Goal: Task Accomplishment & Management: Use online tool/utility

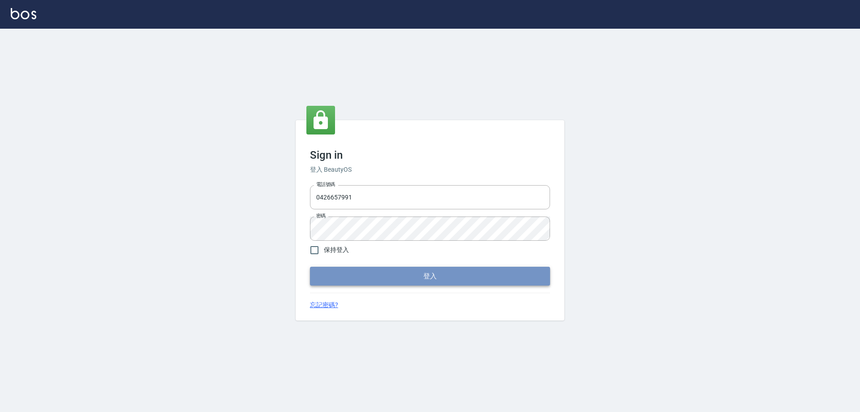
click at [427, 273] on button "登入" at bounding box center [430, 276] width 240 height 19
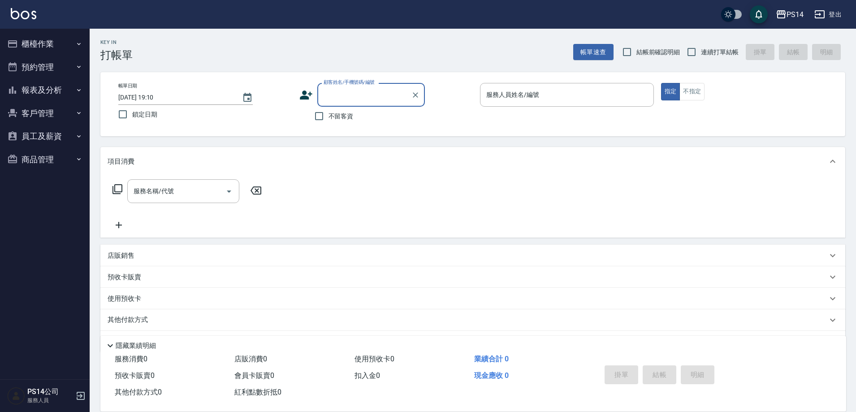
type input "9"
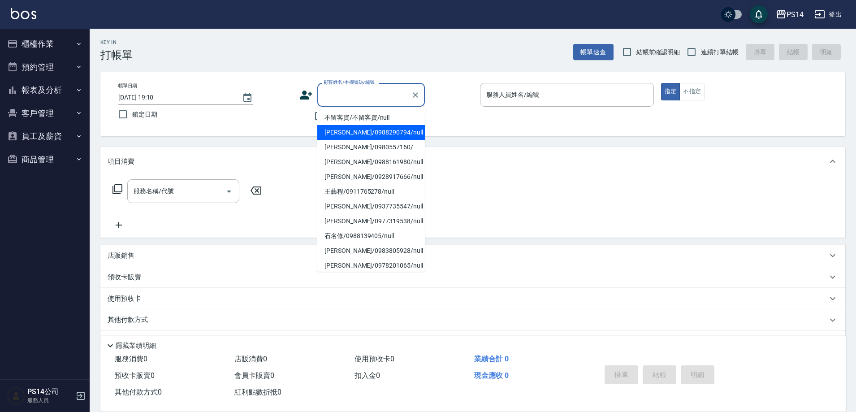
click at [403, 47] on div "Key In 打帳單 帳單速查 結帳前確認明細 連續打單結帳 掛單 結帳 明細" at bounding box center [468, 45] width 756 height 33
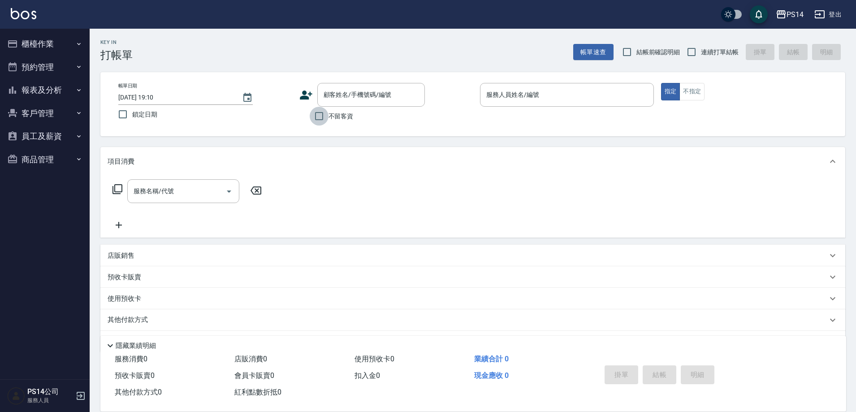
click at [320, 114] on input "不留客資" at bounding box center [319, 116] width 19 height 19
checkbox input "true"
click at [693, 52] on input "連續打單結帳" at bounding box center [691, 52] width 19 height 19
checkbox input "true"
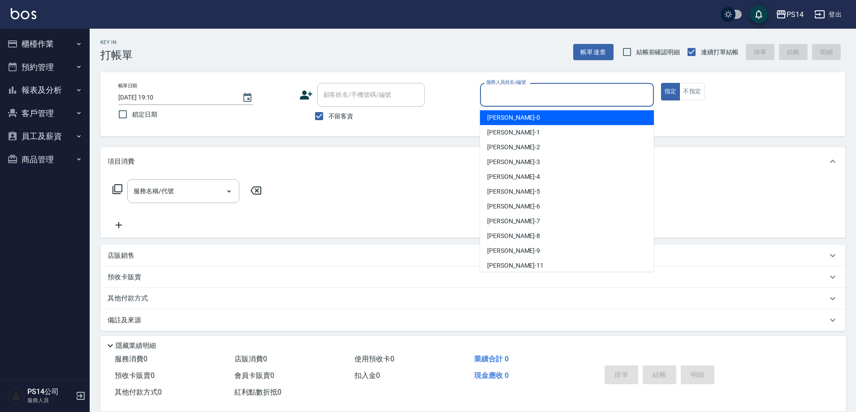
click at [574, 91] on input "服務人員姓名/編號" at bounding box center [567, 95] width 166 height 16
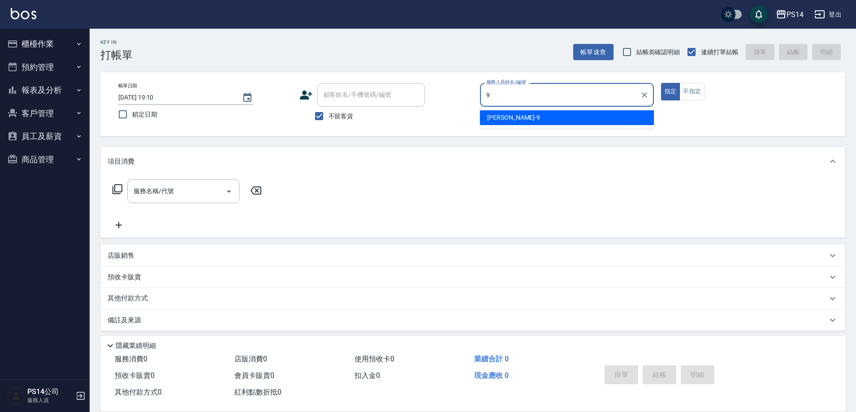
type input "[PERSON_NAME]-9"
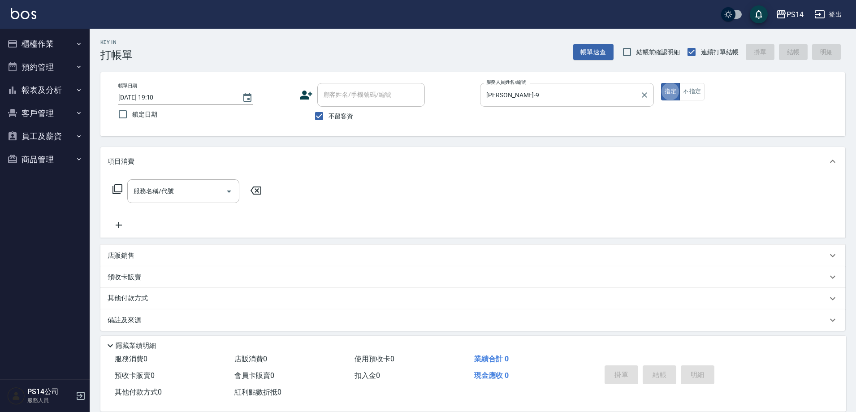
type button "true"
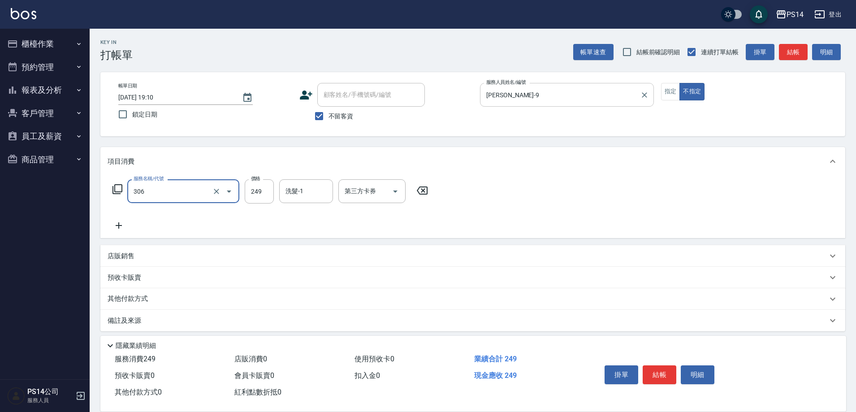
type input "剪髮(306)"
type input "[PERSON_NAME]-9"
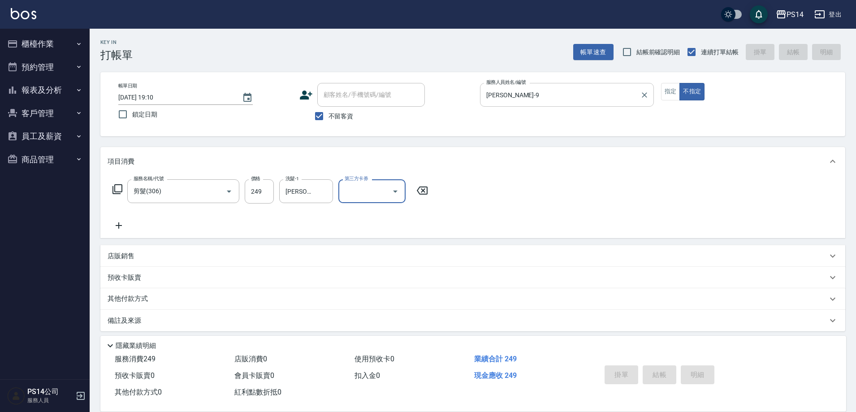
type input "[DATE] 19:11"
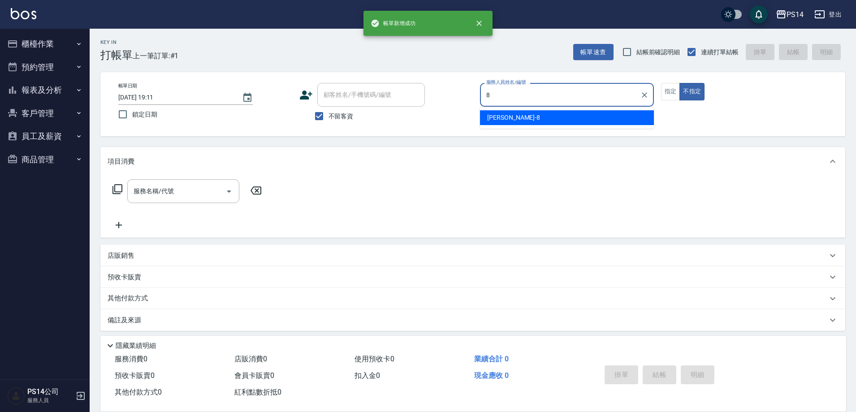
type input "[PERSON_NAME]-8"
type button "false"
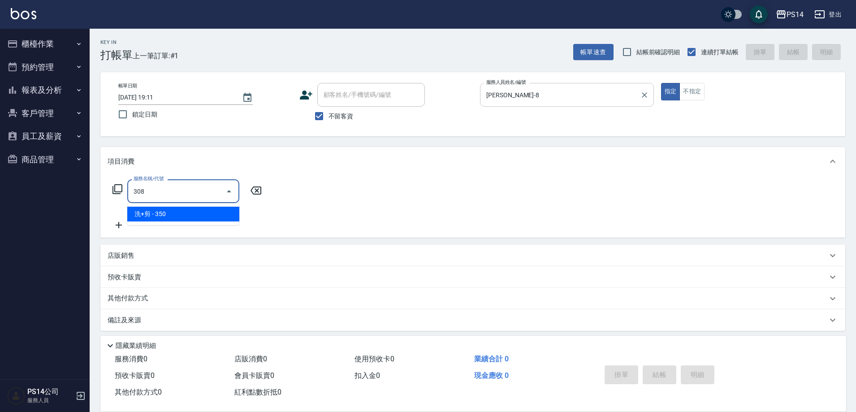
type input "洗+剪(308)"
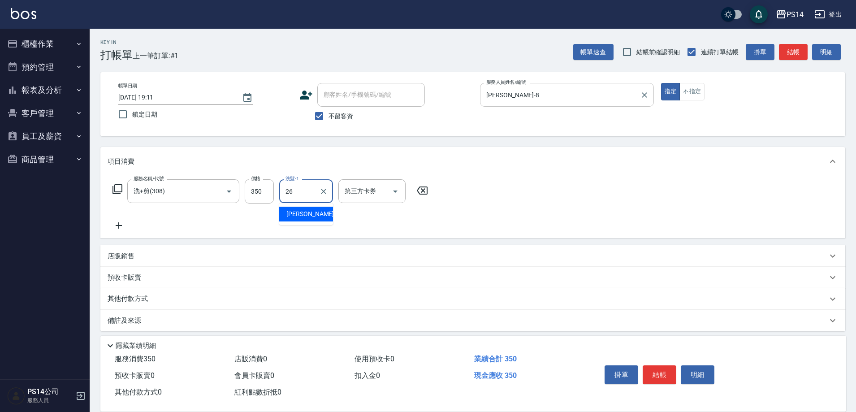
type input "[PERSON_NAME]-26"
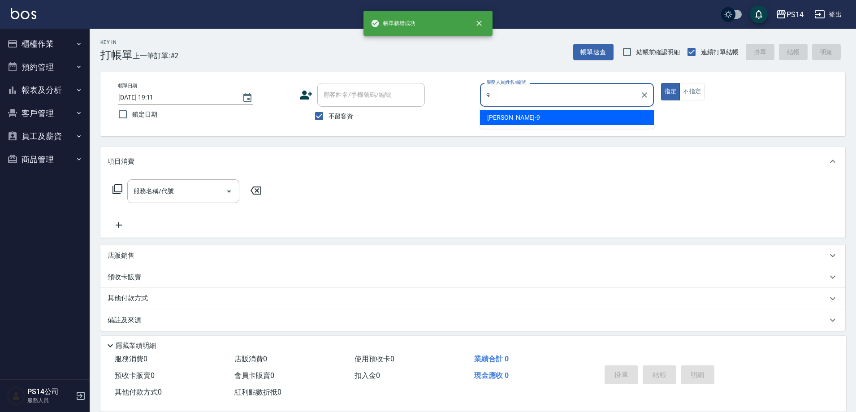
type input "[PERSON_NAME]-9"
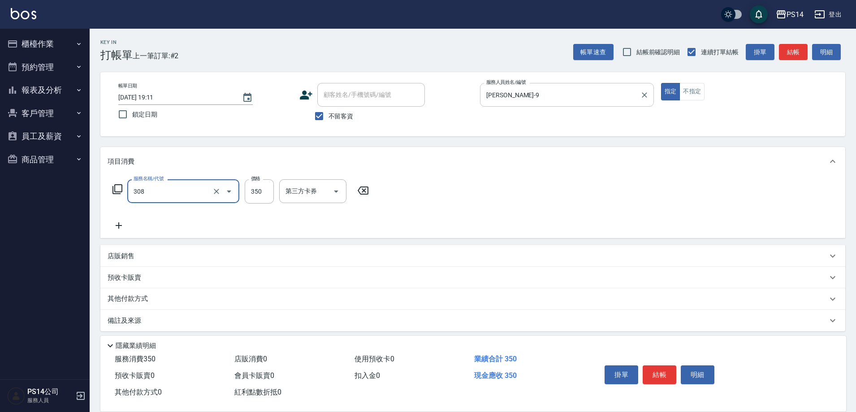
type input "洗+剪(308)"
type input "[PERSON_NAME]-26"
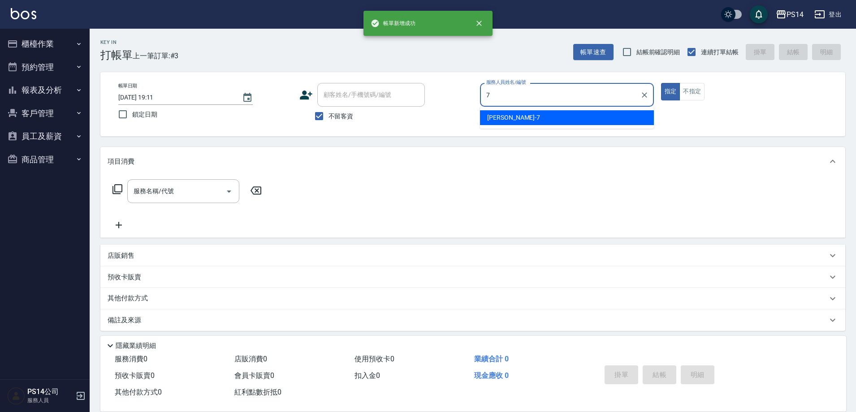
type input "[PERSON_NAME]-7"
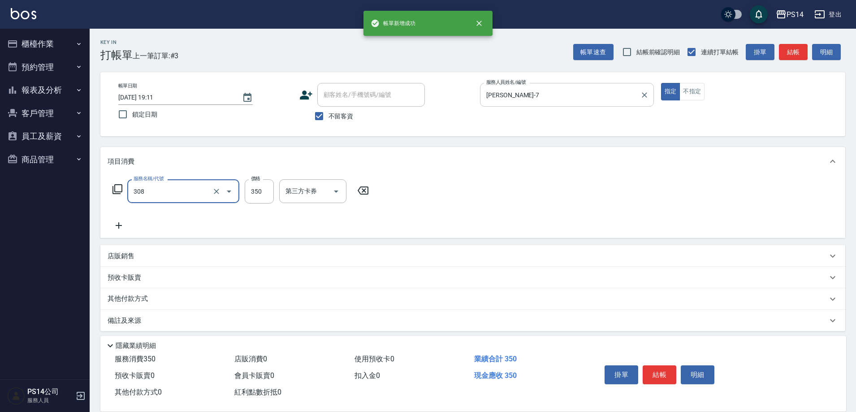
type input "洗+剪(308)"
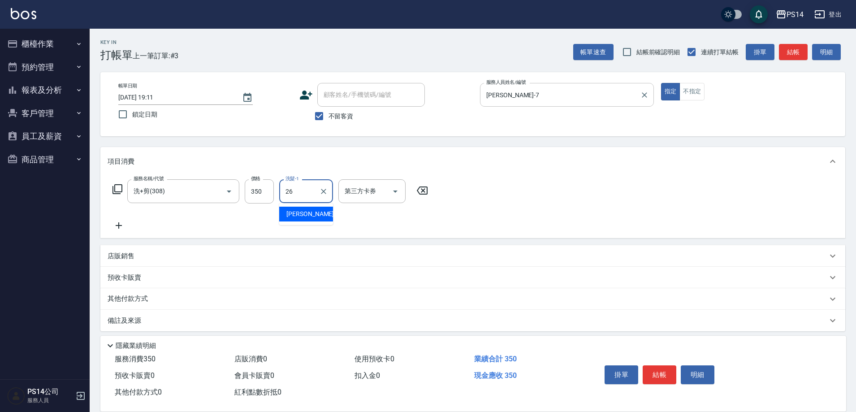
type input "[PERSON_NAME]-26"
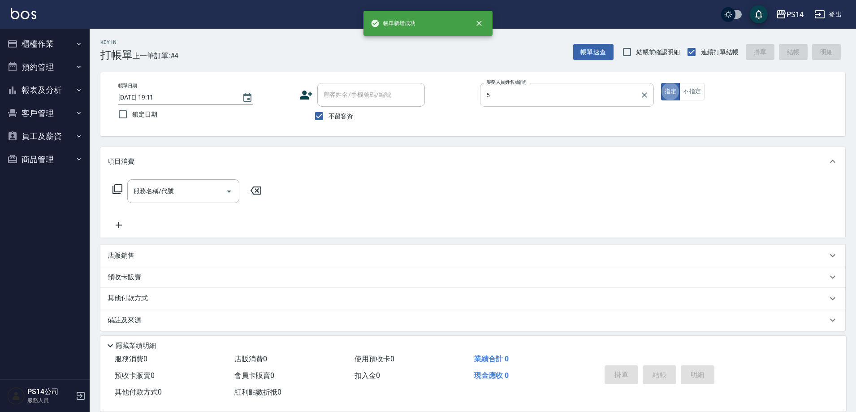
type input "[PERSON_NAME]-5"
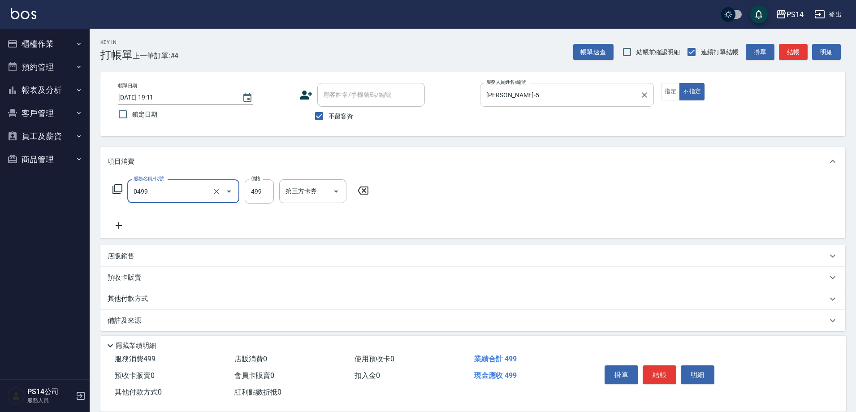
type input "[PERSON_NAME]499(0499)"
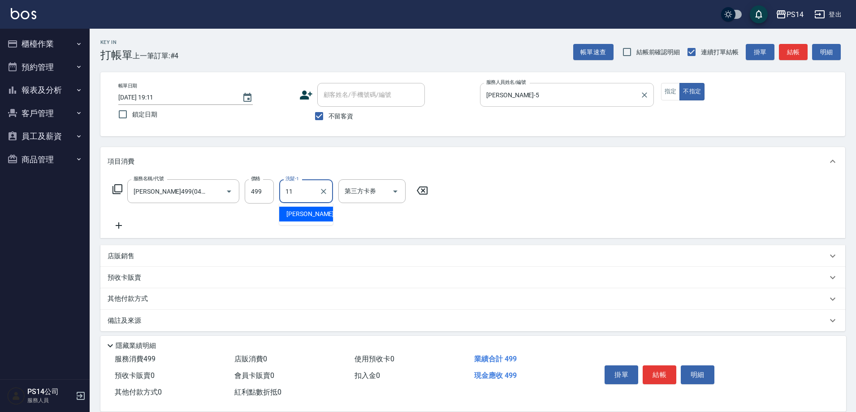
type input "[PERSON_NAME]-11"
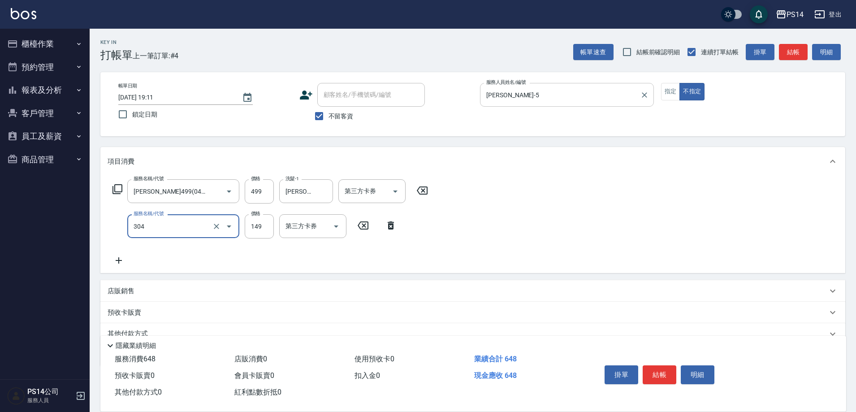
type input "剪髮(304)"
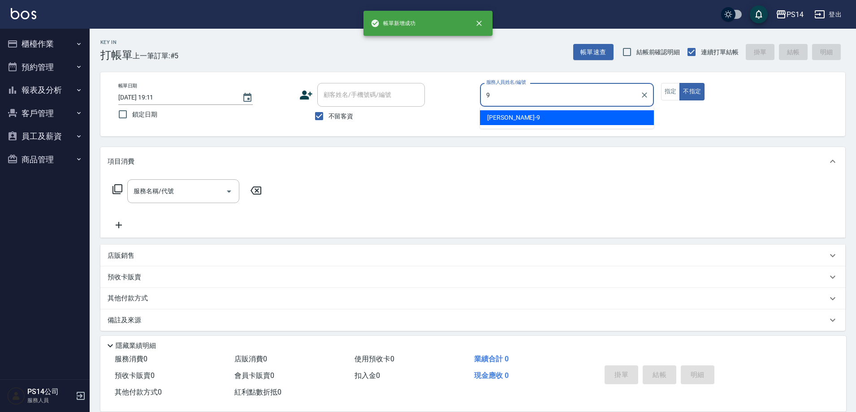
type input "[PERSON_NAME]-9"
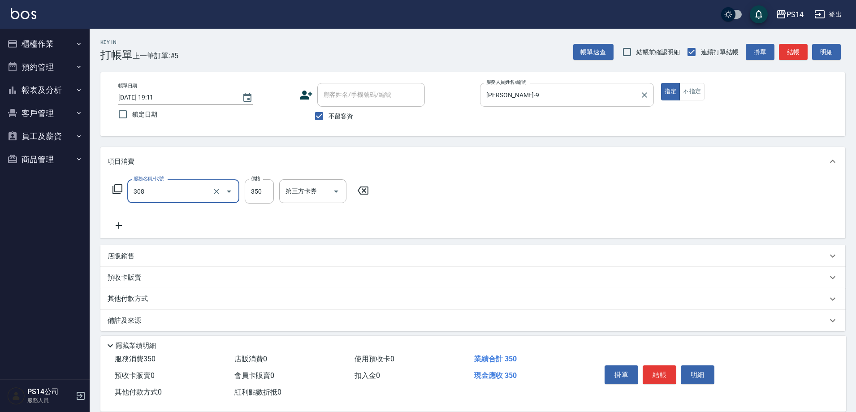
type input "洗+剪(308)"
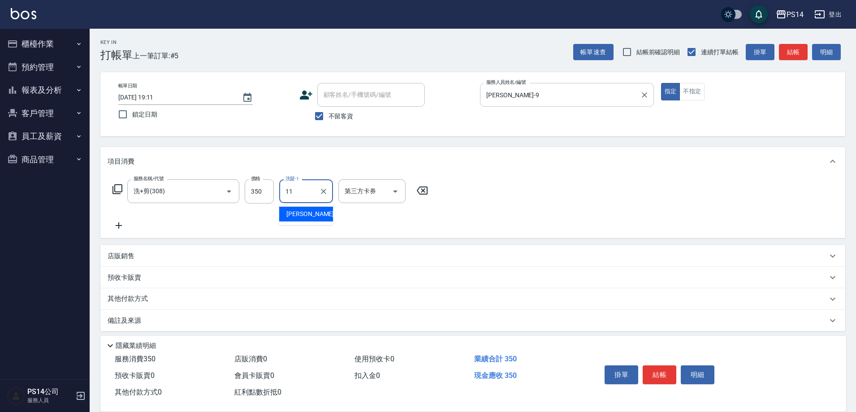
type input "[PERSON_NAME]-11"
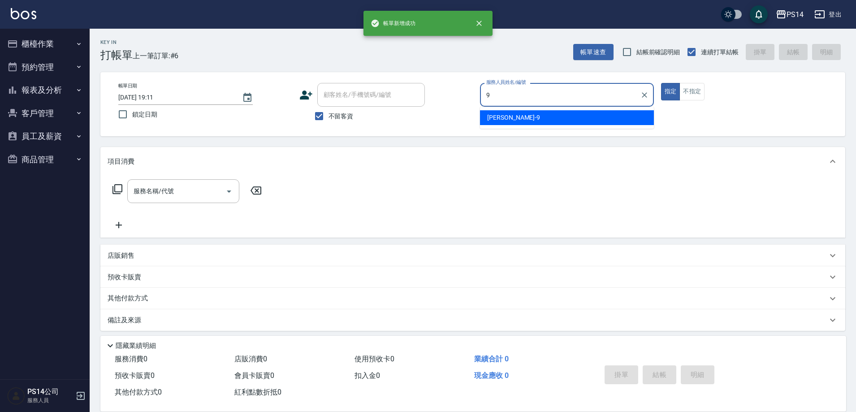
type input "[PERSON_NAME]-9"
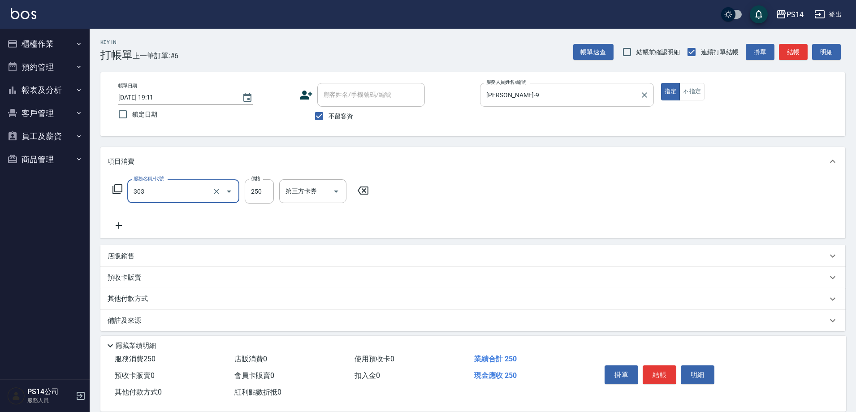
type input "剪髮(303)"
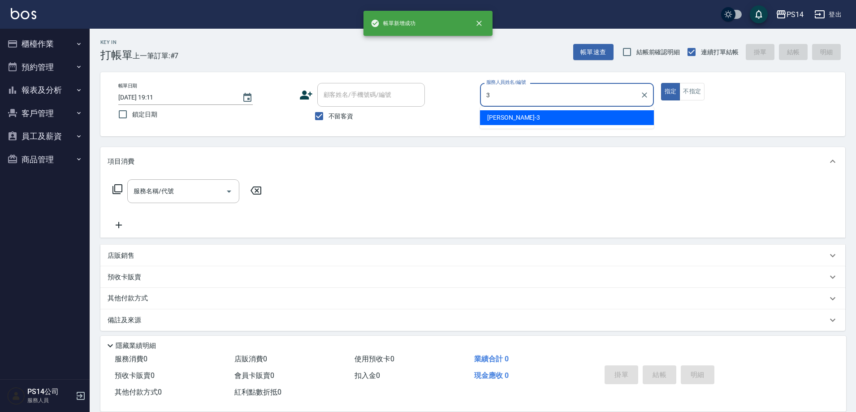
type input "[PERSON_NAME]-3"
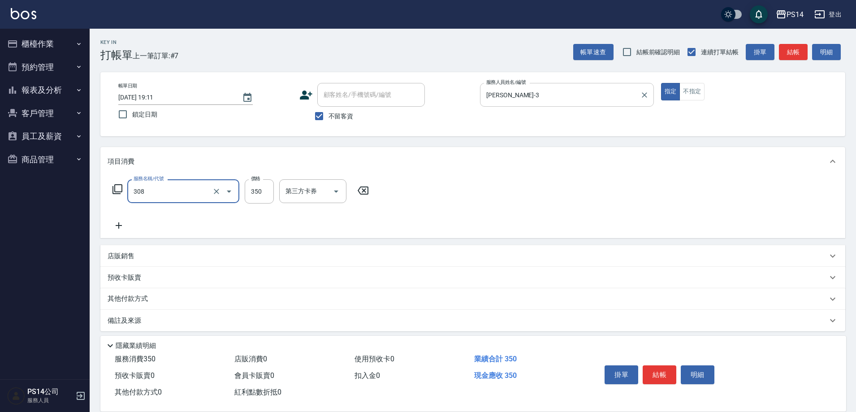
type input "洗+剪(308)"
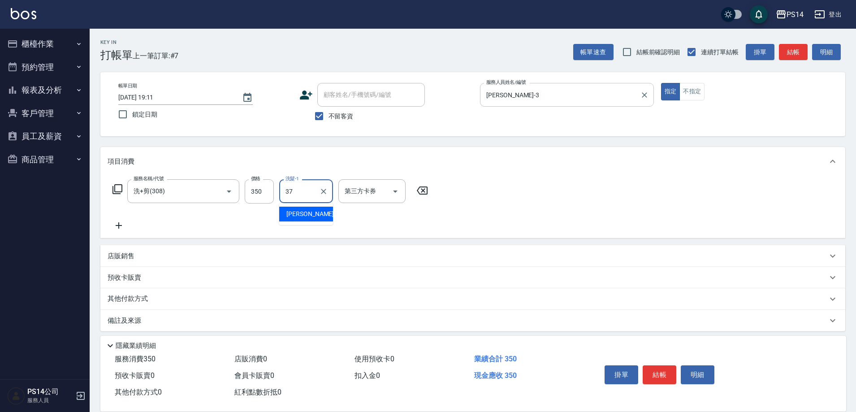
type input "[PERSON_NAME]-37"
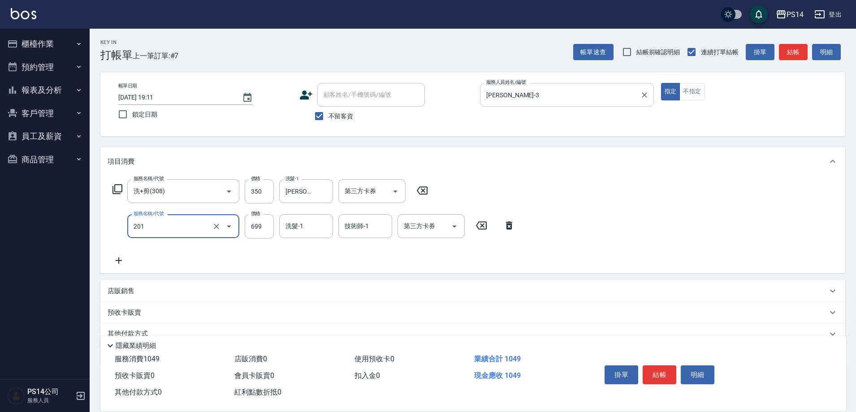
type input "基礎燙(201)"
type input "[PERSON_NAME]-37"
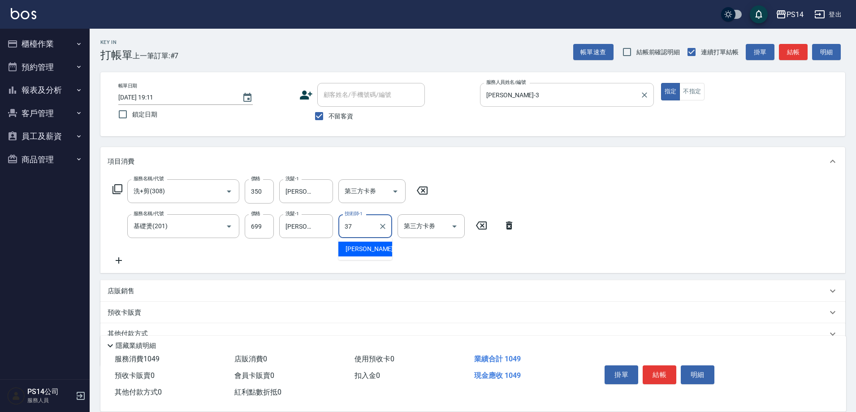
type input "[PERSON_NAME]-37"
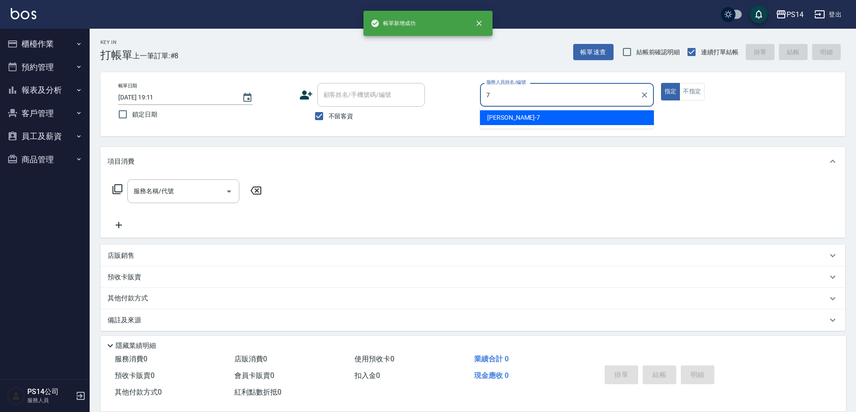
type input "[PERSON_NAME]-7"
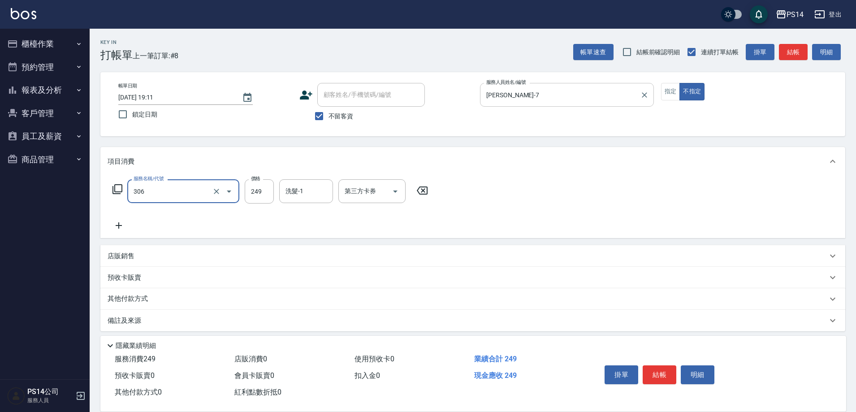
type input "剪髮(306)"
type input "[PERSON_NAME]-11"
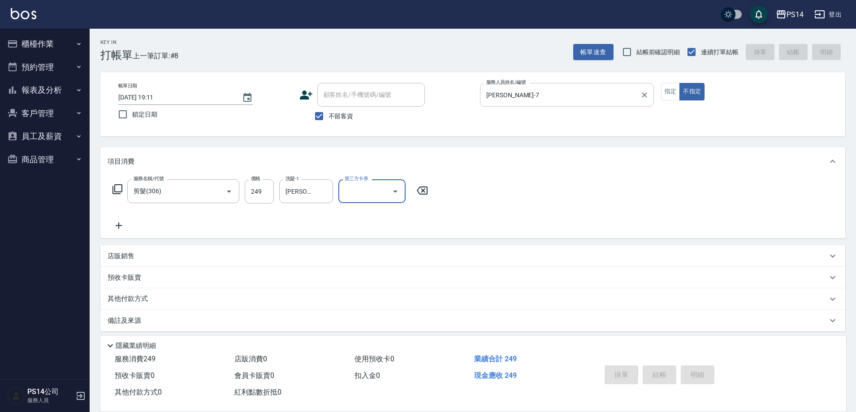
type input "[DATE] 19:12"
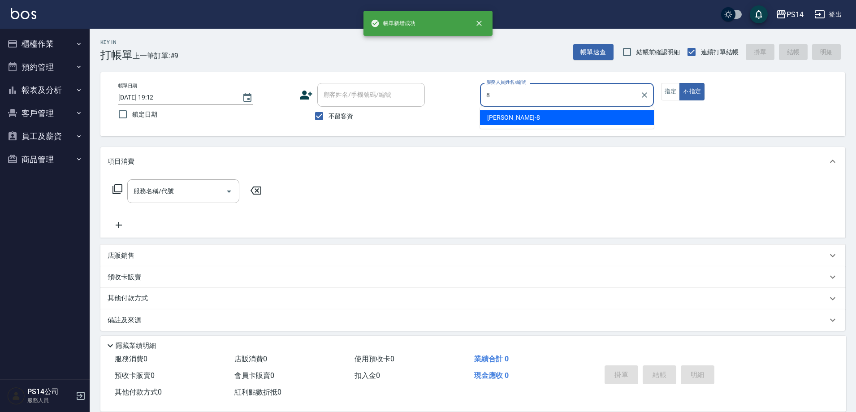
type input "[PERSON_NAME]-8"
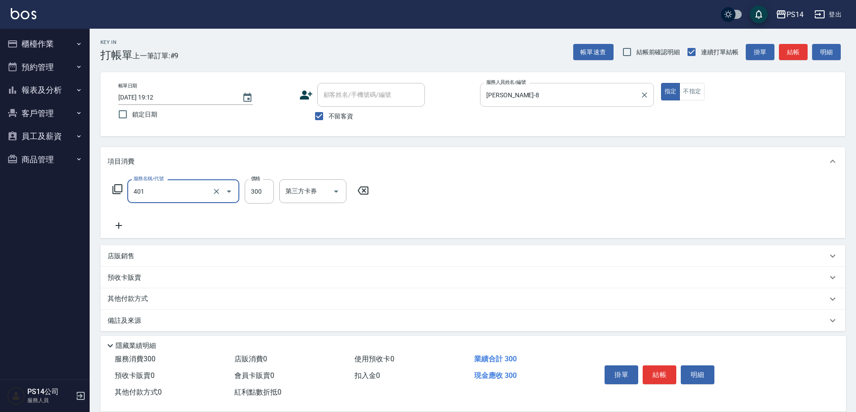
type input "300護(401)"
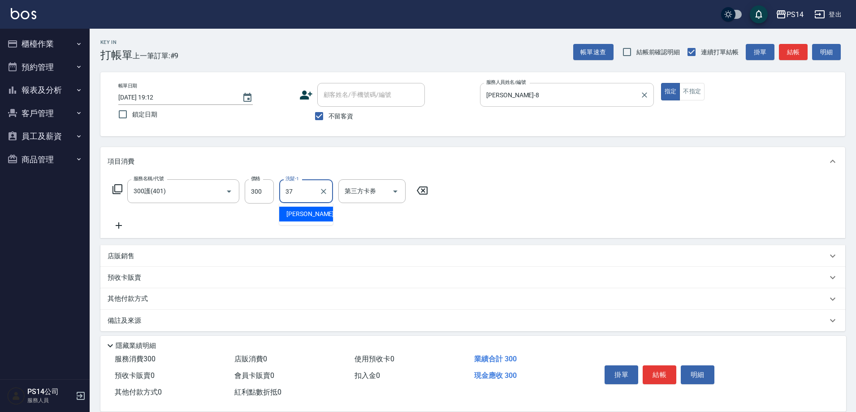
type input "[PERSON_NAME]-37"
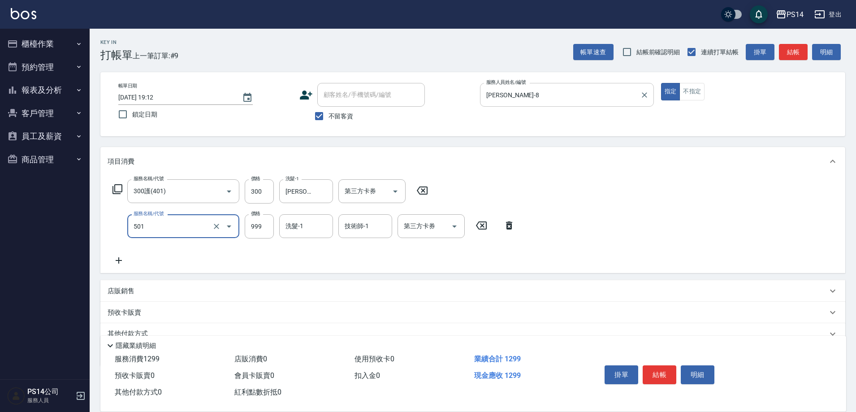
type input "染髮(501)"
type input "1200"
type input "[PERSON_NAME]-37"
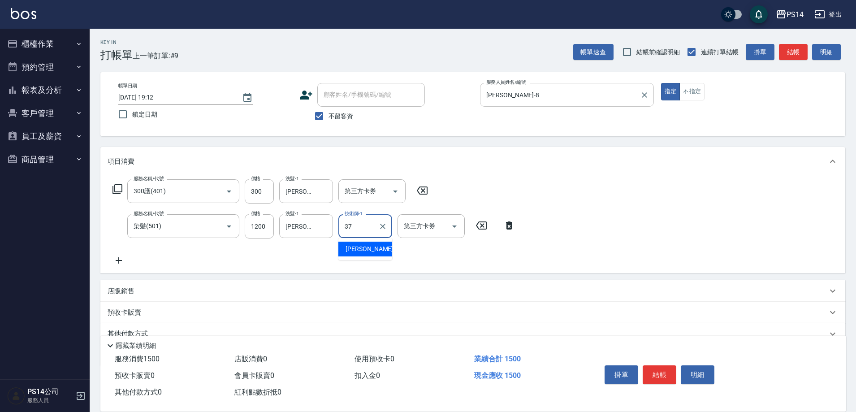
type input "[PERSON_NAME]-37"
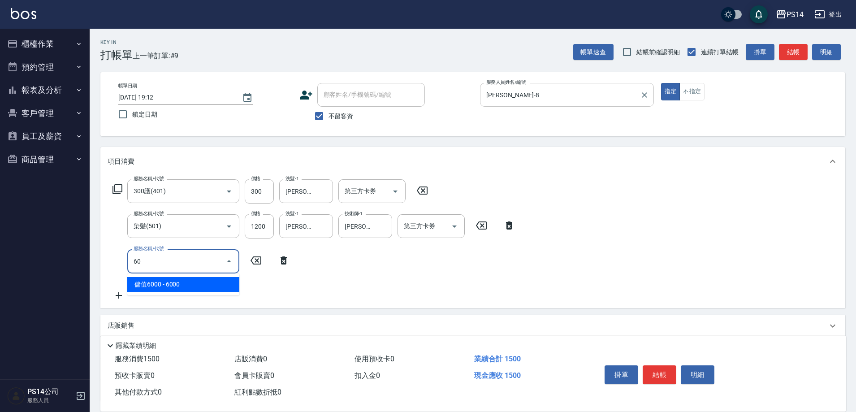
type input "6"
type input "染髮(501)"
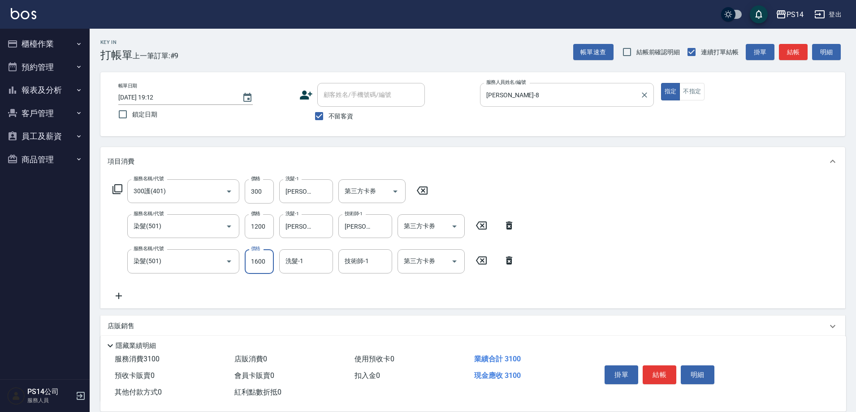
type input "1600"
type input "[PERSON_NAME]-37"
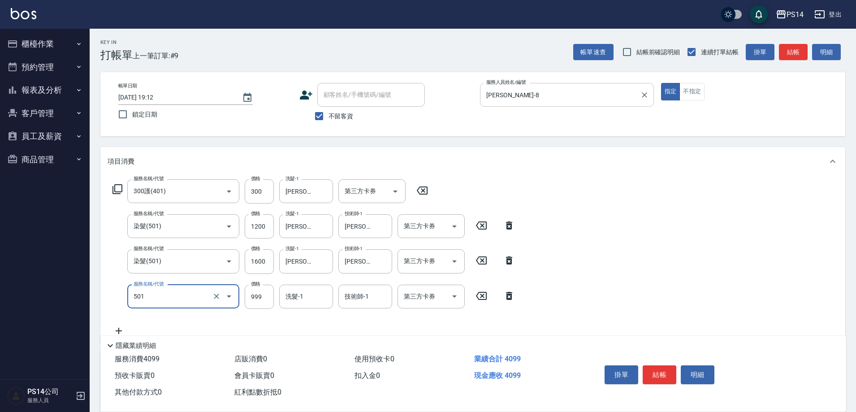
type input "染髮(501)"
type input "1500"
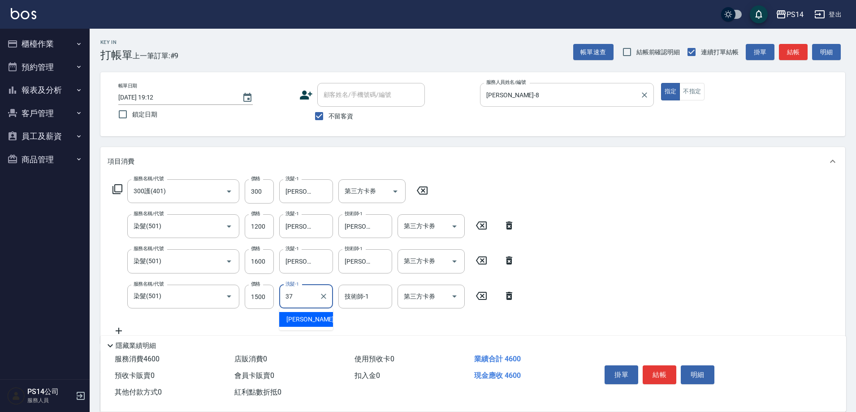
type input "[PERSON_NAME]-37"
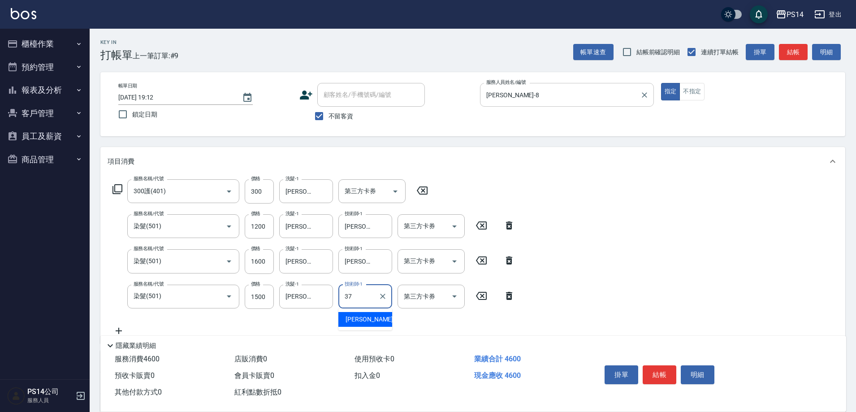
type input "[PERSON_NAME]-37"
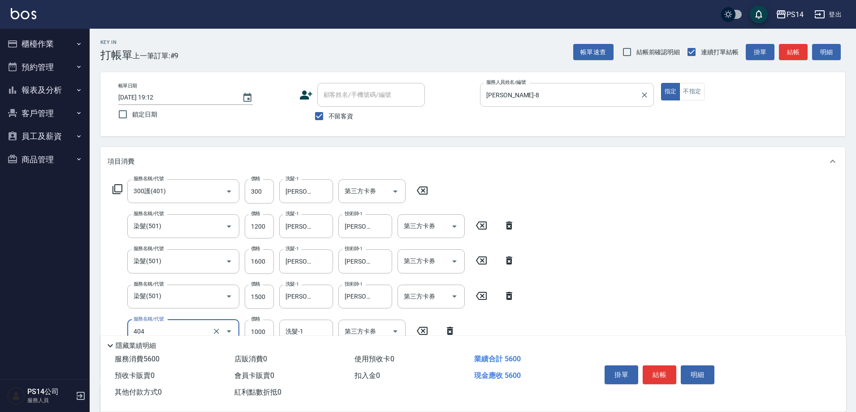
type input "1000護(404)"
type input "[PERSON_NAME]-37"
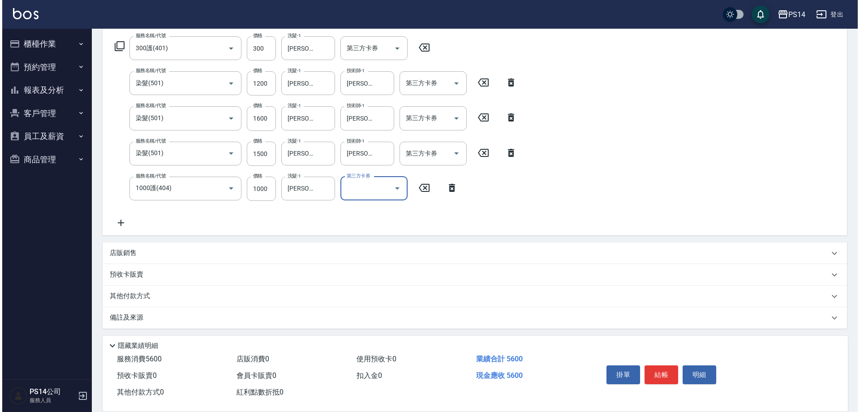
scroll to position [146, 0]
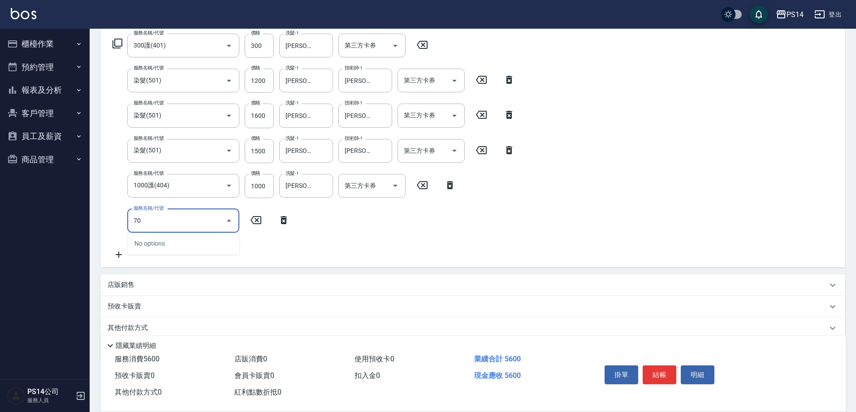
type input "7"
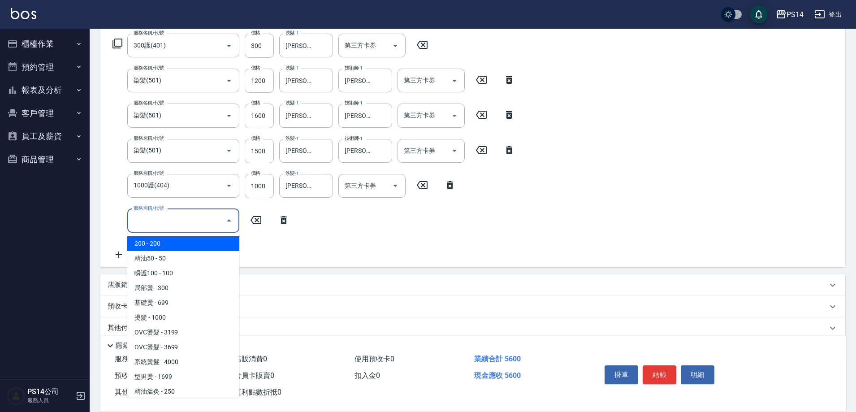
click at [115, 41] on icon at bounding box center [117, 44] width 10 height 10
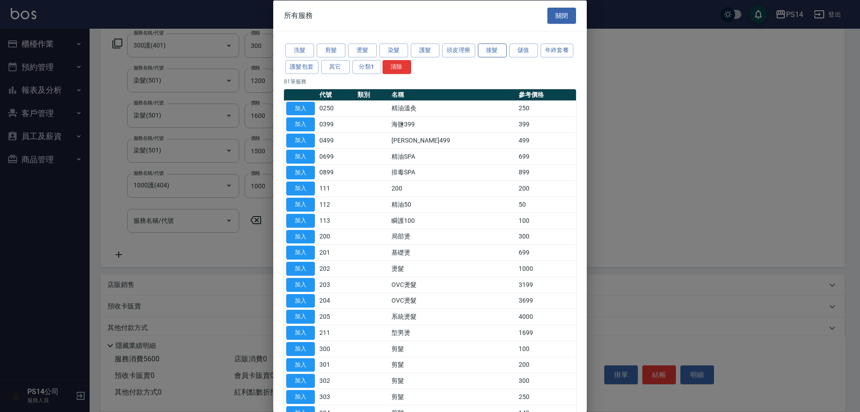
click at [488, 48] on button "接髮" at bounding box center [492, 50] width 29 height 14
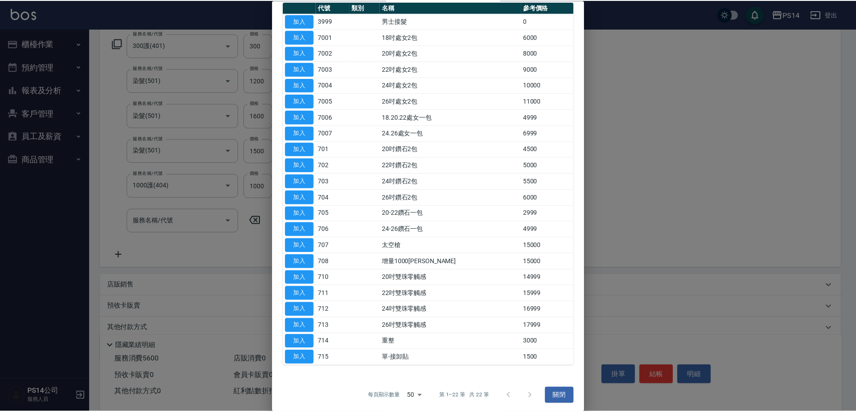
scroll to position [90, 0]
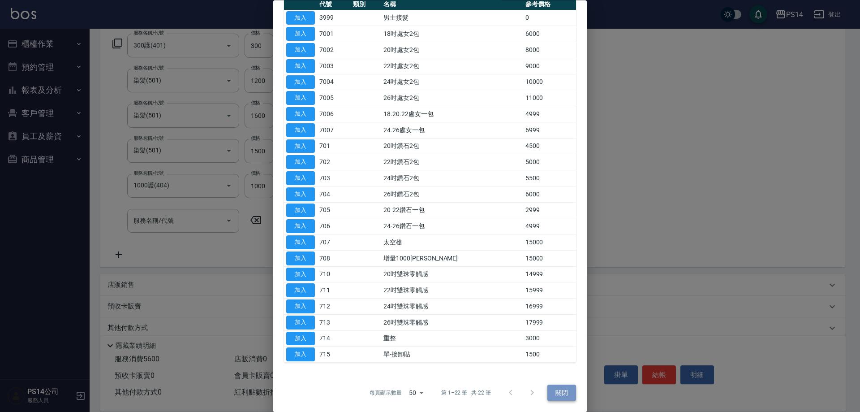
click at [566, 393] on button "關閉" at bounding box center [562, 393] width 29 height 17
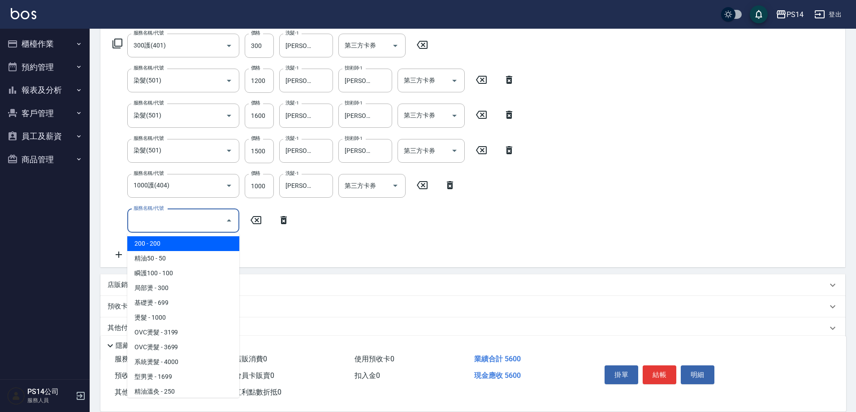
click at [164, 215] on div "服務名稱/代號 服務名稱/代號" at bounding box center [183, 221] width 112 height 24
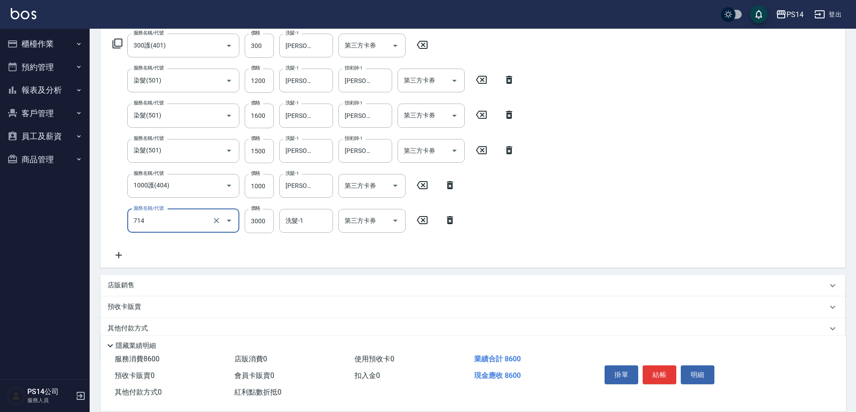
type input "重整(714)"
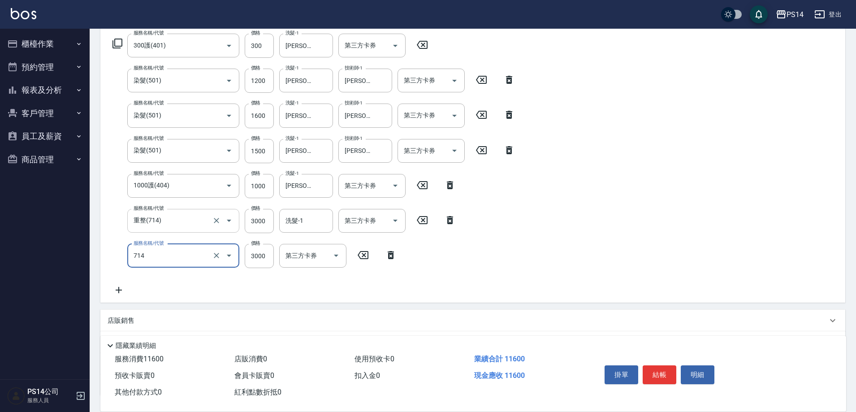
type input "重整(714)"
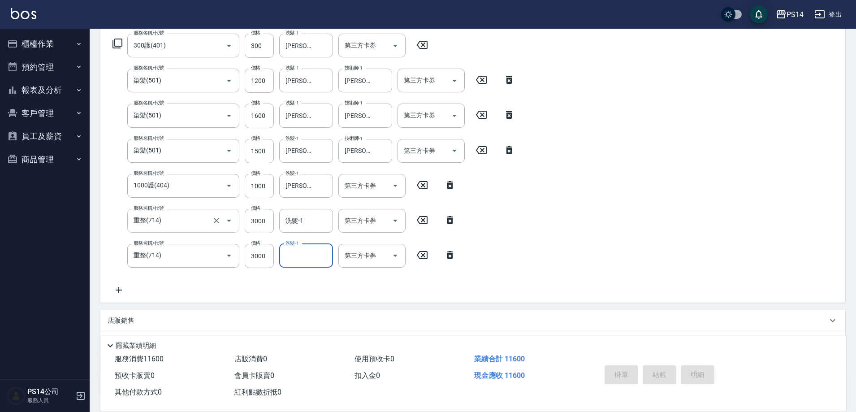
type input "[DATE] 19:13"
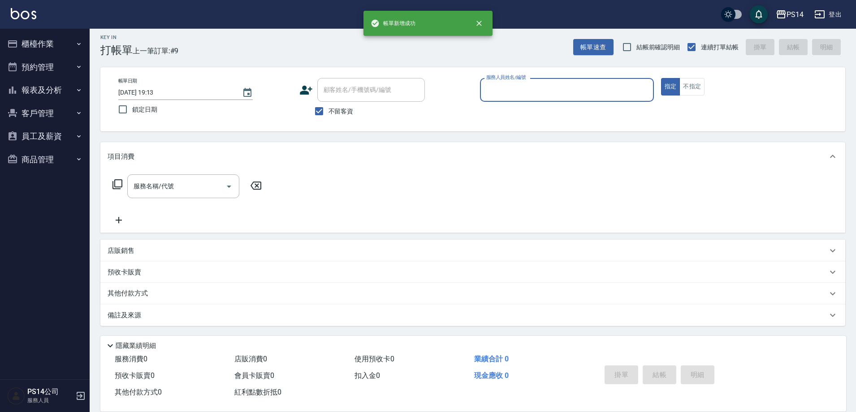
scroll to position [5, 0]
type input "[PERSON_NAME]-5"
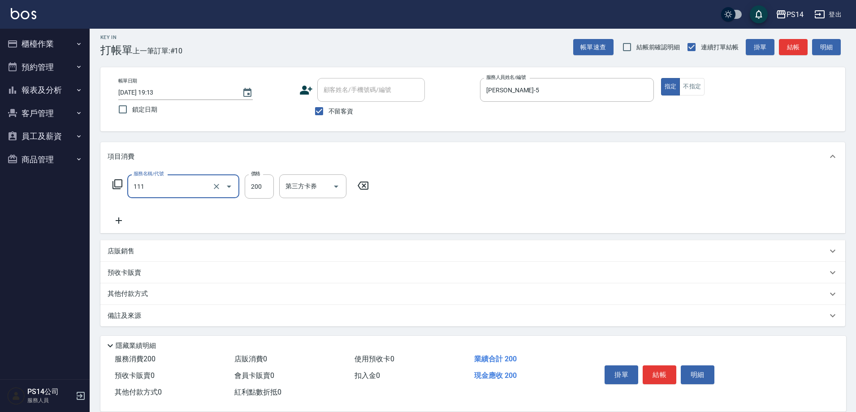
type input "200(111)"
type input "200"
type input "[PERSON_NAME]-37"
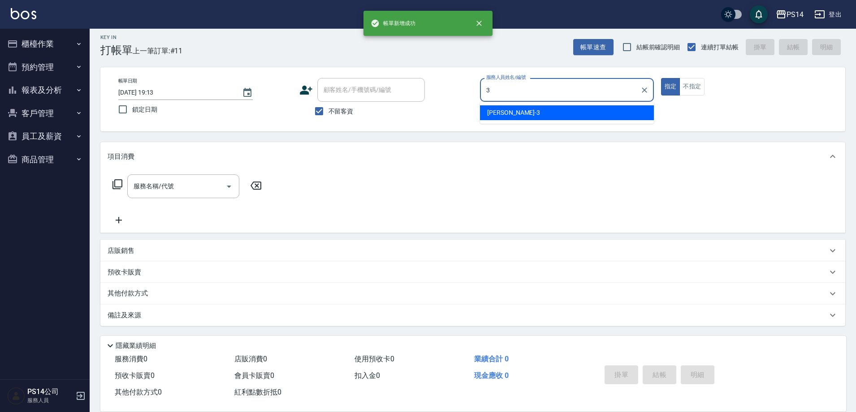
type input "[PERSON_NAME]-3"
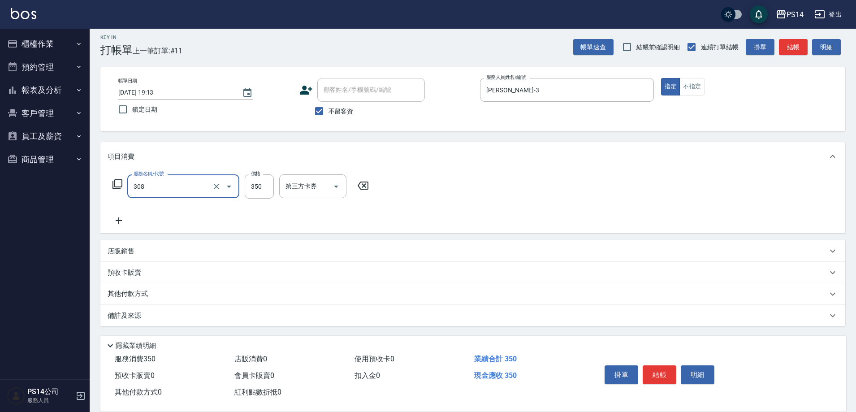
type input "洗+剪(308)"
type input "[PERSON_NAME]-37"
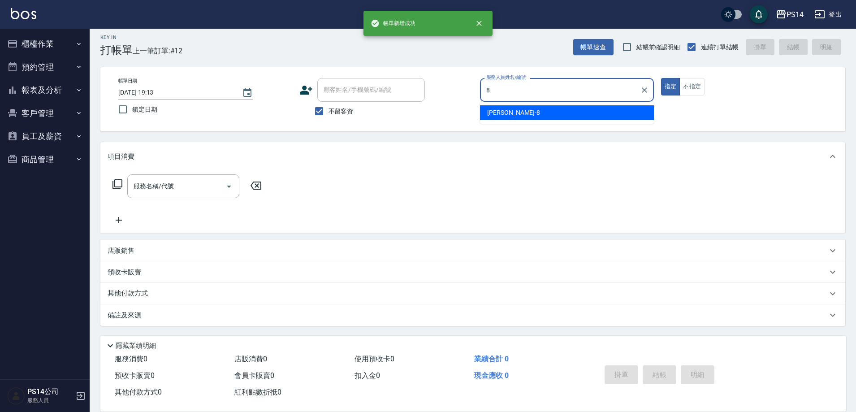
type input "[PERSON_NAME]-8"
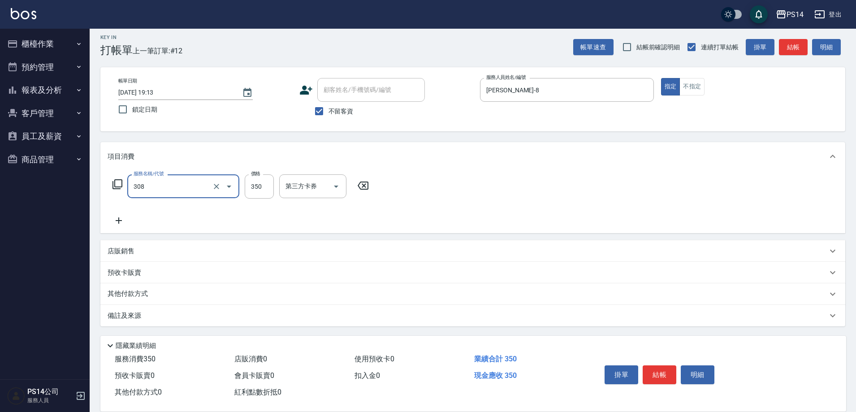
type input "洗+剪(308)"
type input "[PERSON_NAME]-26"
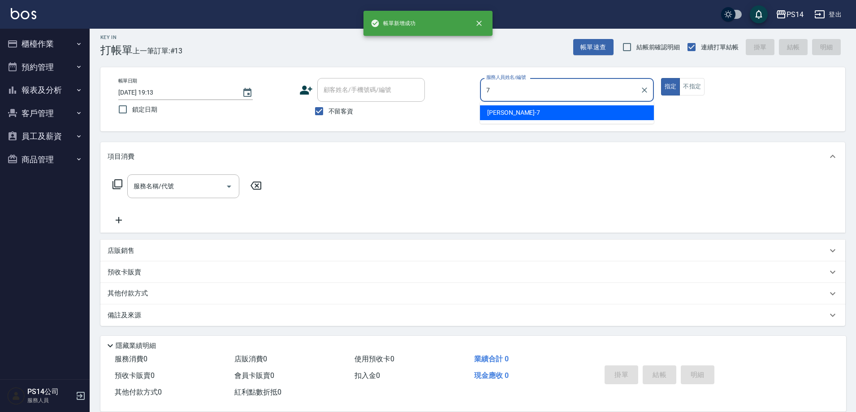
type input "[PERSON_NAME]-7"
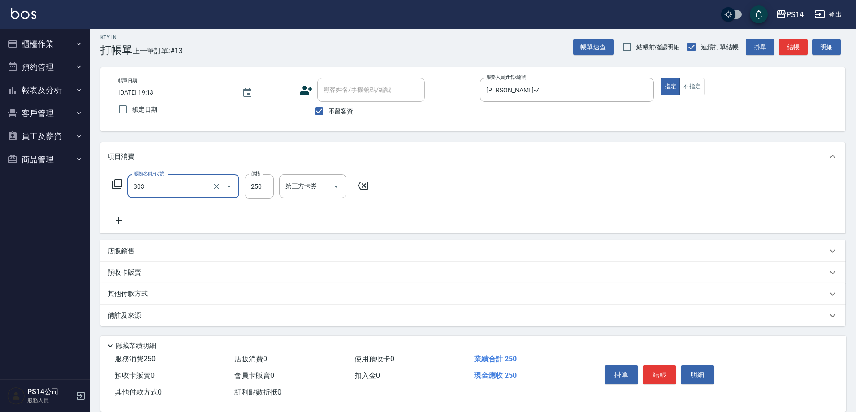
type input "剪髮(303)"
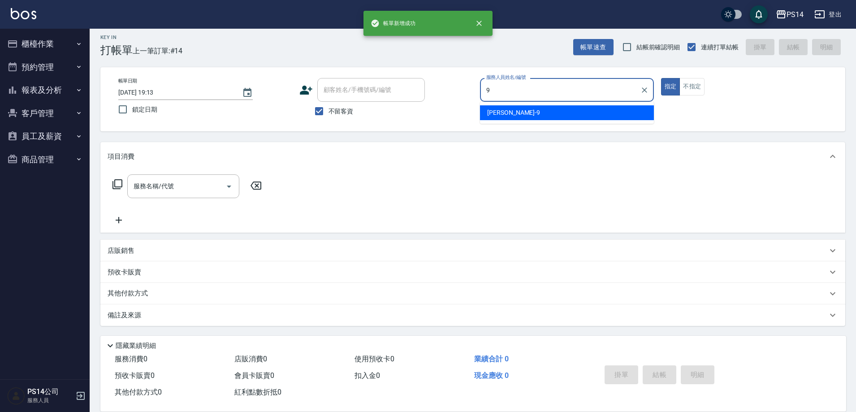
type input "[PERSON_NAME]-9"
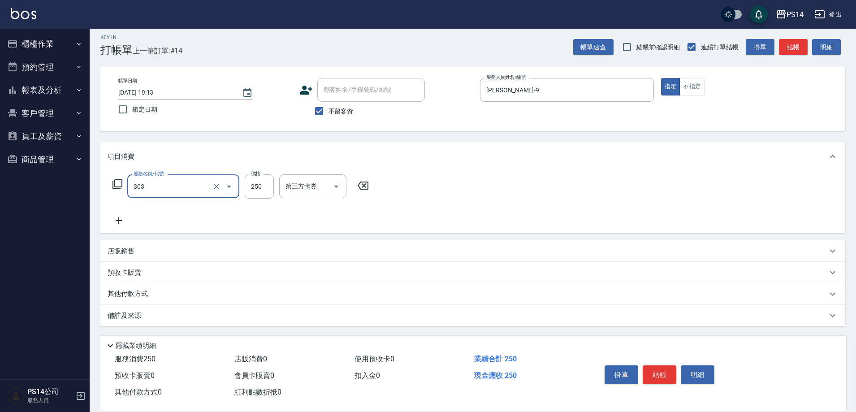
type input "剪髮(303)"
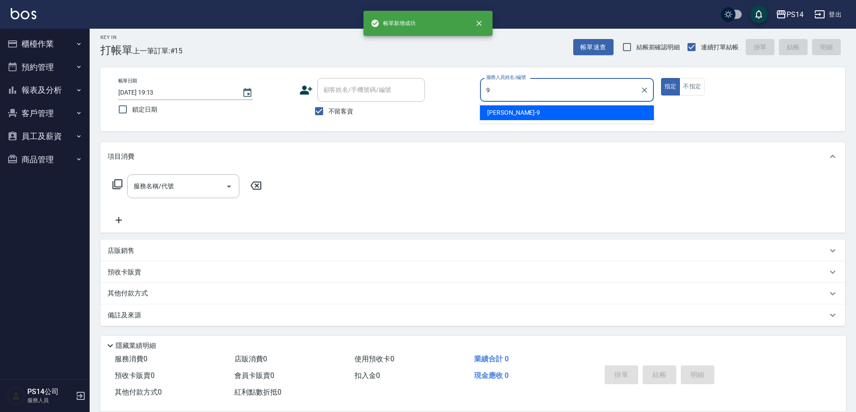
type input "[PERSON_NAME]-9"
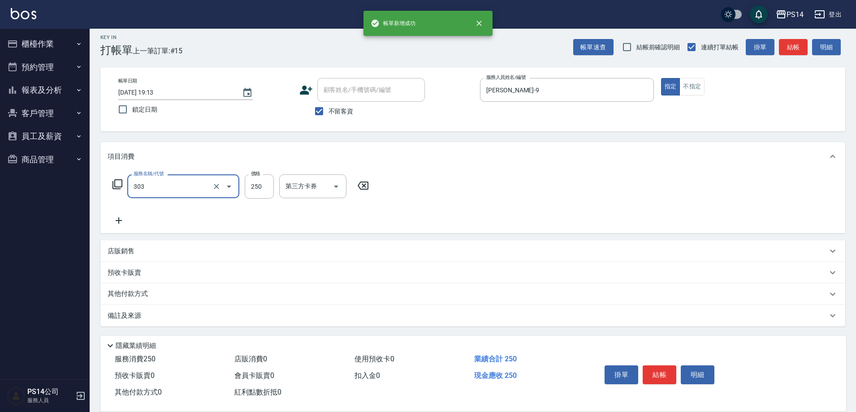
type input "剪髮(303)"
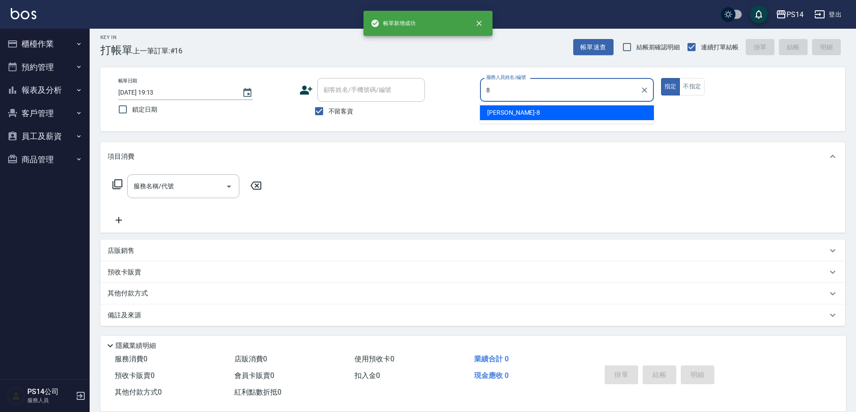
type input "[PERSON_NAME]-8"
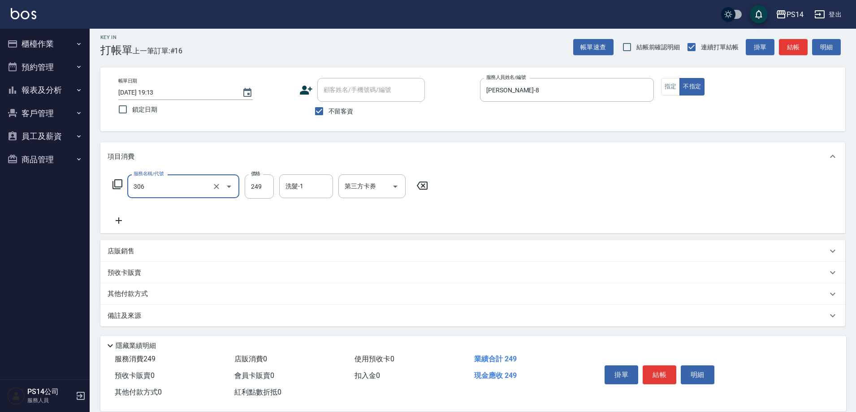
type input "剪髮(306)"
type input "[PERSON_NAME]-37"
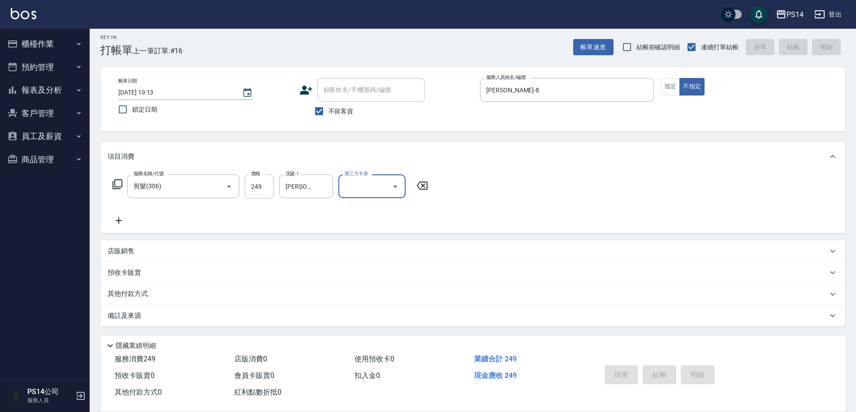
type input "[DATE] 19:14"
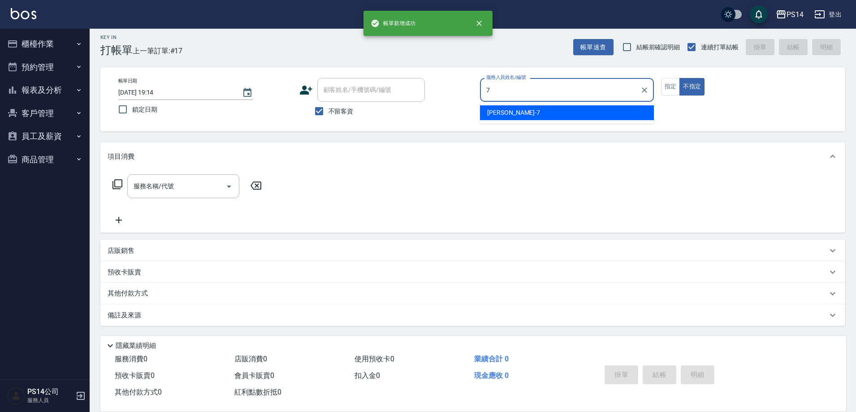
type input "[PERSON_NAME]-7"
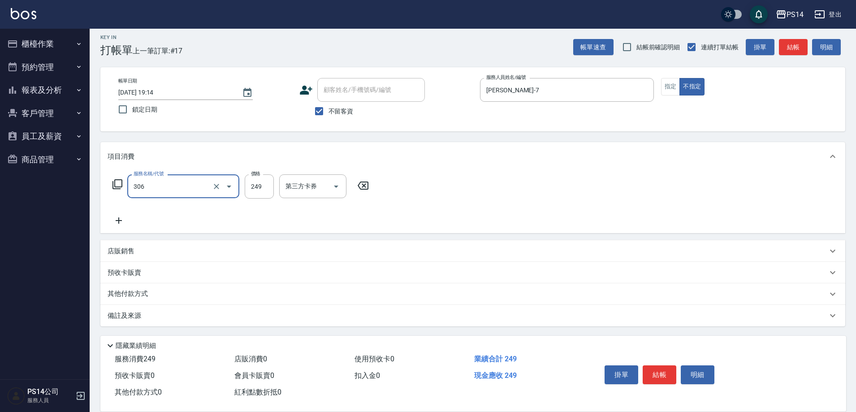
type input "剪髮(306)"
type input "374"
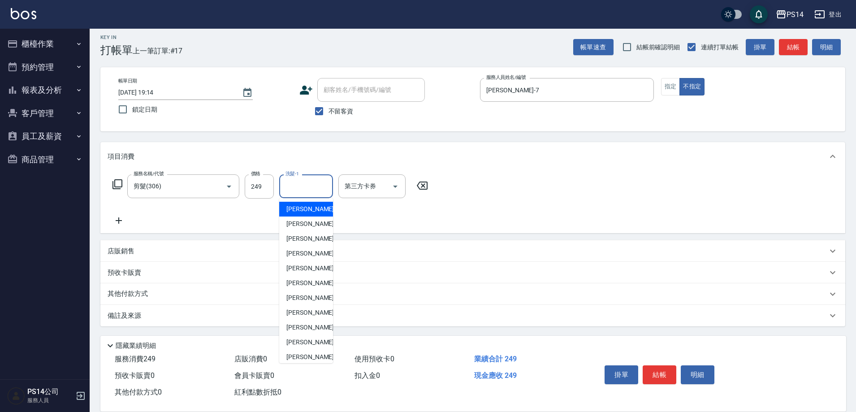
click at [314, 186] on input "洗髮-1" at bounding box center [306, 186] width 46 height 16
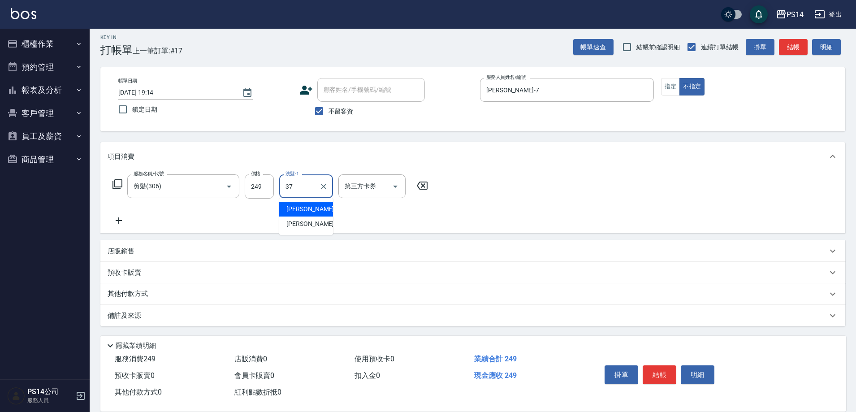
type input "[PERSON_NAME]-37"
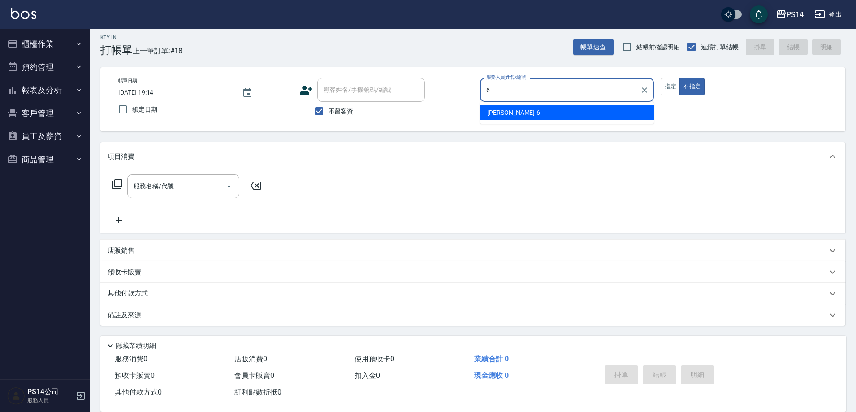
type input "[PERSON_NAME]-6"
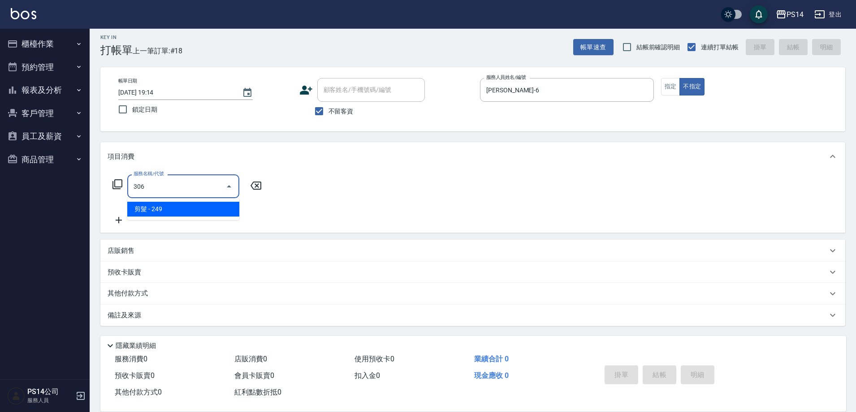
type input "剪髮(306)"
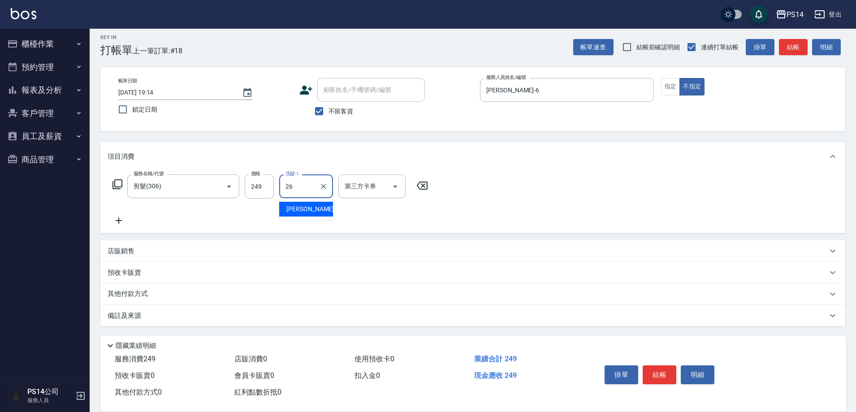
type input "[PERSON_NAME]-26"
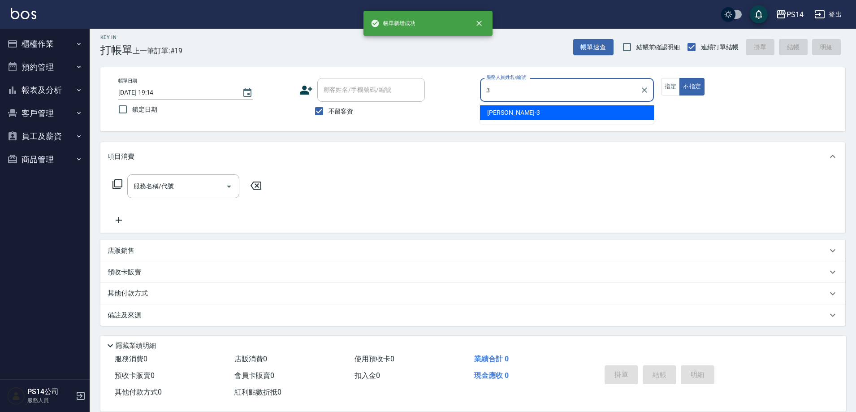
type input "[PERSON_NAME]-3"
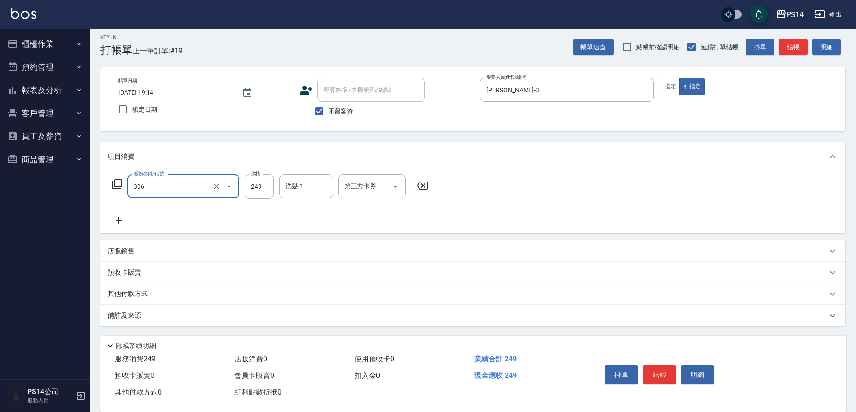
type input "剪髮(306)"
type input "[PERSON_NAME]-11"
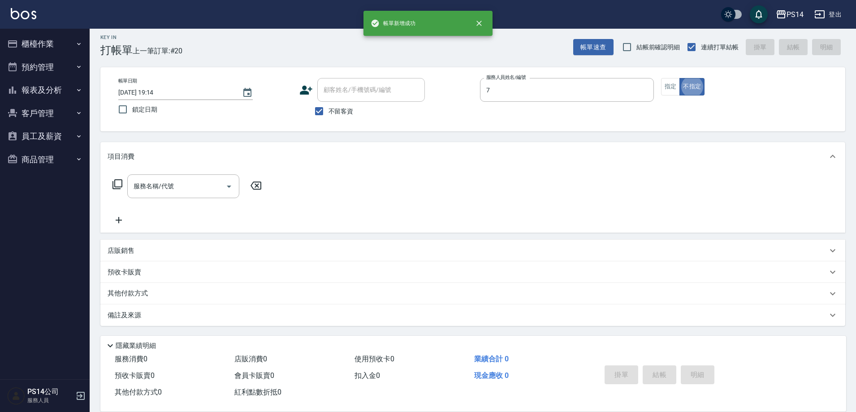
type input "[PERSON_NAME]-7"
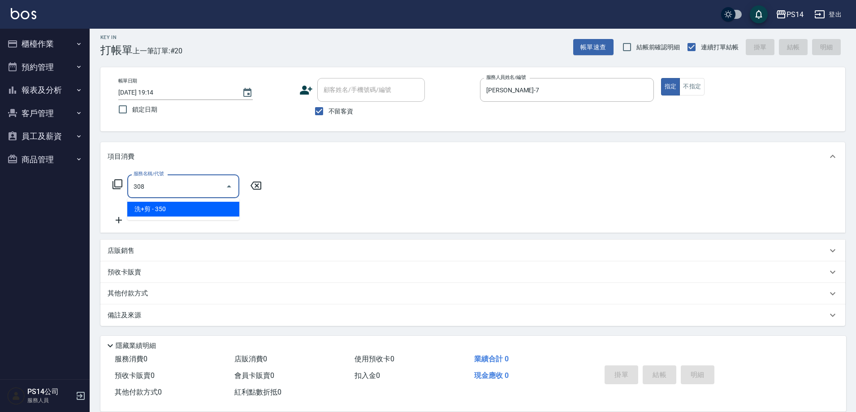
type input "洗+剪(308)"
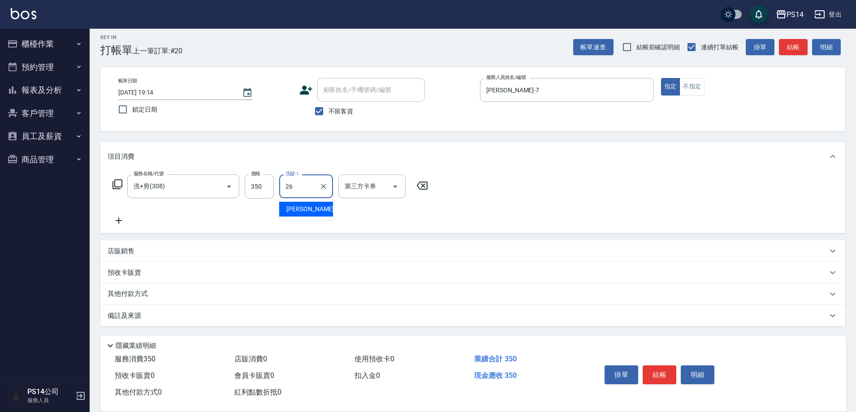
type input "[PERSON_NAME]-26"
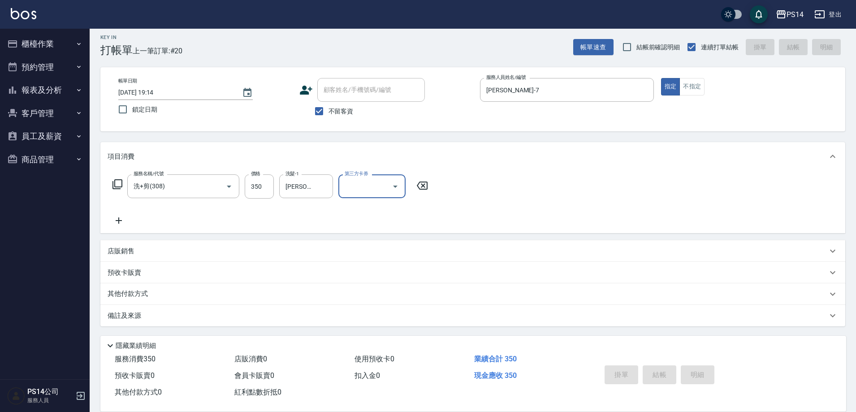
type input "[DATE] 19:15"
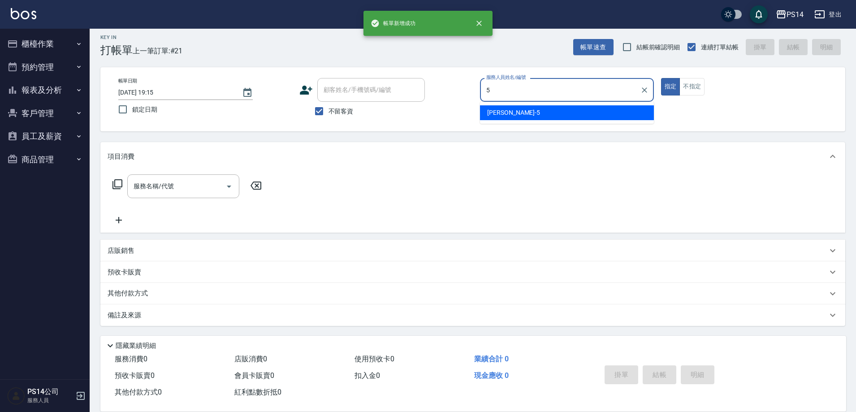
type input "[PERSON_NAME]-5"
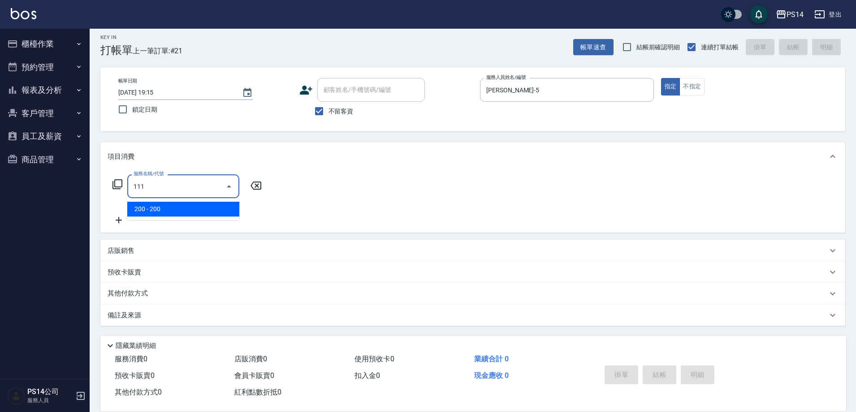
type input "200(111)"
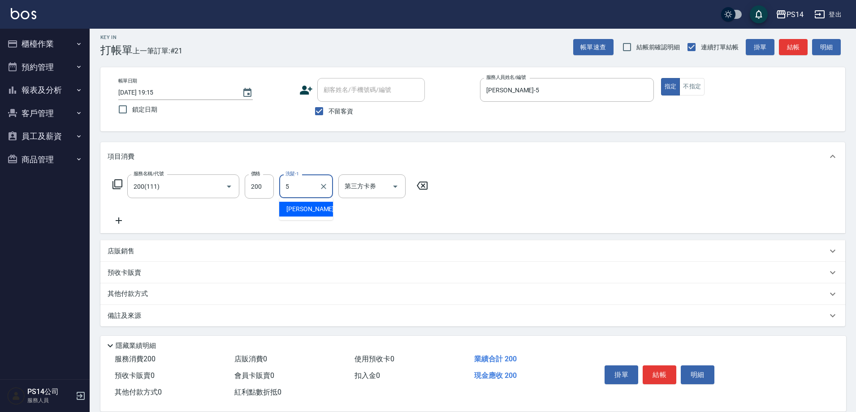
type input "[PERSON_NAME]-5"
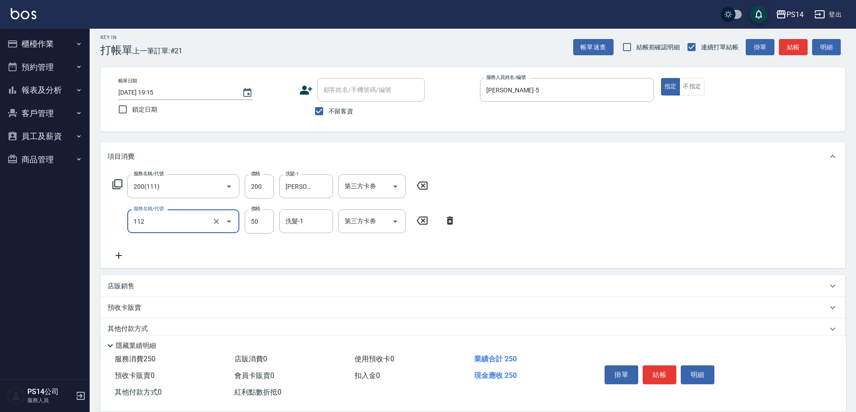
type input "精油50(112)"
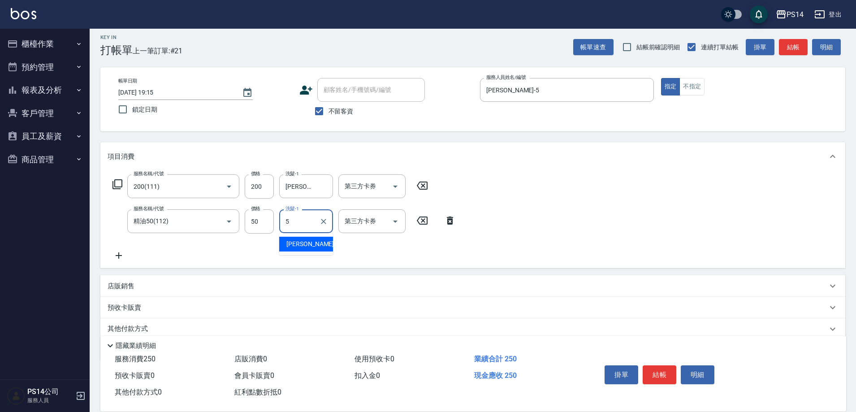
type input "[PERSON_NAME]-5"
click at [115, 281] on p "店販銷售" at bounding box center [121, 285] width 27 height 9
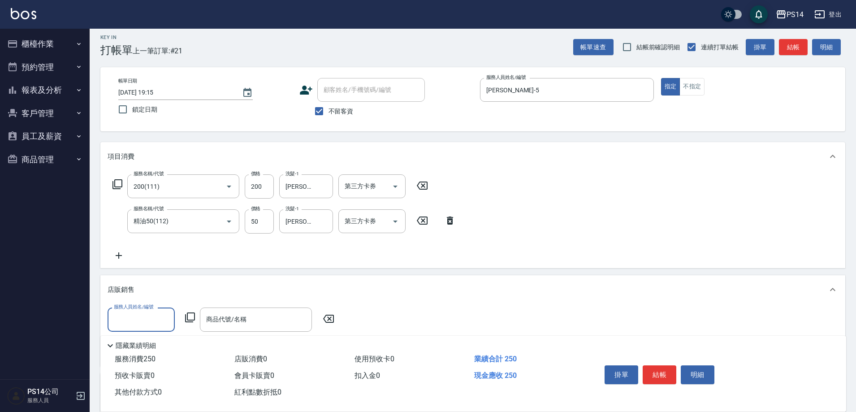
scroll to position [0, 0]
type input "[PERSON_NAME]-5"
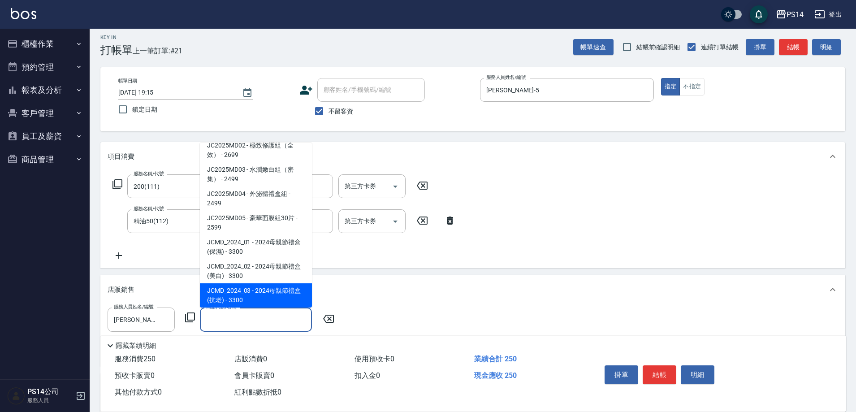
scroll to position [4, 0]
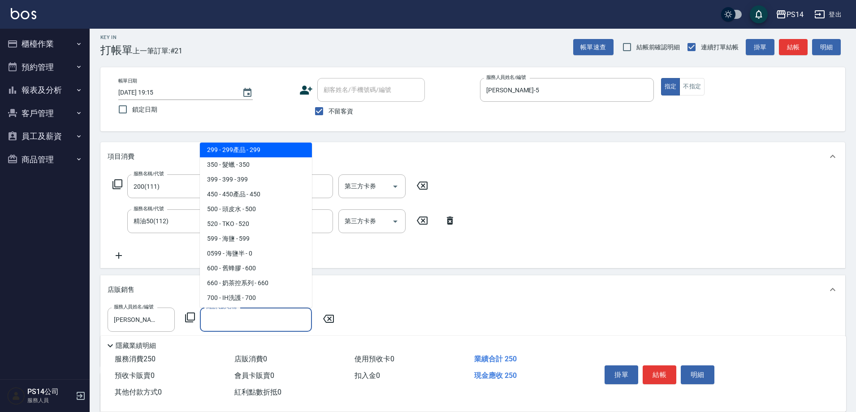
type input "299產品"
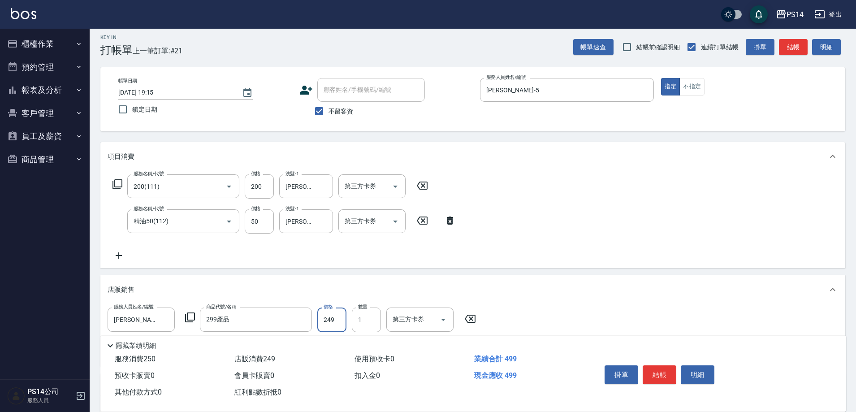
type input "249"
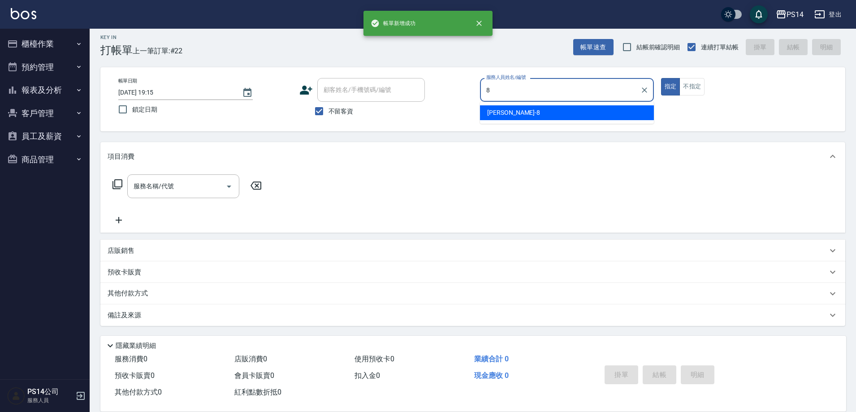
type input "[PERSON_NAME]-8"
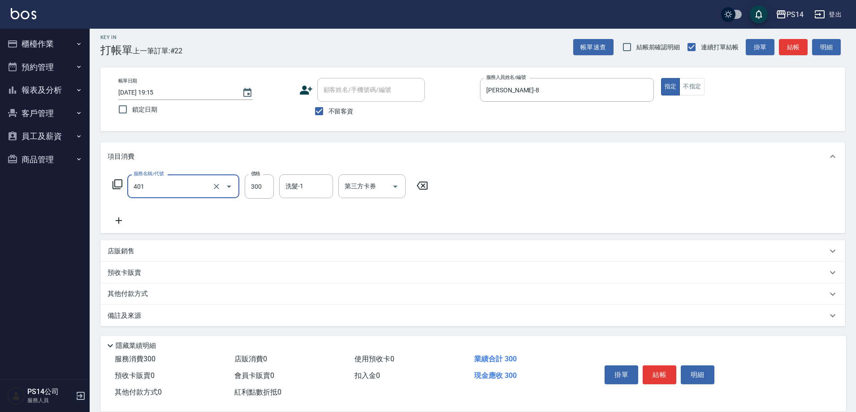
type input "300護(401)"
type input "[PERSON_NAME]-26"
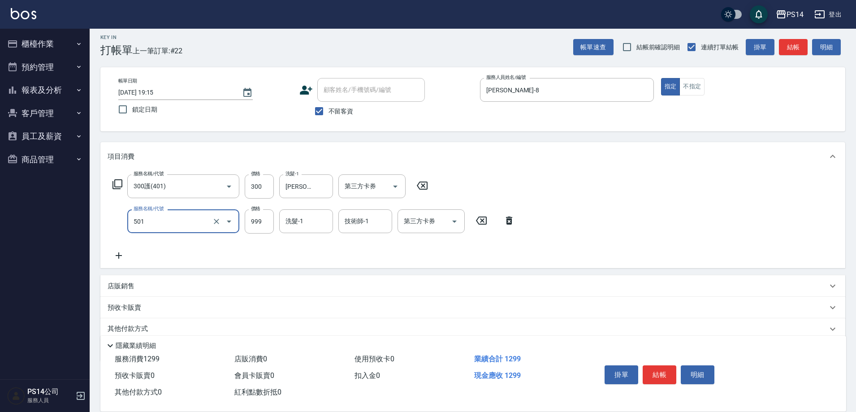
type input "染髮(501)"
type input "1600"
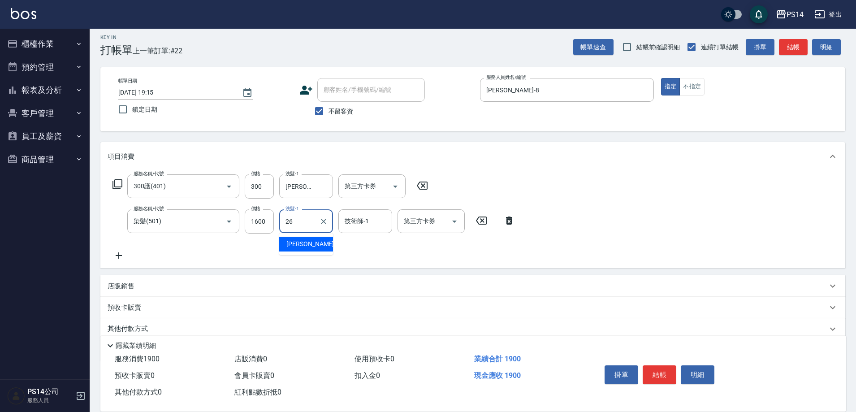
type input "[PERSON_NAME]-26"
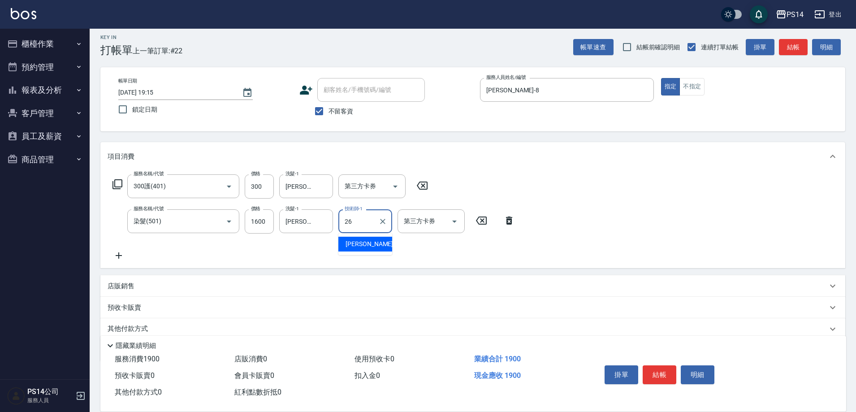
type input "[PERSON_NAME]-26"
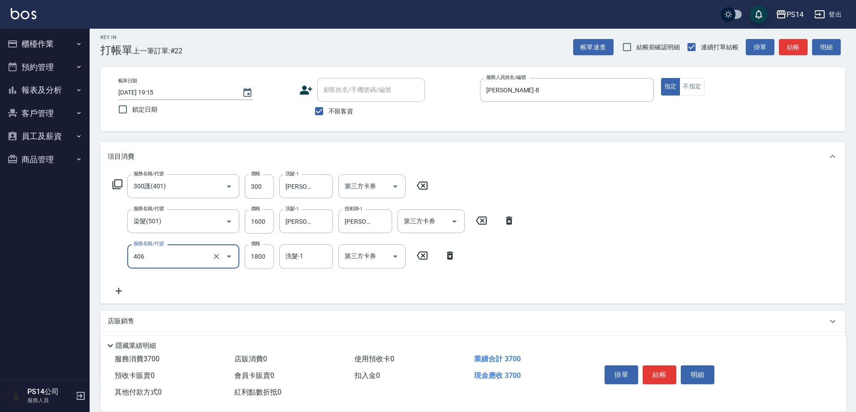
type input "鏡面二劑(406)"
type input "[PERSON_NAME]-26"
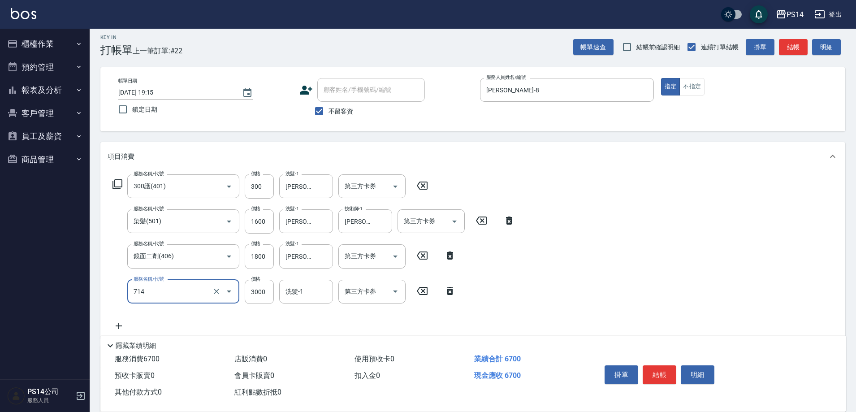
type input "重整(714)"
type input "4000"
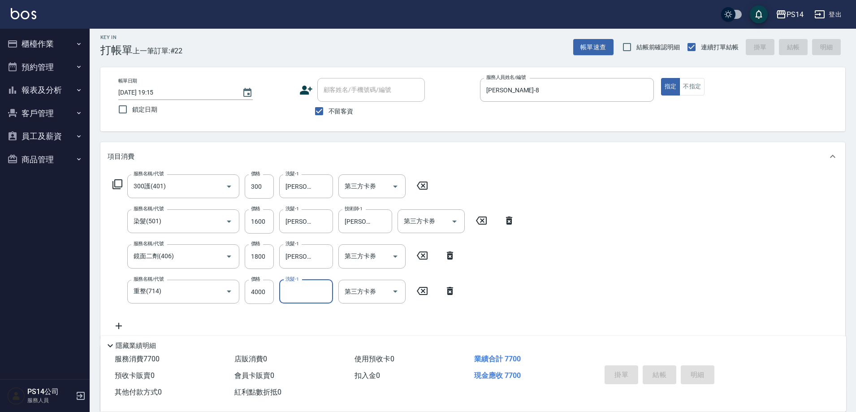
type input "[DATE] 19:16"
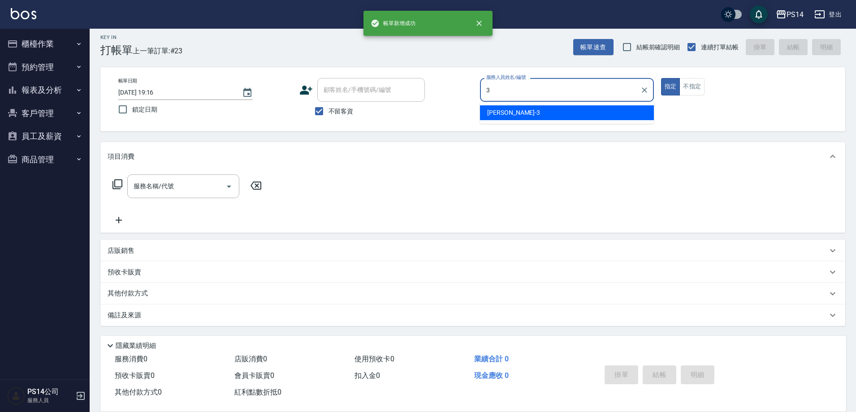
type input "[PERSON_NAME]-3"
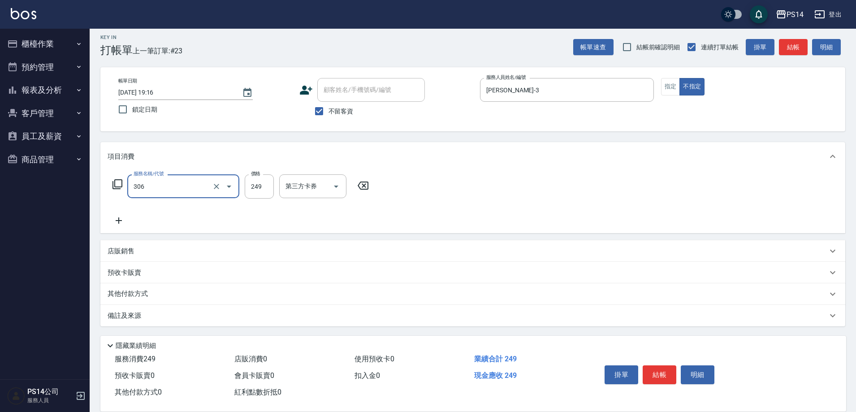
type input "剪髮(306)"
type input "[PERSON_NAME]-11"
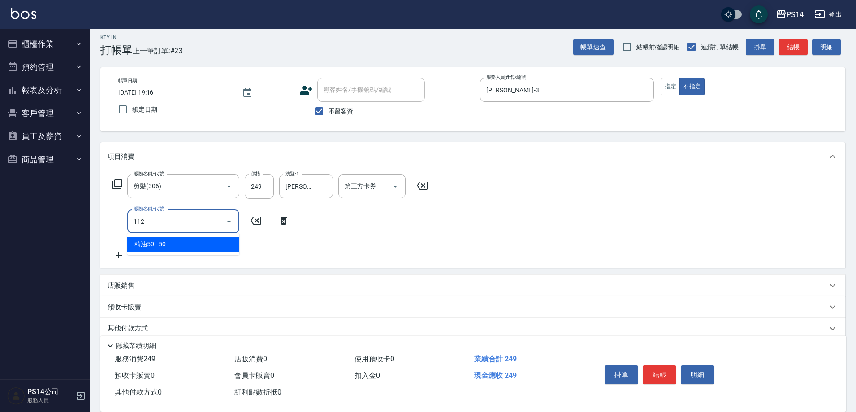
type input "精油50(112)"
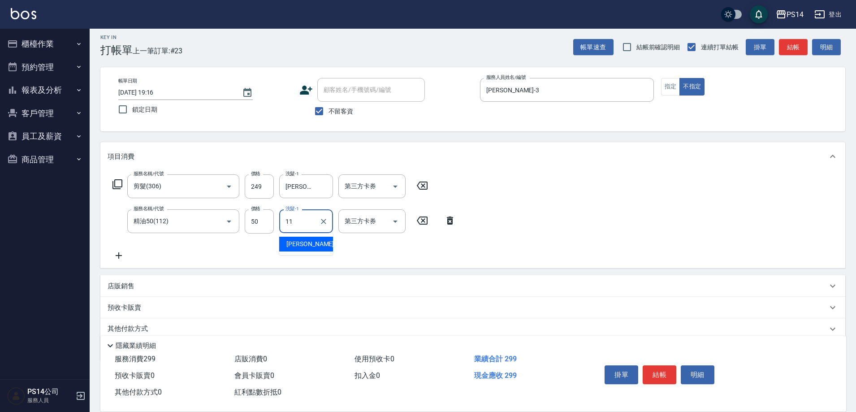
type input "[PERSON_NAME]-11"
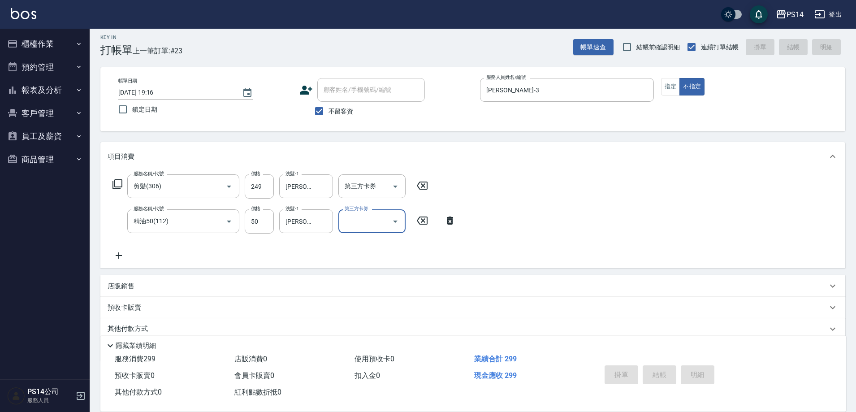
type input "[DATE] 19:17"
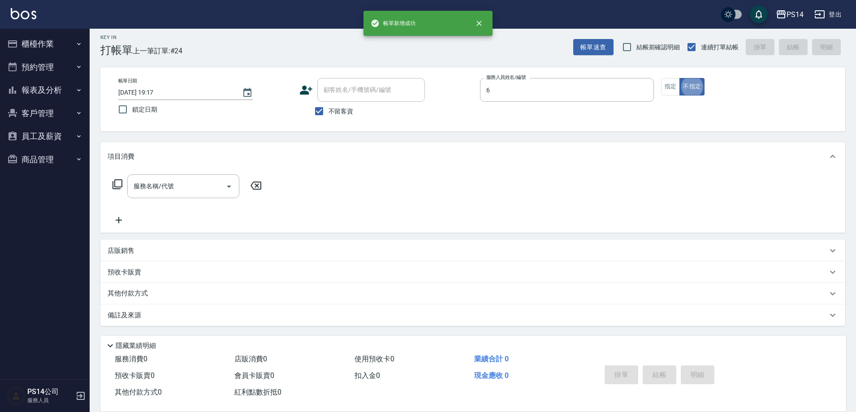
type input "[PERSON_NAME]-6"
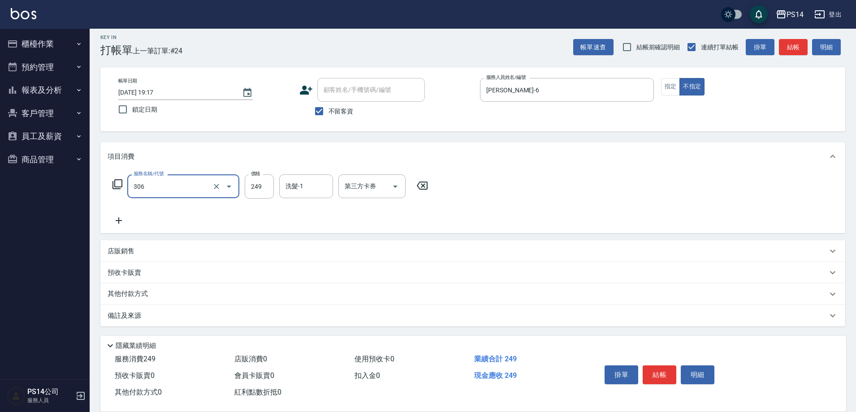
type input "剪髮(306)"
type input "[PERSON_NAME]-11"
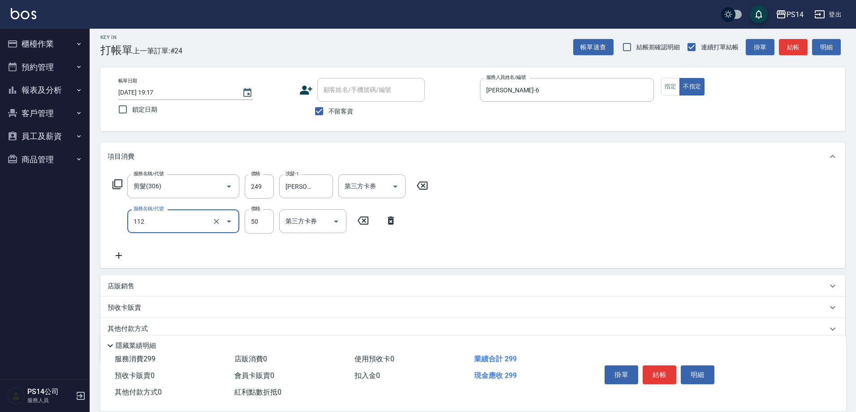
type input "精油50(112)"
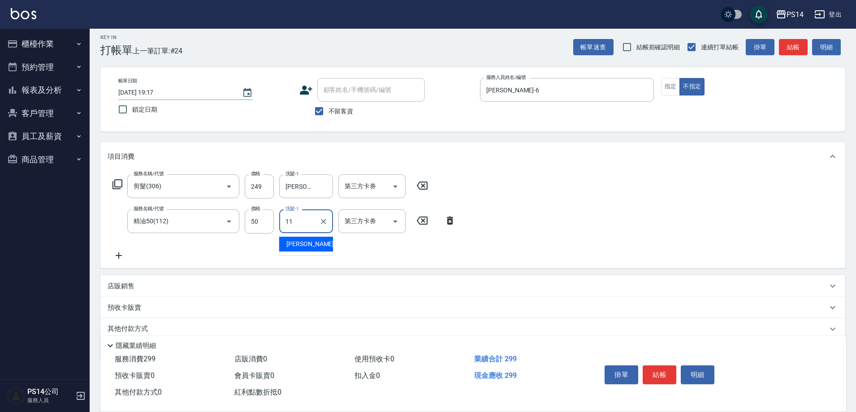
type input "[PERSON_NAME]-11"
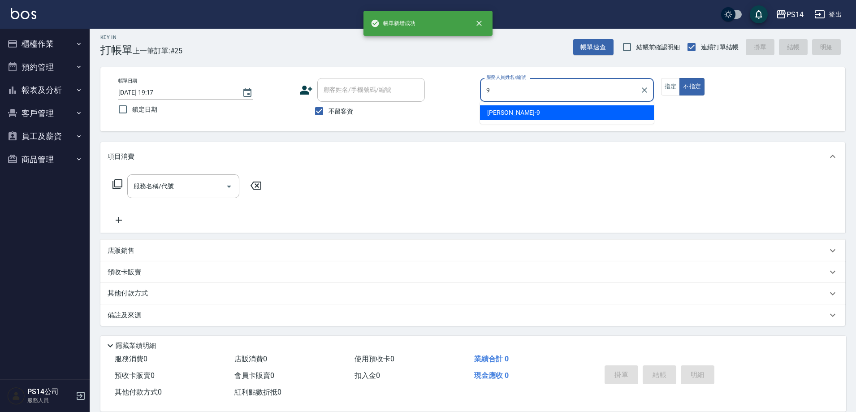
type input "[PERSON_NAME]-9"
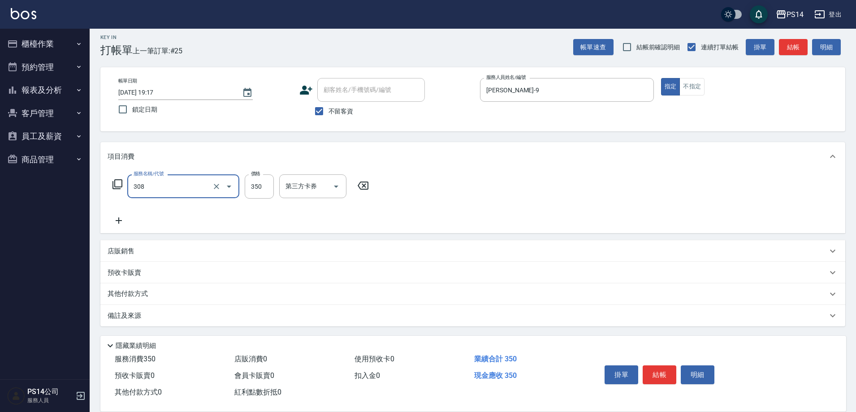
type input "洗+剪(308)"
type input "[PERSON_NAME]-11"
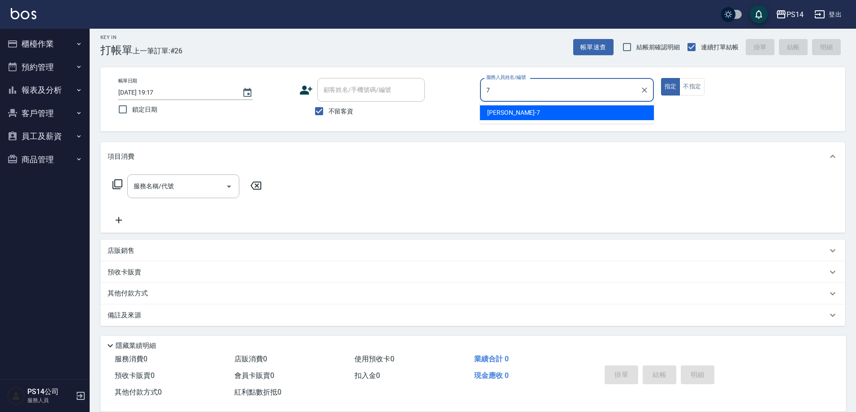
type input "[PERSON_NAME]-7"
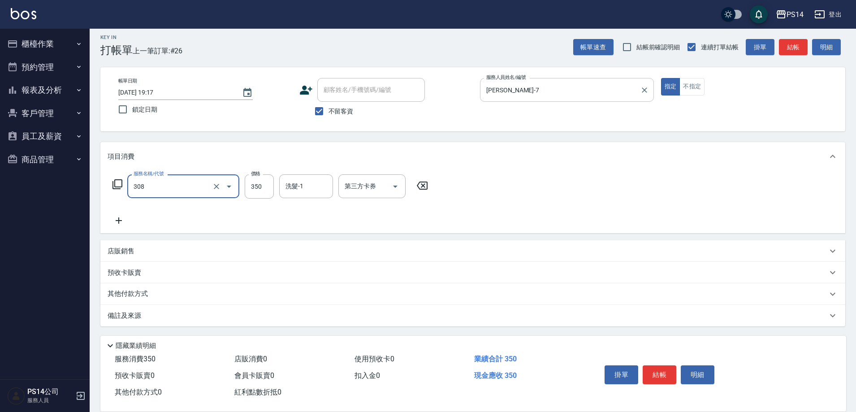
type input "洗+剪(308)"
type input "[PERSON_NAME]-26"
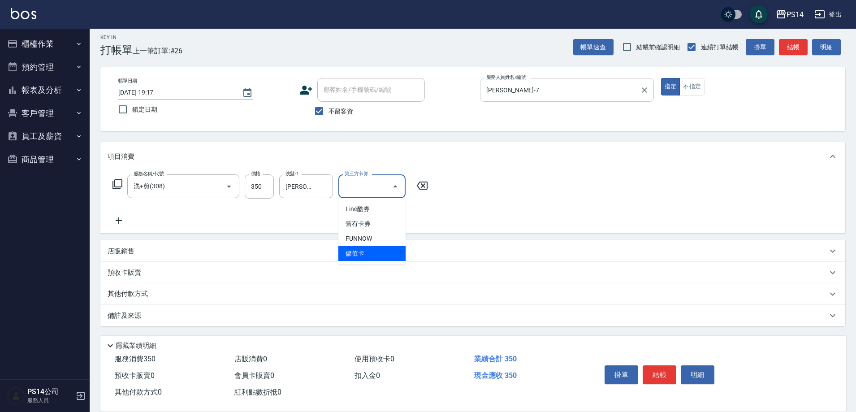
type input "儲值卡"
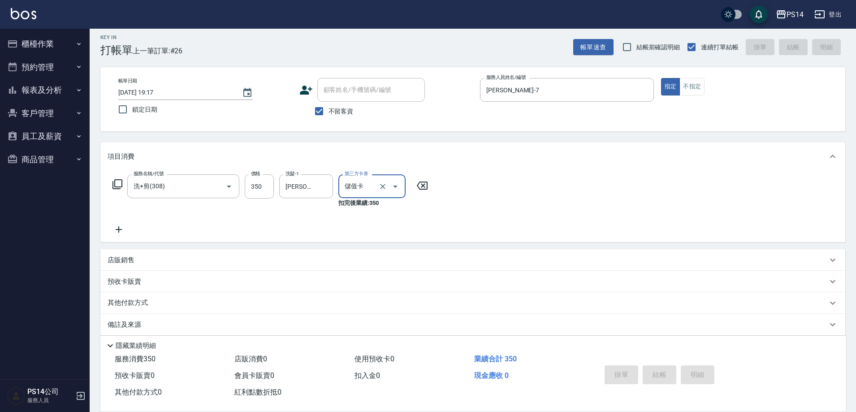
type input "[DATE] 19:25"
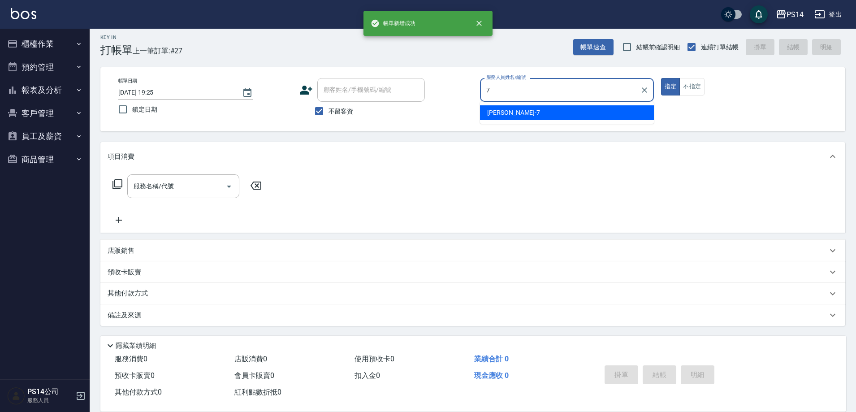
type input "[PERSON_NAME]-7"
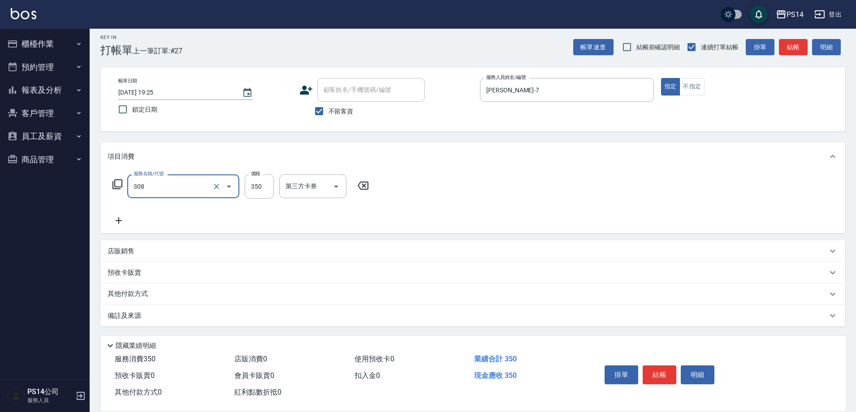
type input "洗+剪(308)"
type input "[PERSON_NAME]-11"
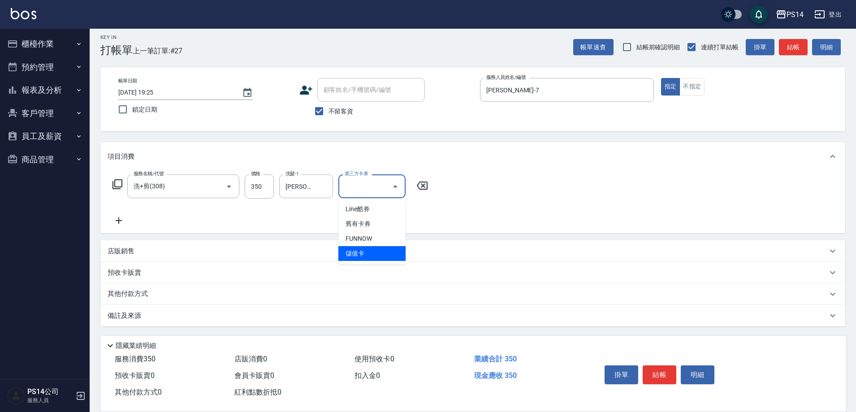
type input "儲值卡"
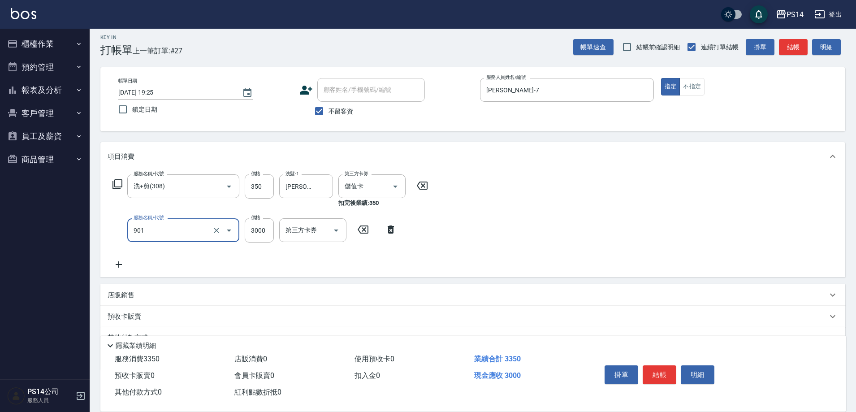
type input "儲值3000(901)"
type input "150"
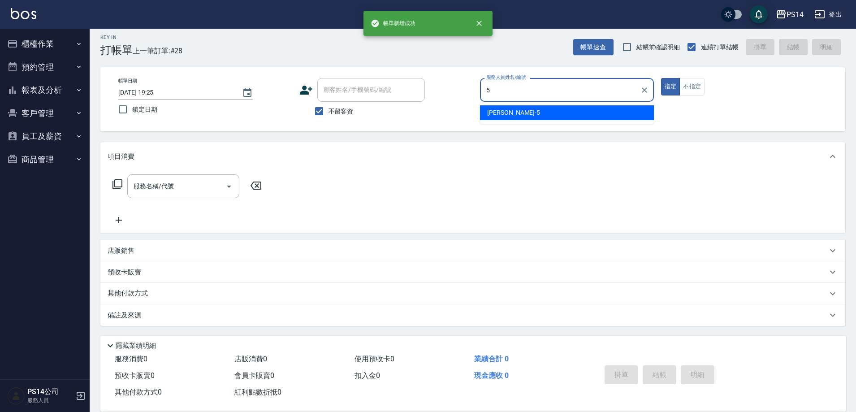
type input "[PERSON_NAME]-5"
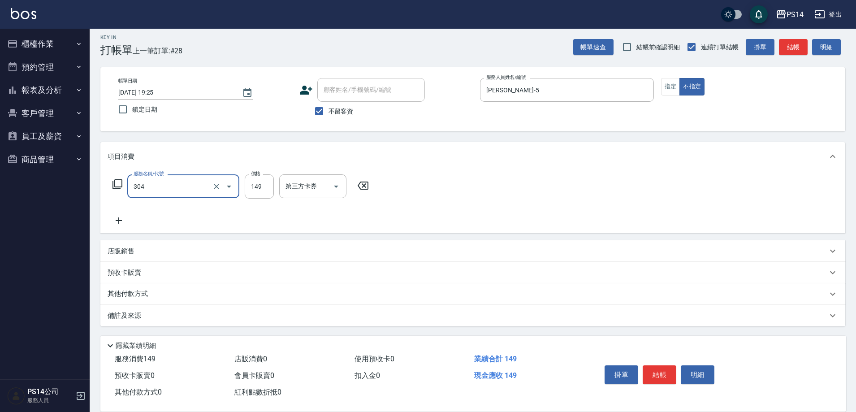
type input "剪髮(304)"
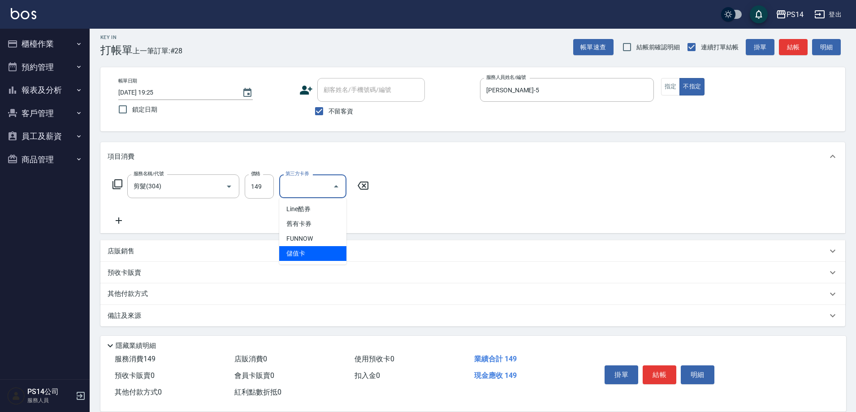
type input "儲值卡"
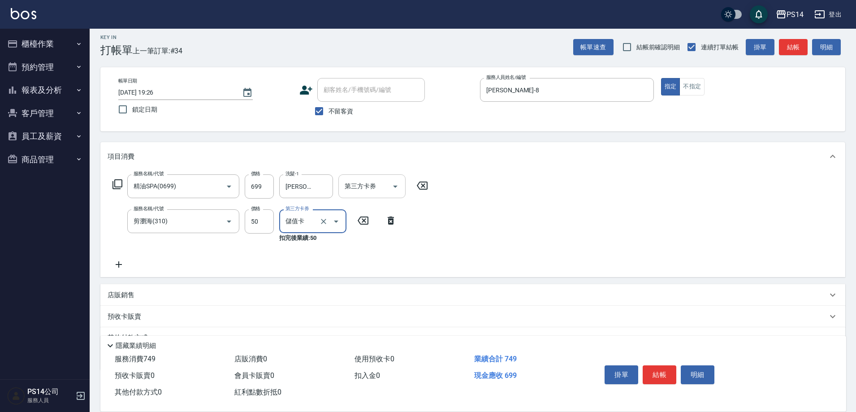
click at [399, 188] on icon "Open" at bounding box center [395, 186] width 11 height 11
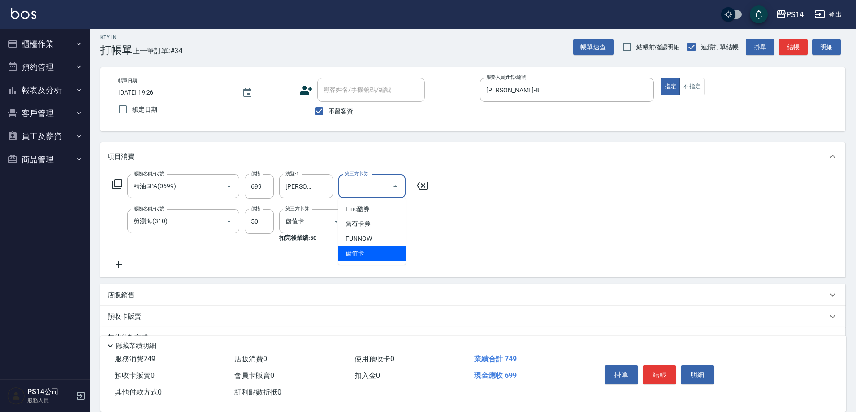
click at [376, 249] on span "儲值卡" at bounding box center [371, 253] width 67 height 15
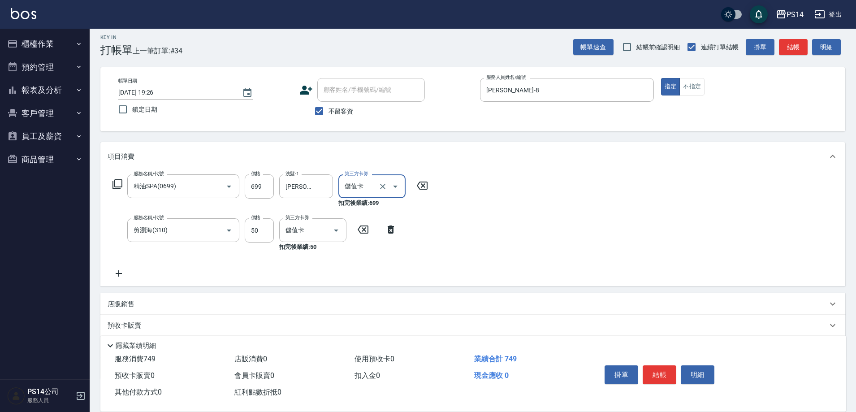
click at [125, 274] on icon at bounding box center [119, 273] width 22 height 11
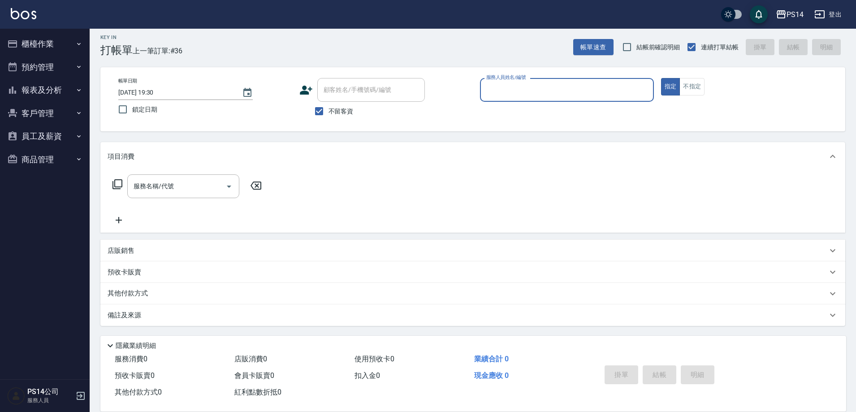
click at [39, 85] on button "報表及分析" at bounding box center [45, 89] width 82 height 23
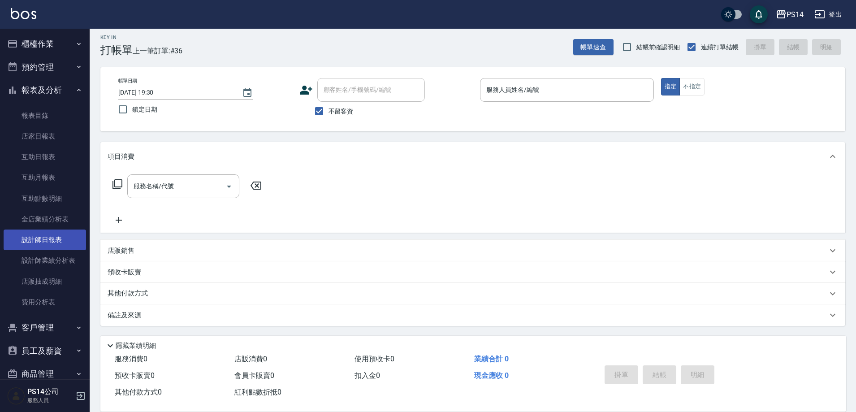
click at [50, 244] on link "設計師日報表" at bounding box center [45, 239] width 82 height 21
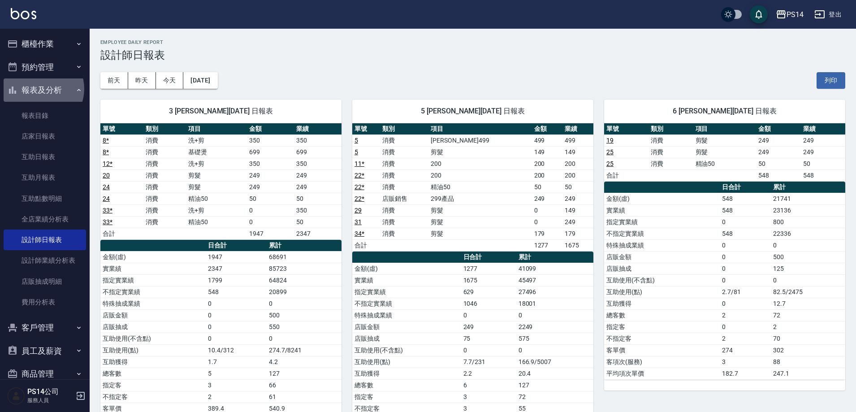
click at [41, 89] on button "報表及分析" at bounding box center [45, 89] width 82 height 23
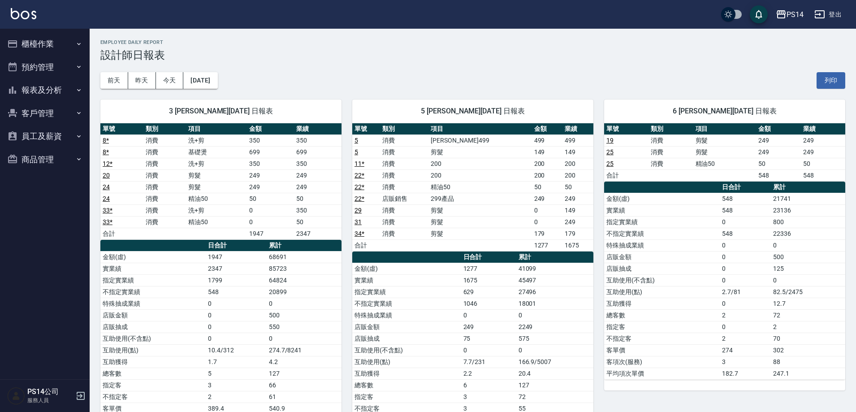
click at [337, 69] on div "[DATE] [DATE] [DATE] [DATE] 列印" at bounding box center [472, 80] width 745 height 38
click at [30, 48] on button "櫃檯作業" at bounding box center [45, 43] width 82 height 23
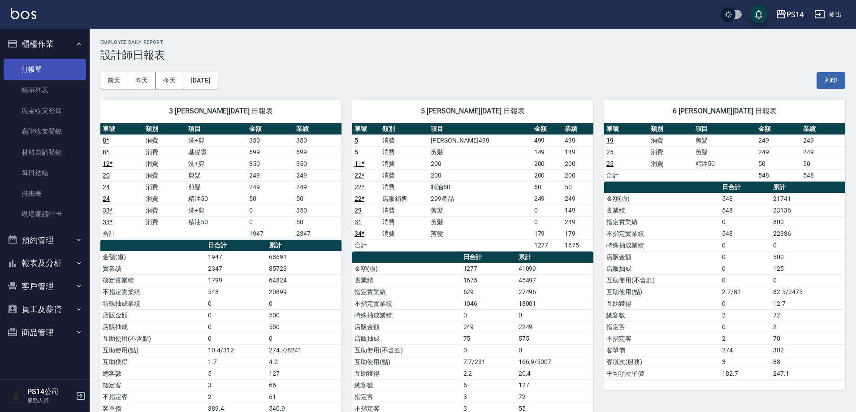
click at [39, 78] on link "打帳單" at bounding box center [45, 69] width 82 height 21
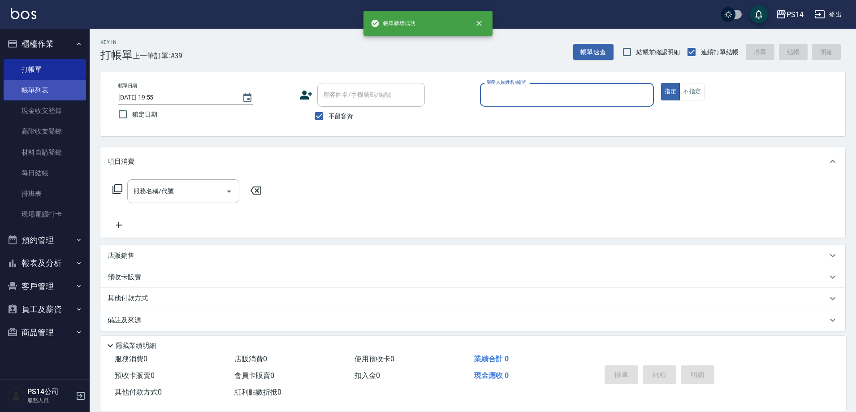
click at [14, 95] on link "帳單列表" at bounding box center [45, 90] width 82 height 21
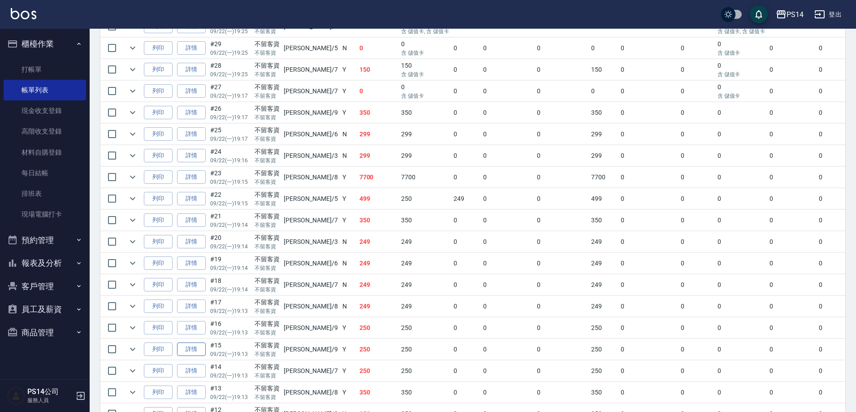
scroll to position [448, 0]
click at [204, 109] on link "詳情" at bounding box center [191, 112] width 29 height 14
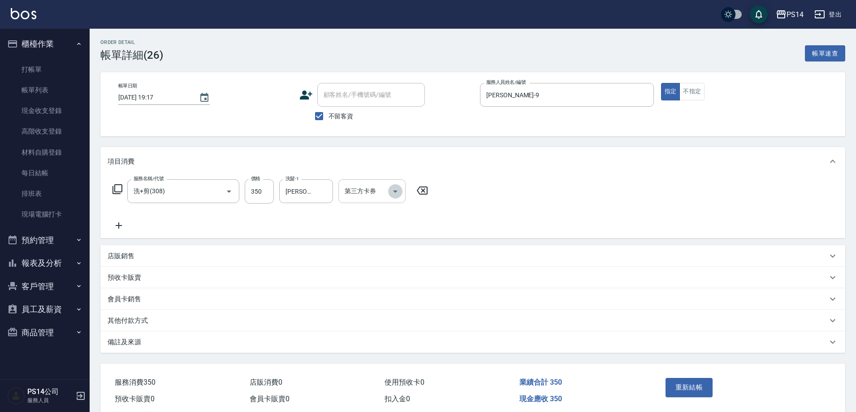
click at [397, 189] on icon "Open" at bounding box center [395, 191] width 11 height 11
click at [384, 262] on span "儲值卡" at bounding box center [371, 258] width 67 height 15
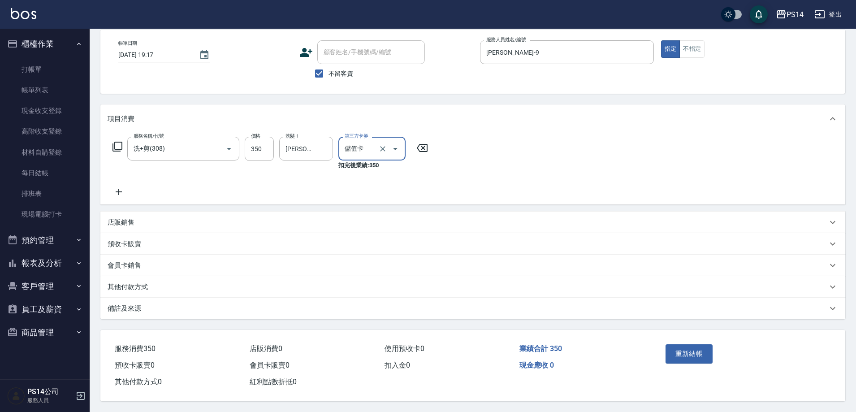
scroll to position [45, 0]
click at [691, 361] on button "重新結帳" at bounding box center [689, 353] width 48 height 19
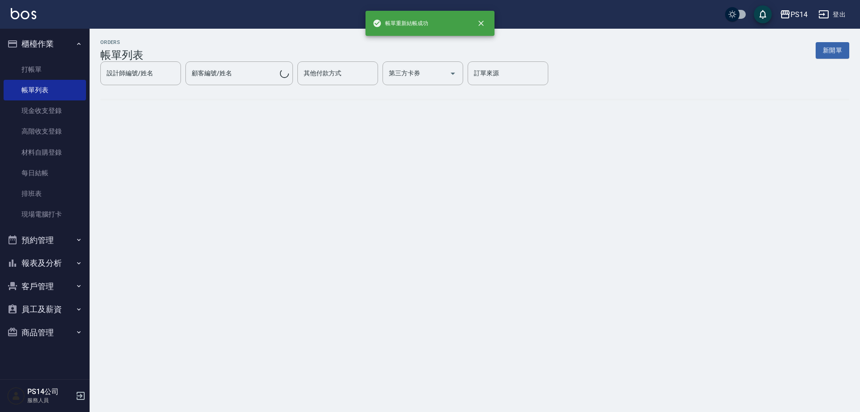
click at [59, 260] on button "報表及分析" at bounding box center [45, 262] width 82 height 23
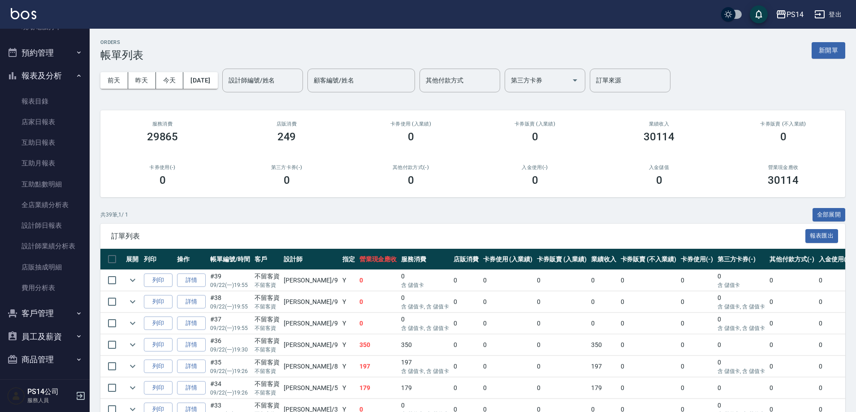
scroll to position [190, 0]
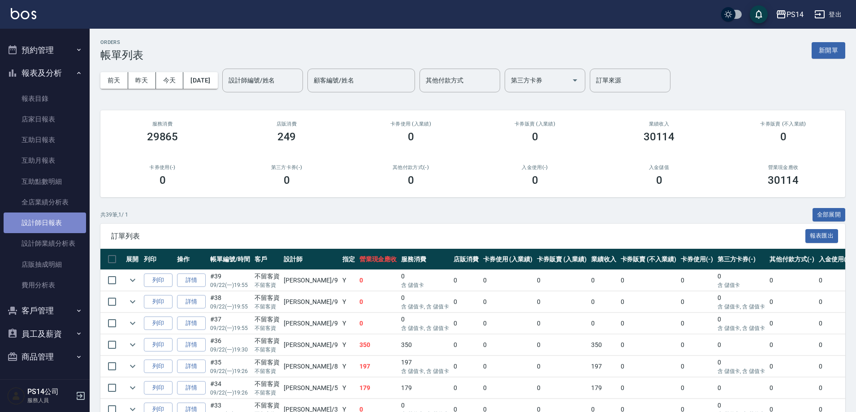
click at [49, 223] on link "設計師日報表" at bounding box center [45, 222] width 82 height 21
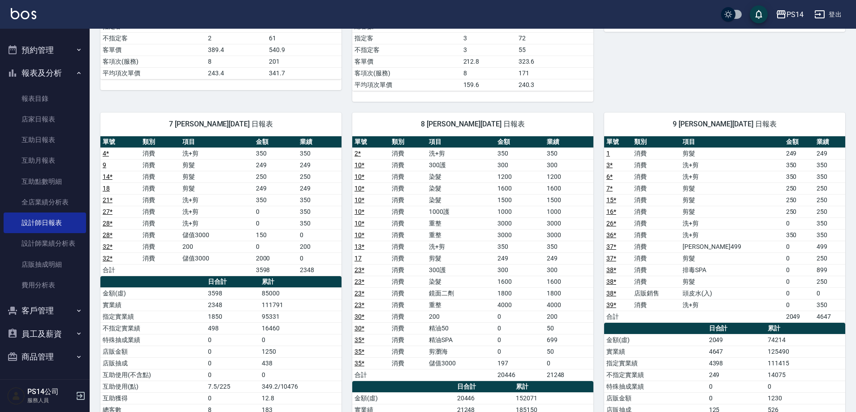
scroll to position [269, 0]
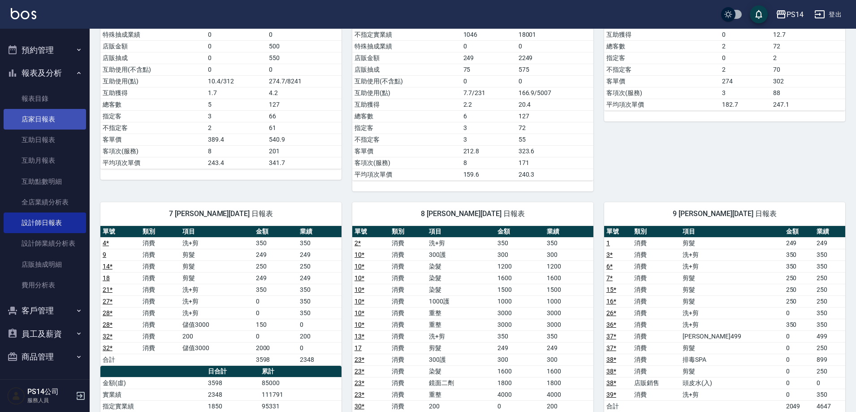
click at [25, 111] on link "店家日報表" at bounding box center [45, 119] width 82 height 21
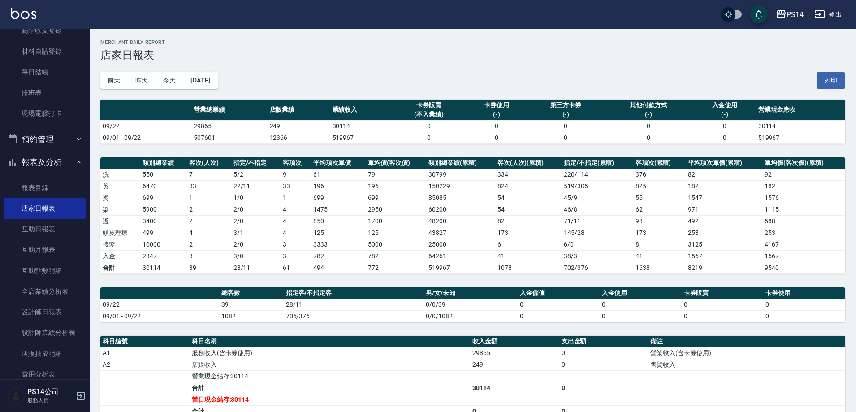
scroll to position [11, 0]
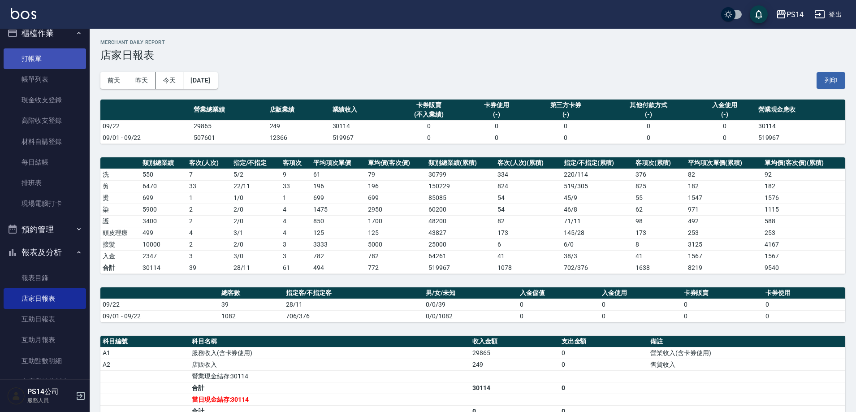
click at [44, 55] on link "打帳單" at bounding box center [45, 58] width 82 height 21
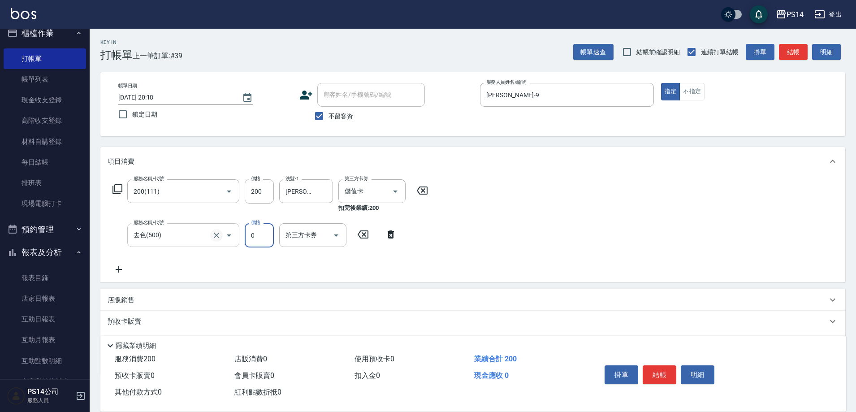
click at [212, 235] on icon "Clear" at bounding box center [216, 235] width 9 height 9
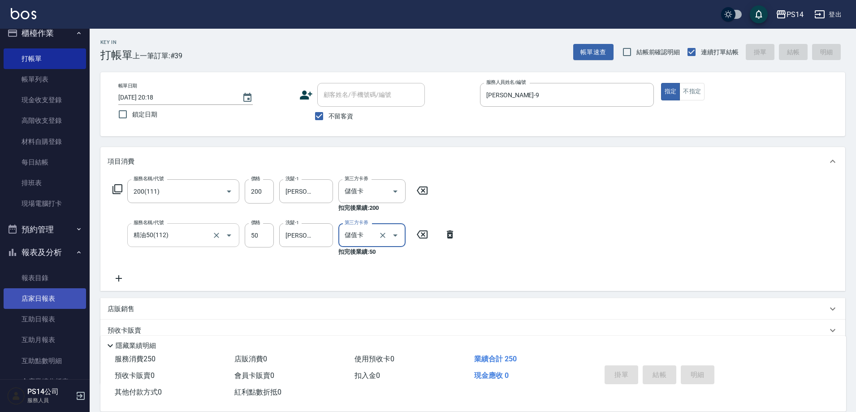
scroll to position [145, 0]
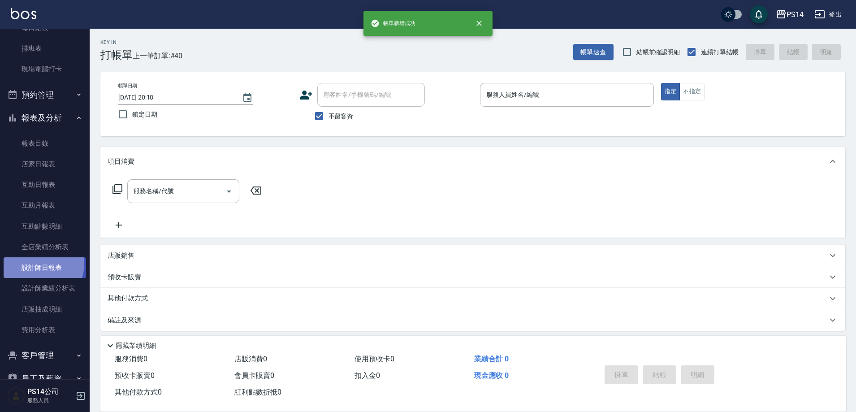
click at [39, 264] on link "設計師日報表" at bounding box center [45, 267] width 82 height 21
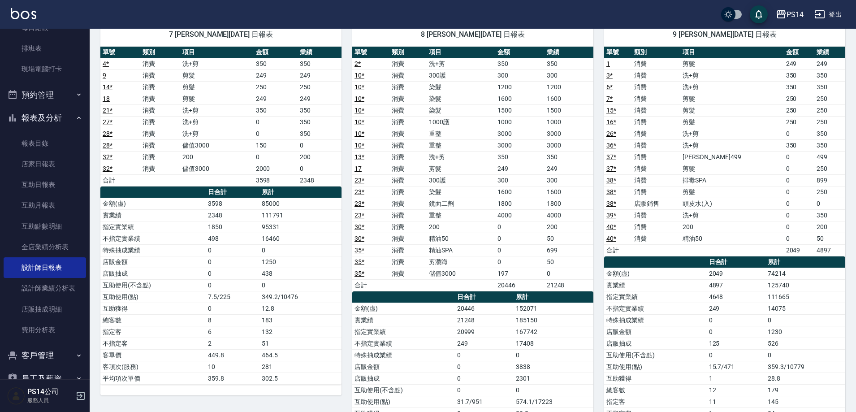
scroll to position [11, 0]
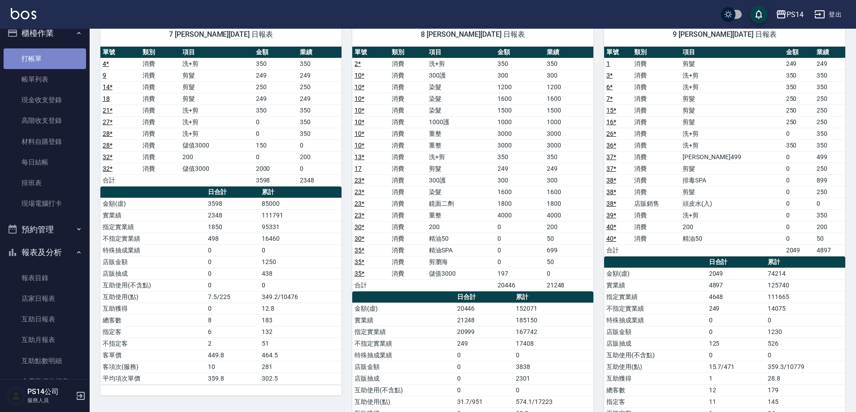
click at [53, 66] on link "打帳單" at bounding box center [45, 58] width 82 height 21
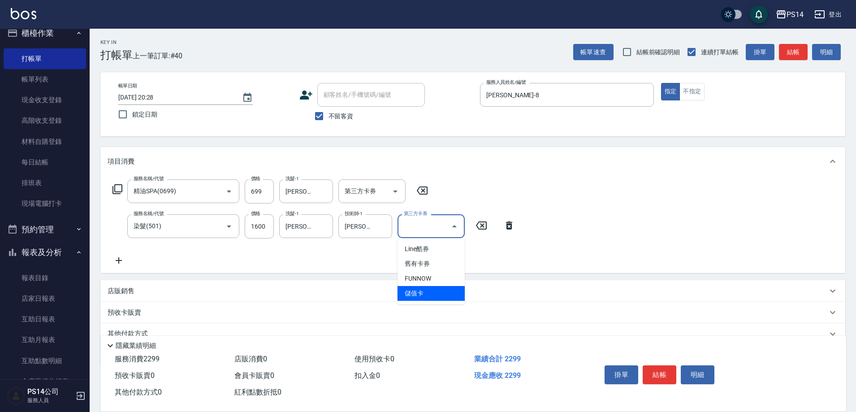
click at [116, 257] on icon at bounding box center [119, 260] width 22 height 11
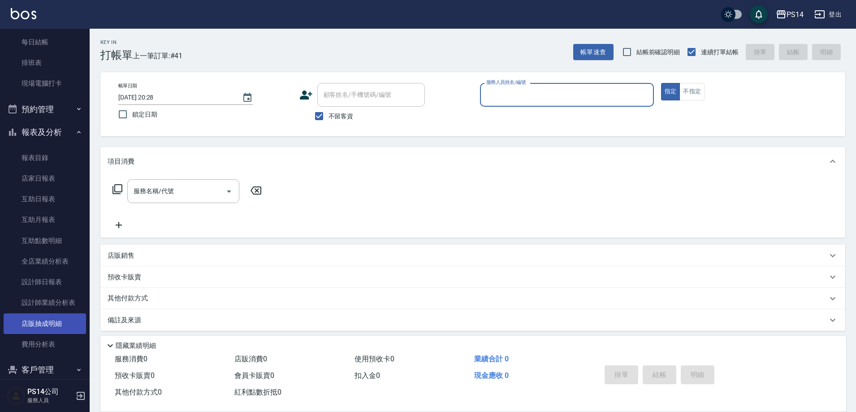
scroll to position [145, 0]
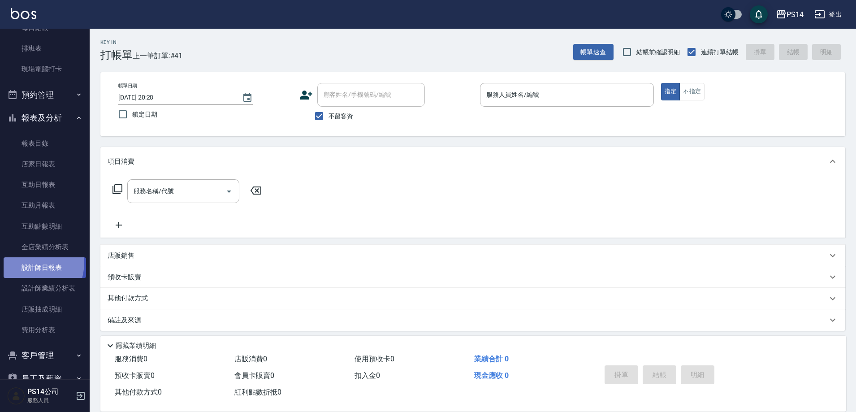
click at [29, 263] on link "設計師日報表" at bounding box center [45, 267] width 82 height 21
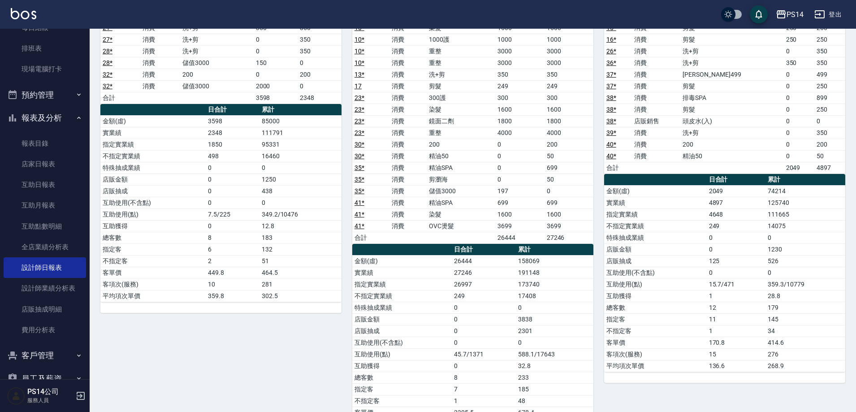
scroll to position [582, 0]
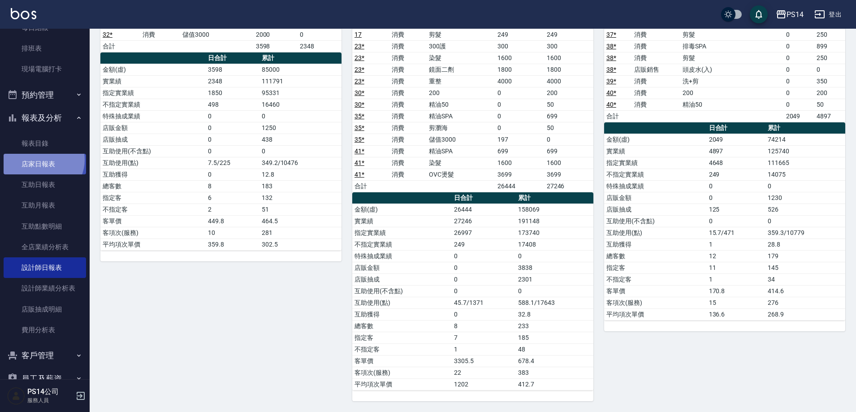
click at [41, 160] on link "店家日報表" at bounding box center [45, 164] width 82 height 21
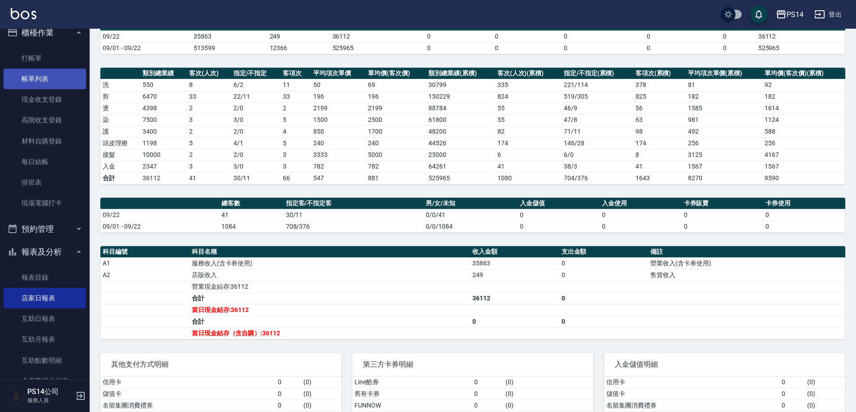
scroll to position [11, 0]
click at [58, 101] on link "現金收支登錄" at bounding box center [45, 100] width 82 height 21
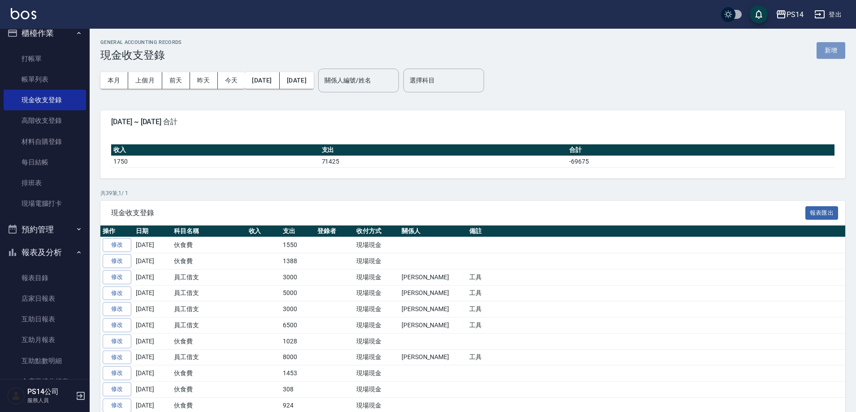
drag, startPoint x: 841, startPoint y: 52, endPoint x: 691, endPoint y: 82, distance: 153.3
click at [841, 52] on button "新增" at bounding box center [831, 50] width 29 height 17
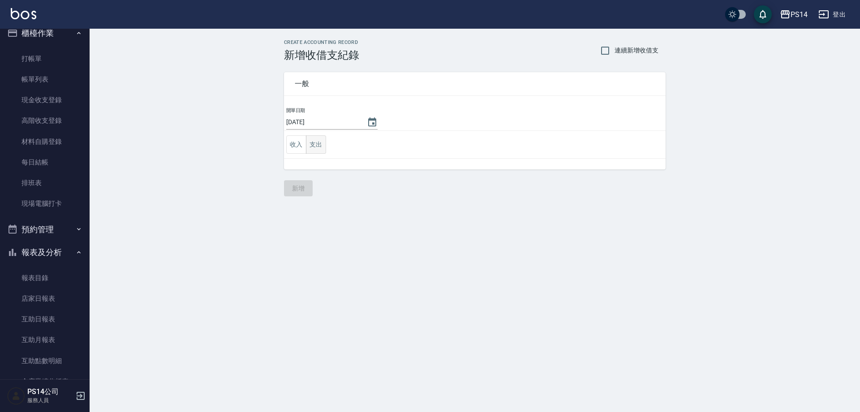
click at [320, 149] on button "支出" at bounding box center [316, 144] width 20 height 18
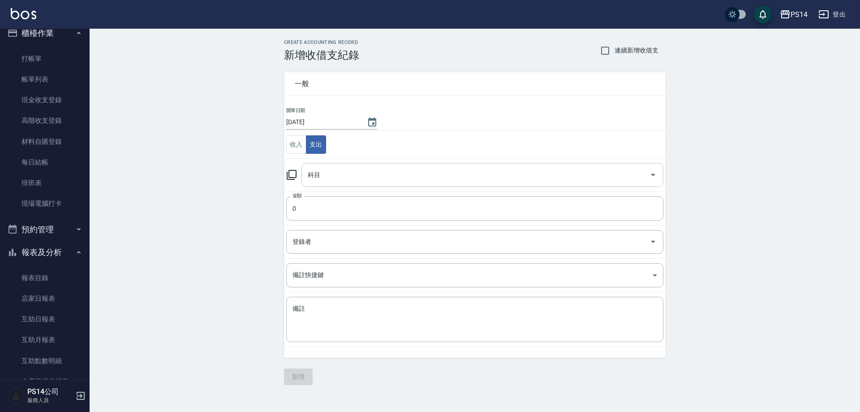
click at [333, 177] on input "科目" at bounding box center [476, 175] width 341 height 16
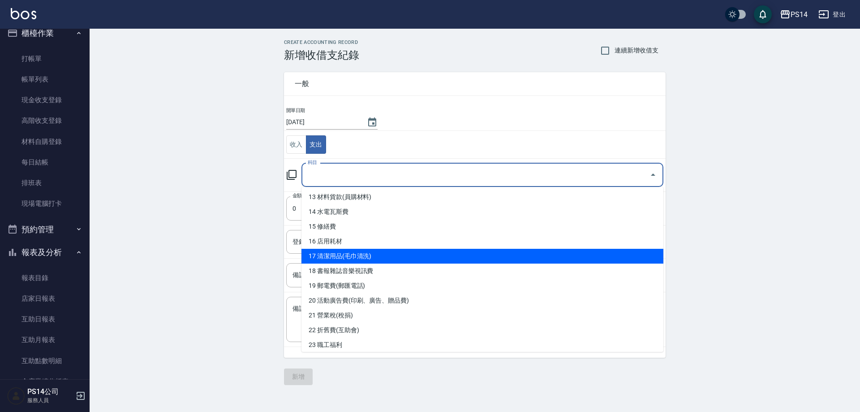
scroll to position [269, 0]
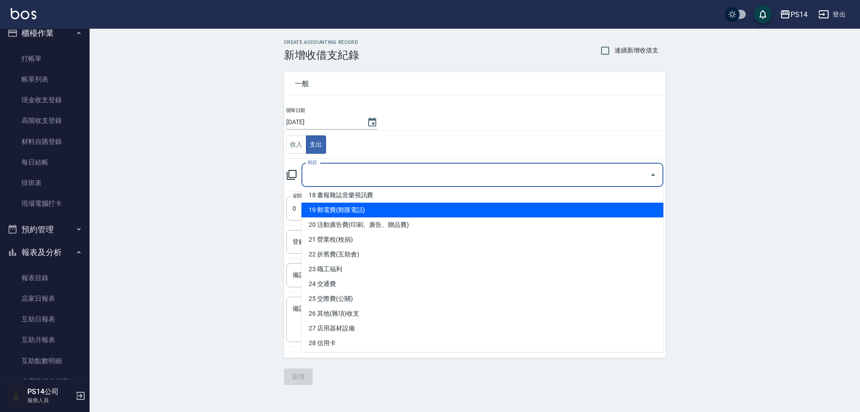
click at [359, 207] on li "19 郵電費(郵匯電話)" at bounding box center [483, 210] width 362 height 15
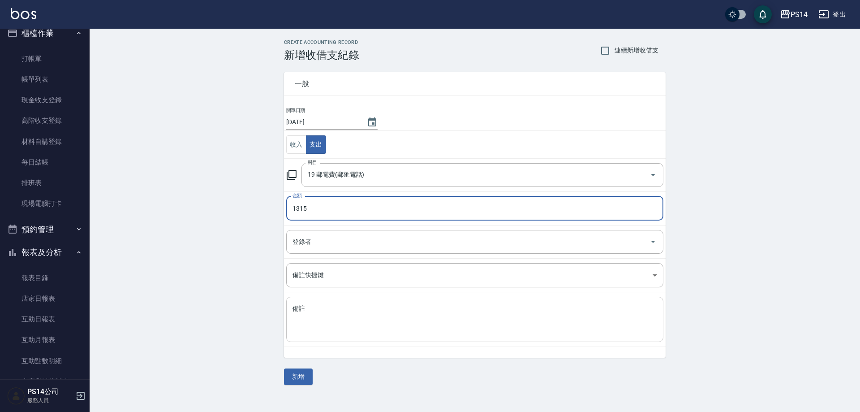
drag, startPoint x: 379, startPoint y: 309, endPoint x: 377, endPoint y: 313, distance: 4.7
click at [379, 309] on textarea "備註" at bounding box center [475, 319] width 365 height 30
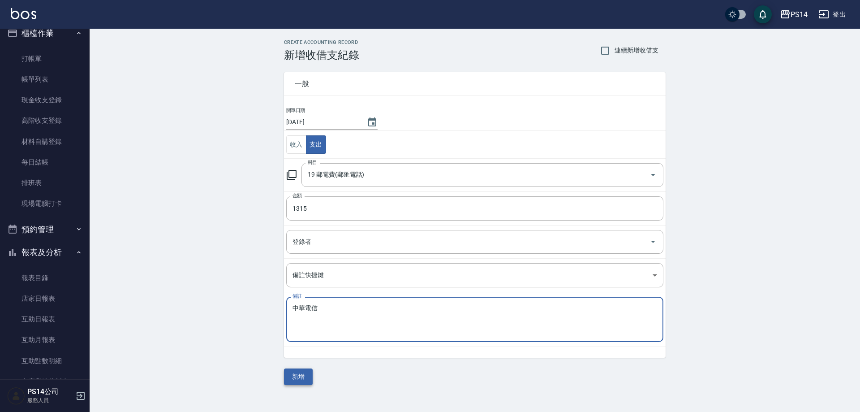
click at [296, 377] on button "新增" at bounding box center [298, 376] width 29 height 17
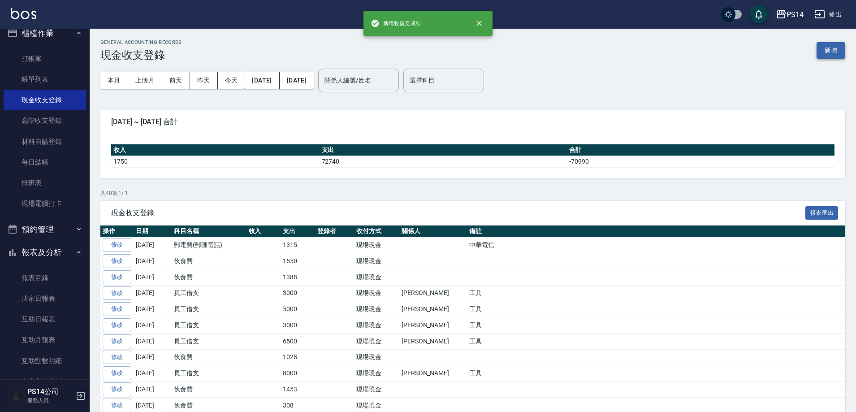
click at [825, 46] on button "新增" at bounding box center [831, 50] width 29 height 17
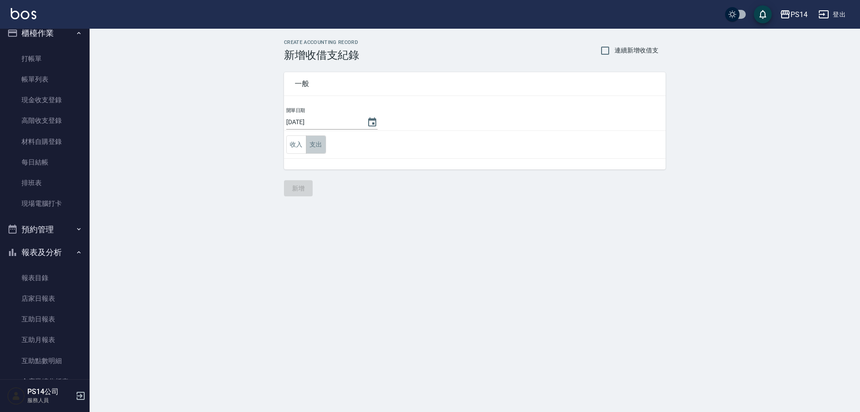
click at [317, 143] on button "支出" at bounding box center [316, 144] width 20 height 18
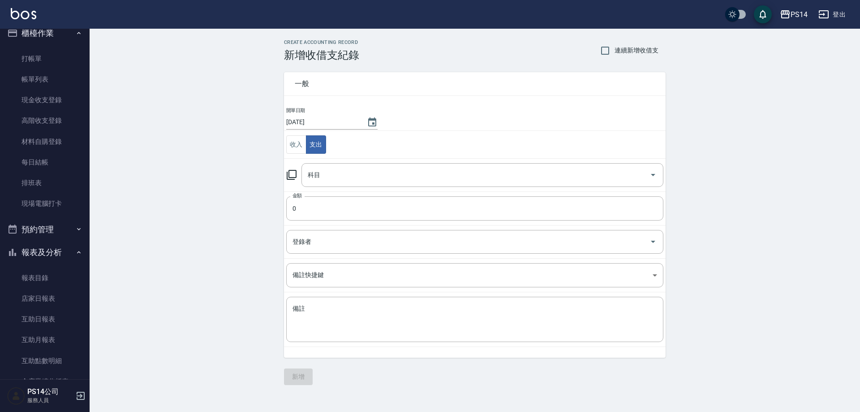
click at [331, 169] on input "科目" at bounding box center [476, 175] width 341 height 16
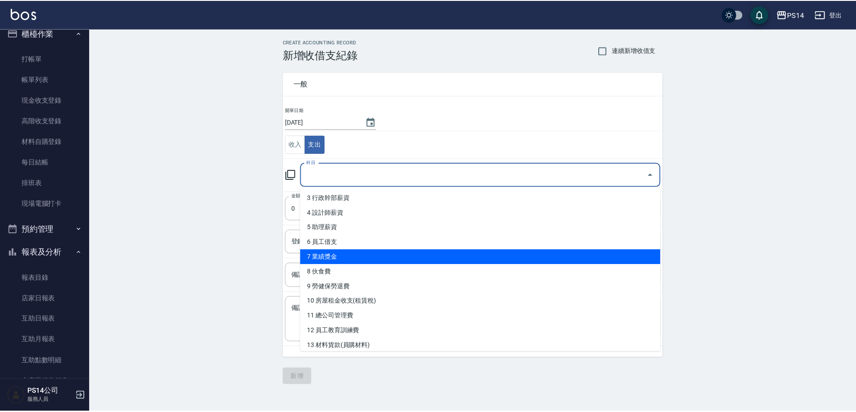
scroll to position [179, 0]
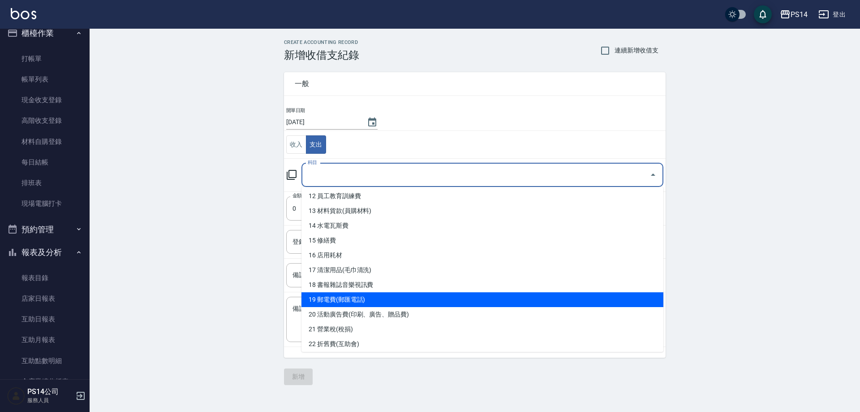
click at [363, 296] on li "19 郵電費(郵匯電話)" at bounding box center [483, 299] width 362 height 15
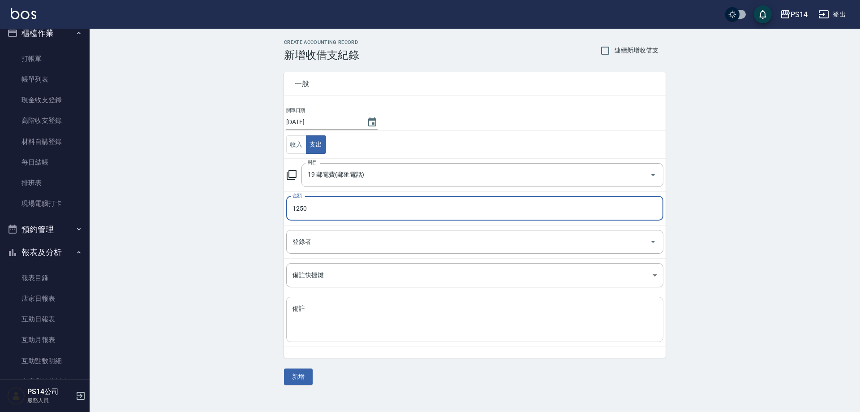
click at [390, 320] on textarea "備註" at bounding box center [475, 319] width 365 height 30
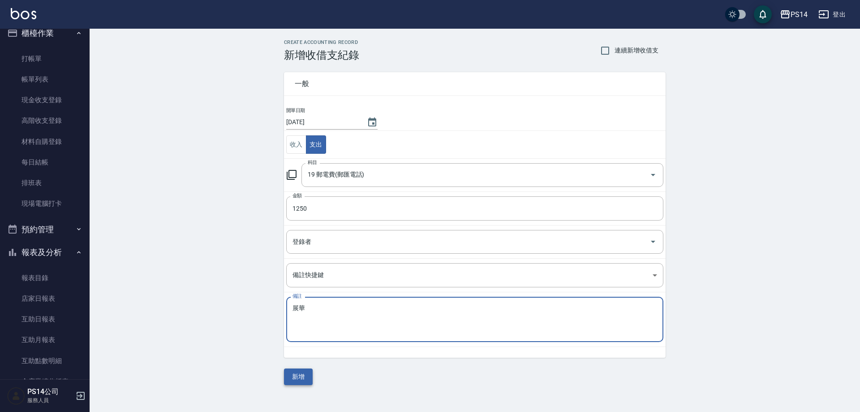
click at [309, 382] on button "新增" at bounding box center [298, 376] width 29 height 17
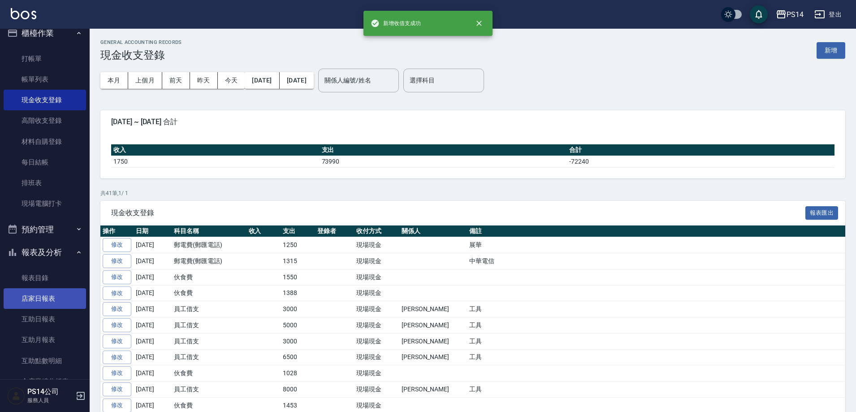
click at [22, 302] on link "店家日報表" at bounding box center [45, 298] width 82 height 21
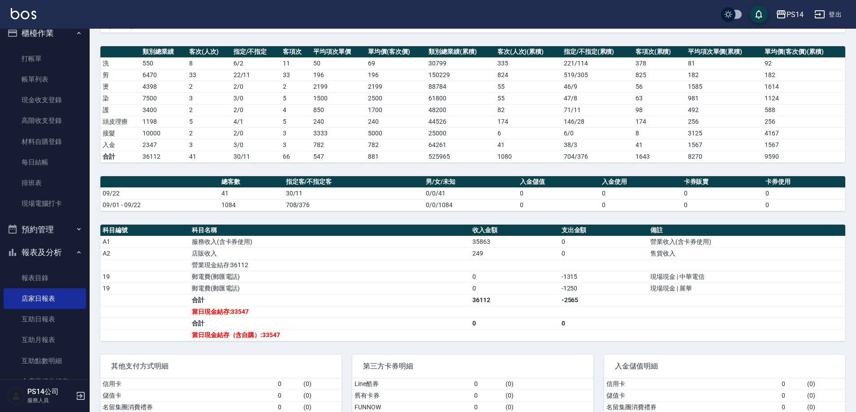
scroll to position [134, 0]
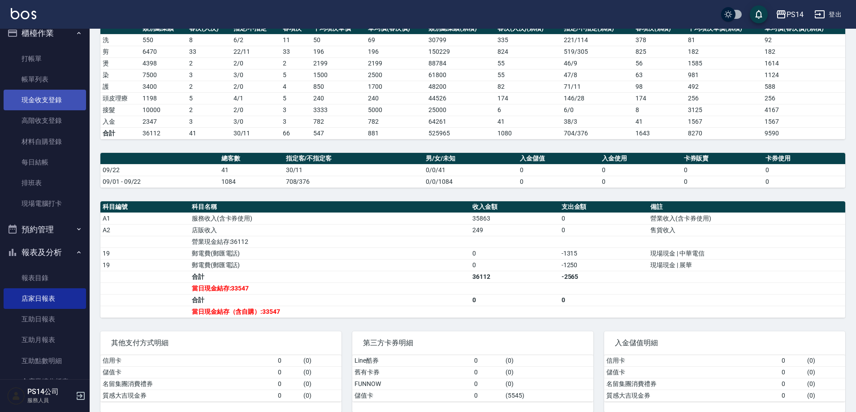
click at [32, 100] on link "現金收支登錄" at bounding box center [45, 100] width 82 height 21
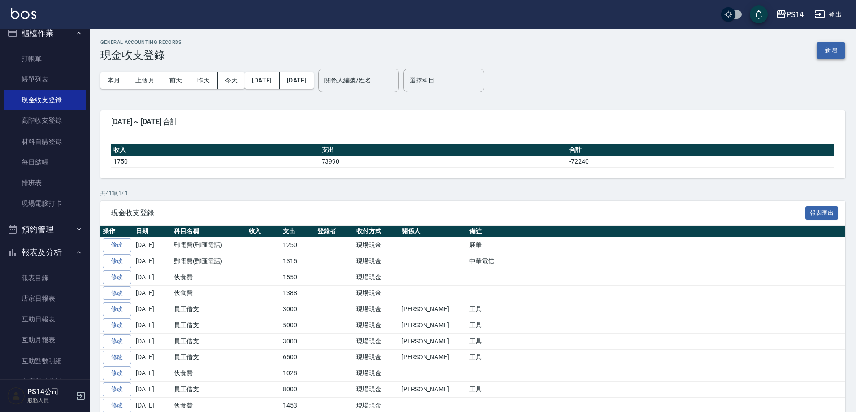
click at [836, 52] on button "新增" at bounding box center [831, 50] width 29 height 17
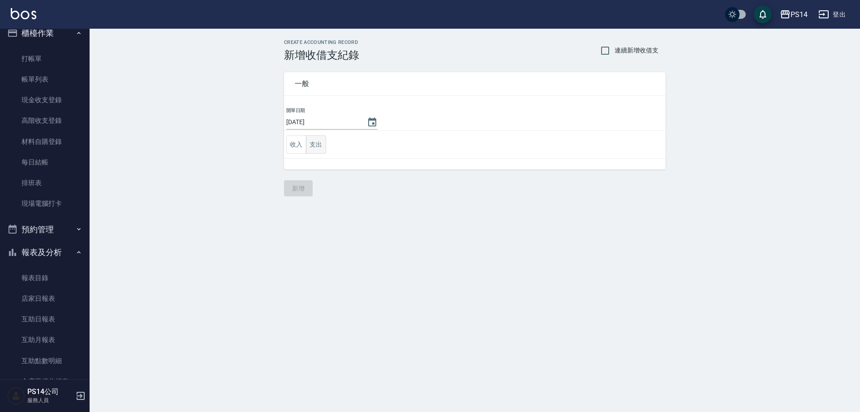
drag, startPoint x: 311, startPoint y: 143, endPoint x: 323, endPoint y: 143, distance: 11.7
click at [314, 139] on button "支出" at bounding box center [316, 144] width 20 height 18
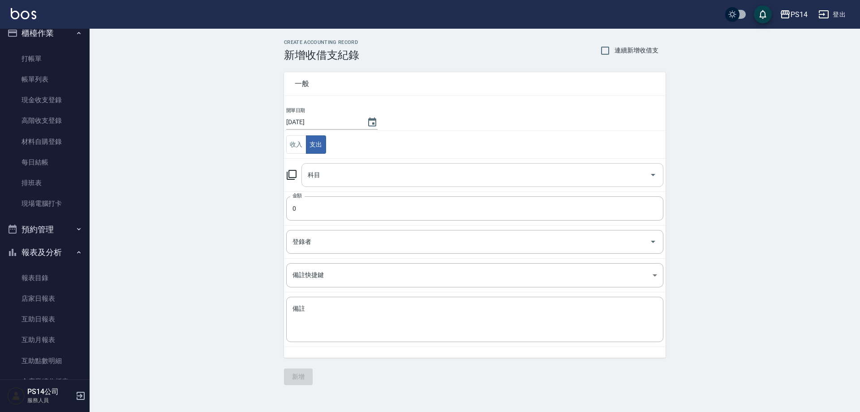
click at [347, 176] on input "科目" at bounding box center [476, 175] width 341 height 16
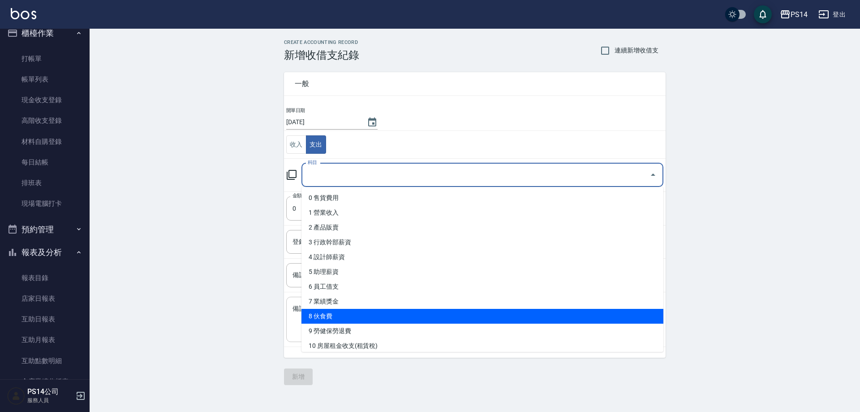
drag, startPoint x: 344, startPoint y: 321, endPoint x: 365, endPoint y: 305, distance: 26.5
click at [346, 317] on li "8 伙食費" at bounding box center [483, 316] width 362 height 15
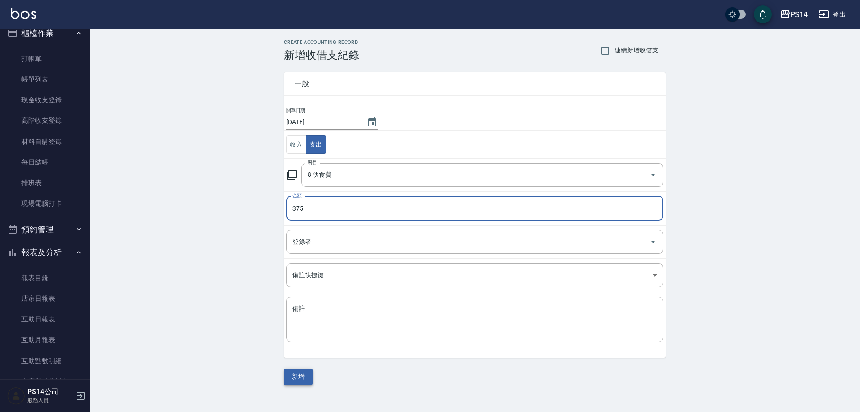
click at [297, 378] on button "新增" at bounding box center [298, 376] width 29 height 17
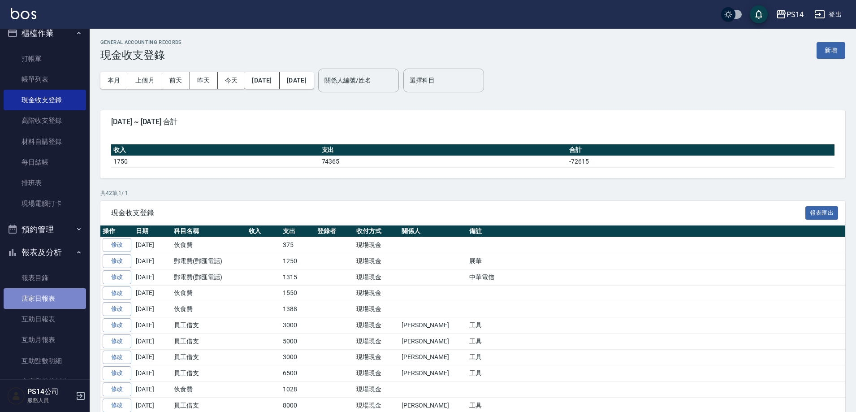
click at [61, 302] on link "店家日報表" at bounding box center [45, 298] width 82 height 21
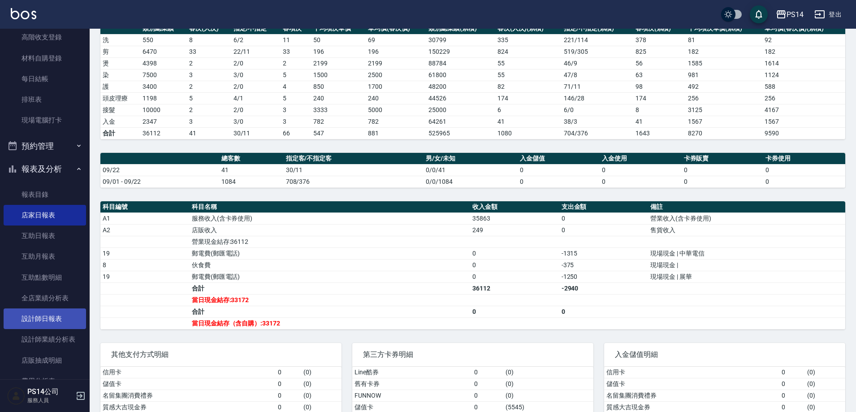
scroll to position [100, 0]
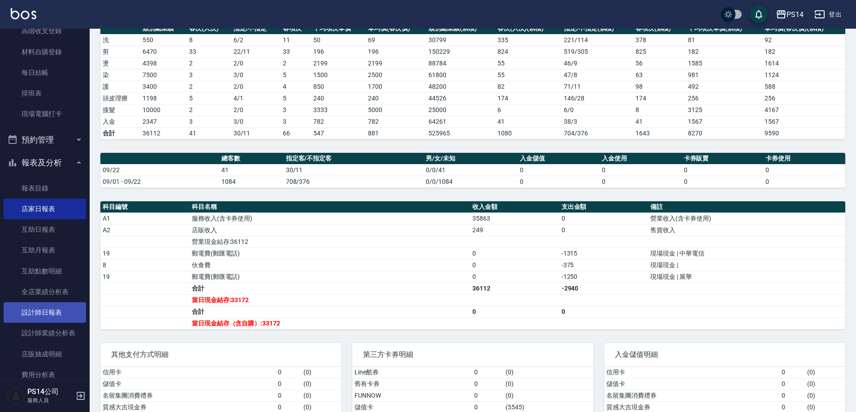
click at [58, 306] on link "設計師日報表" at bounding box center [45, 312] width 82 height 21
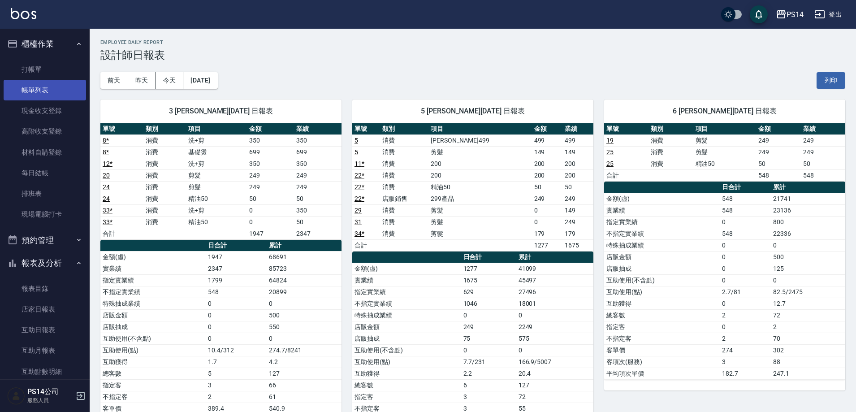
click at [36, 99] on link "帳單列表" at bounding box center [45, 90] width 82 height 21
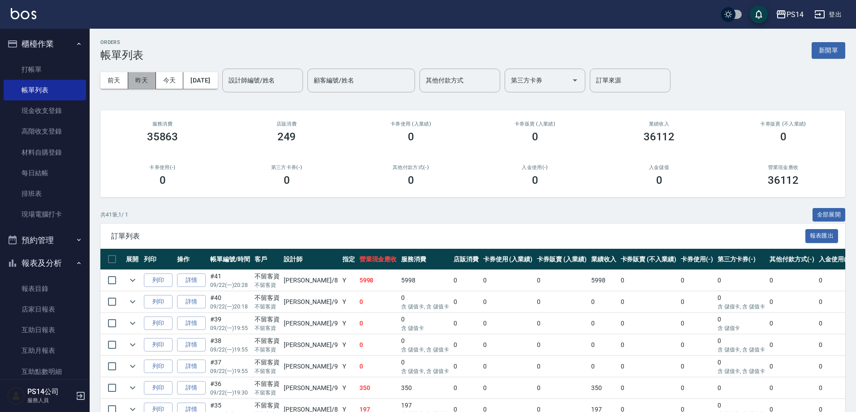
click at [131, 81] on button "昨天" at bounding box center [142, 80] width 28 height 17
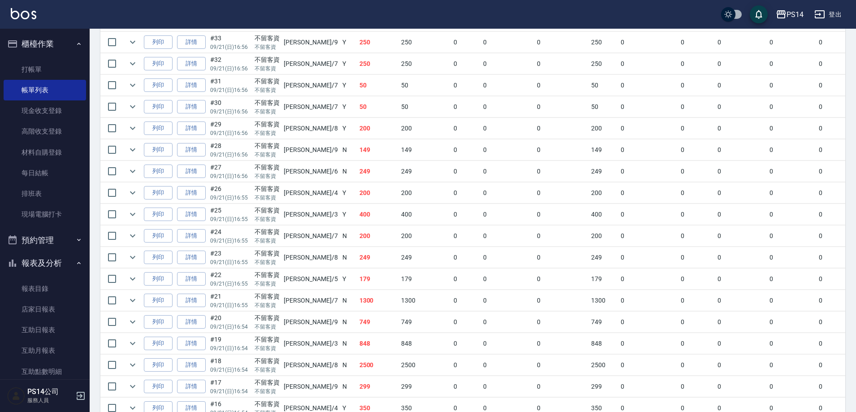
scroll to position [1389, 0]
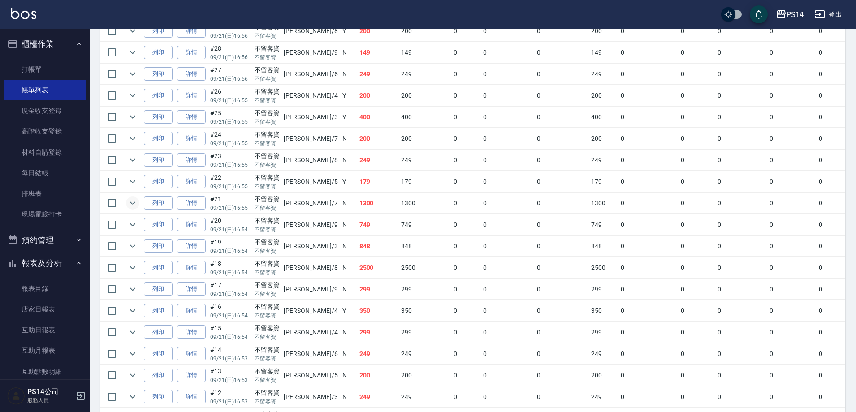
click at [134, 200] on icon "expand row" at bounding box center [132, 203] width 11 height 11
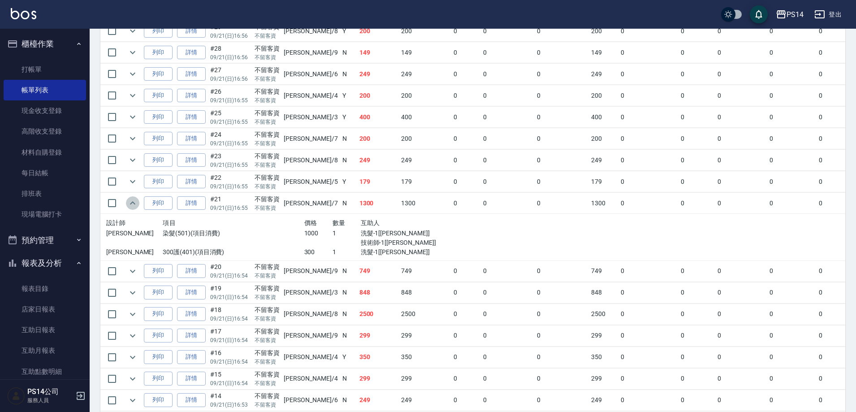
click at [134, 200] on icon "expand row" at bounding box center [132, 203] width 11 height 11
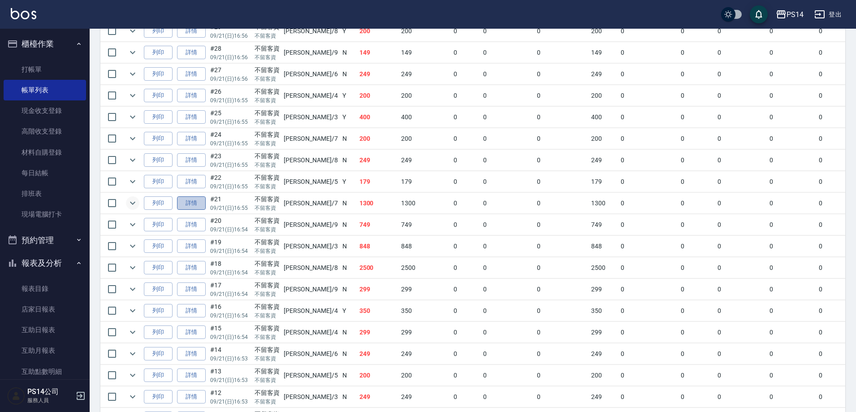
click at [181, 207] on link "詳情" at bounding box center [191, 203] width 29 height 14
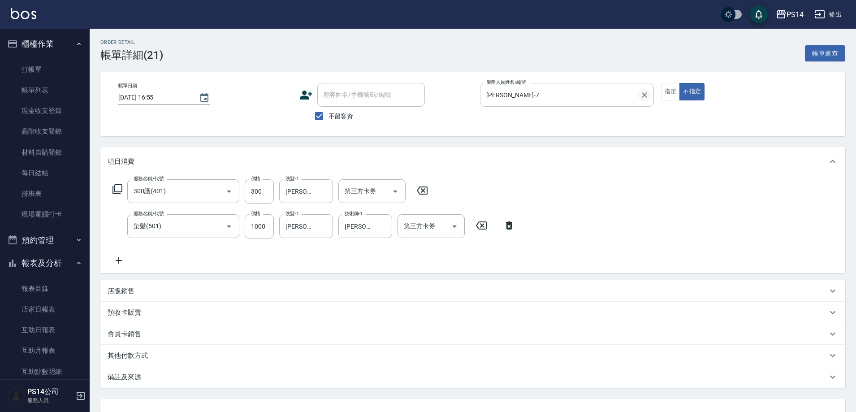
click at [643, 92] on icon "Clear" at bounding box center [644, 95] width 9 height 9
click at [614, 98] on input "服務人員姓名/編號" at bounding box center [567, 95] width 166 height 16
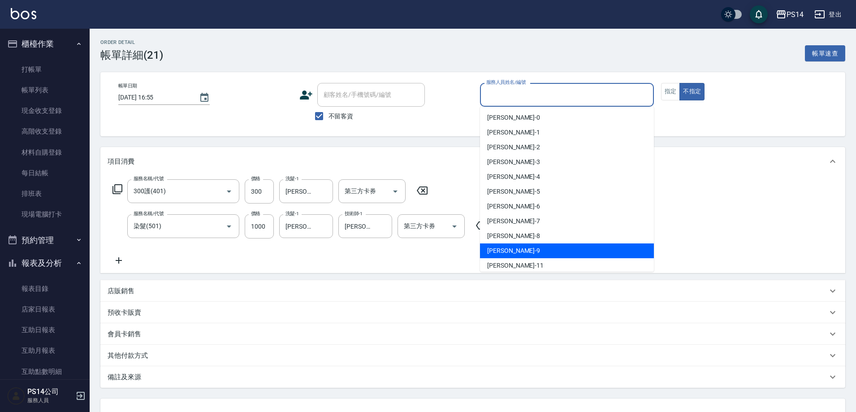
click at [529, 251] on div "[PERSON_NAME]-9" at bounding box center [567, 250] width 174 height 15
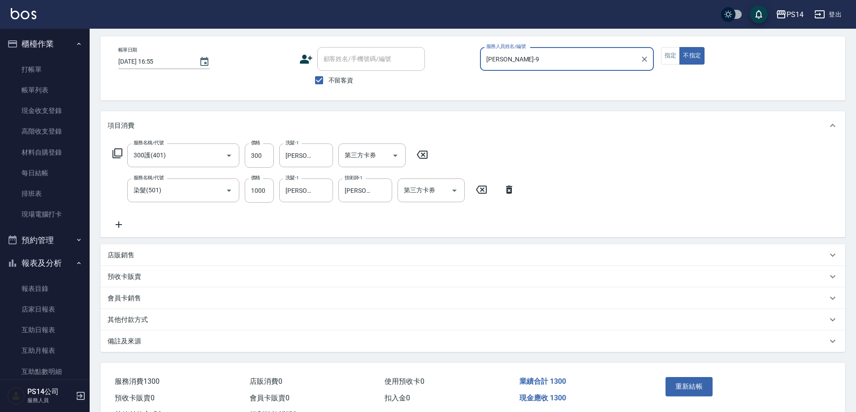
scroll to position [73, 0]
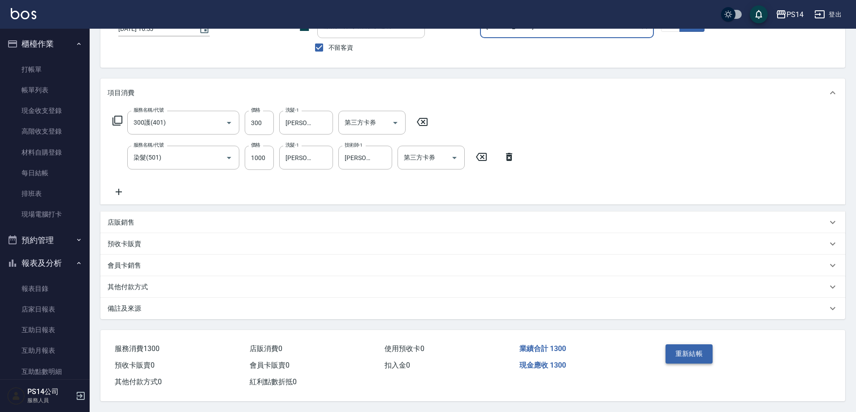
click at [699, 350] on button "重新結帳" at bounding box center [689, 353] width 48 height 19
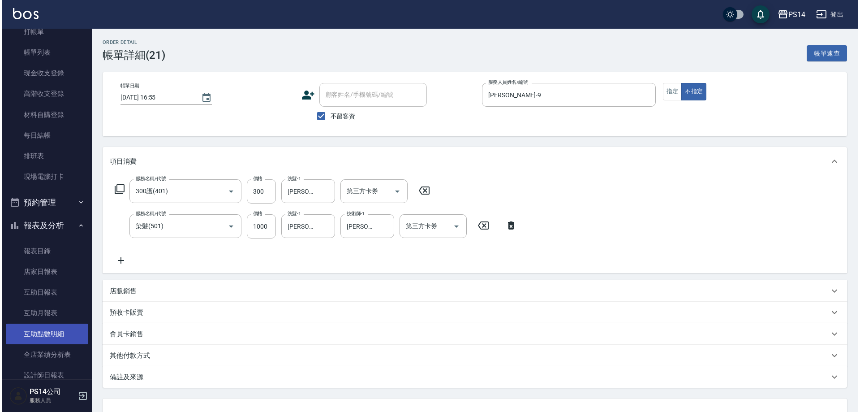
scroll to position [90, 0]
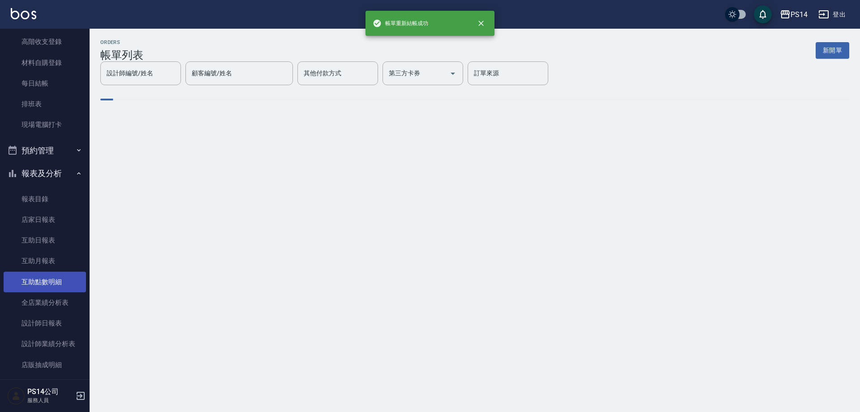
scroll to position [125, 0]
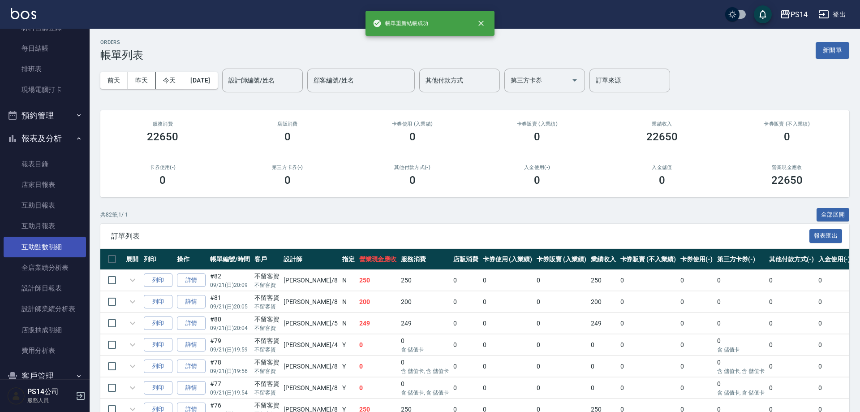
click at [44, 278] on link "設計師日報表" at bounding box center [45, 288] width 82 height 21
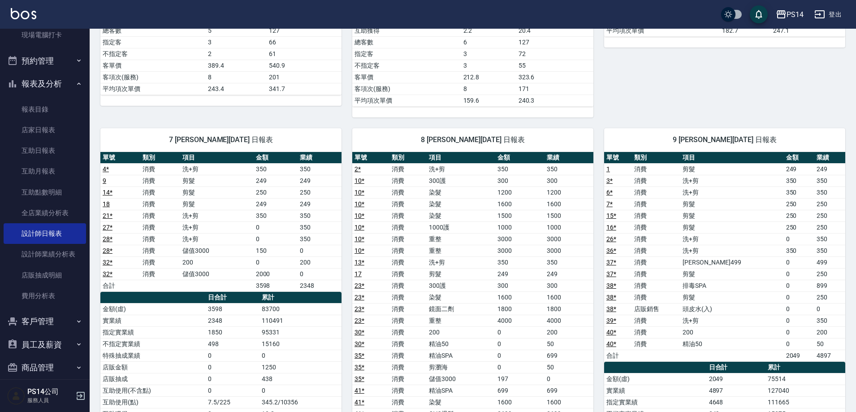
scroll to position [359, 0]
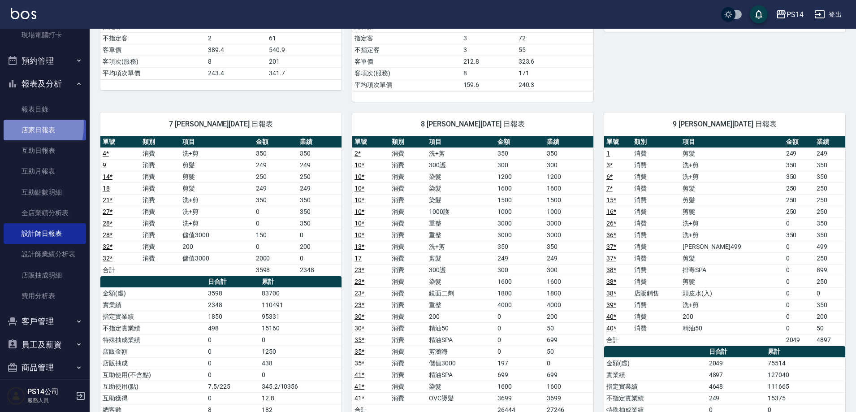
click at [11, 125] on link "店家日報表" at bounding box center [45, 130] width 82 height 21
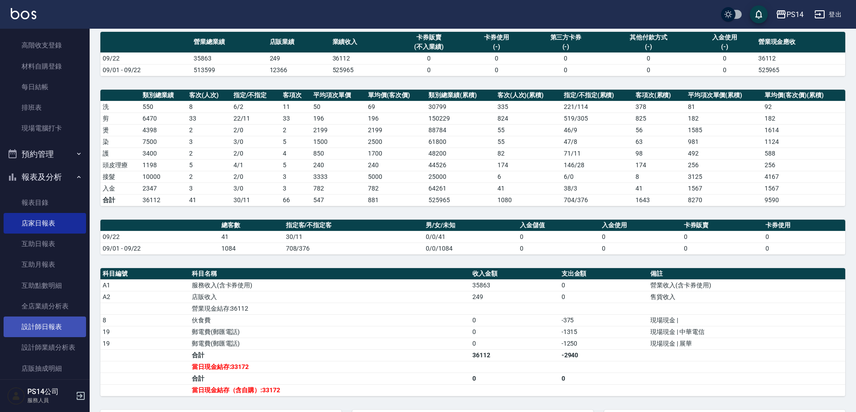
scroll to position [90, 0]
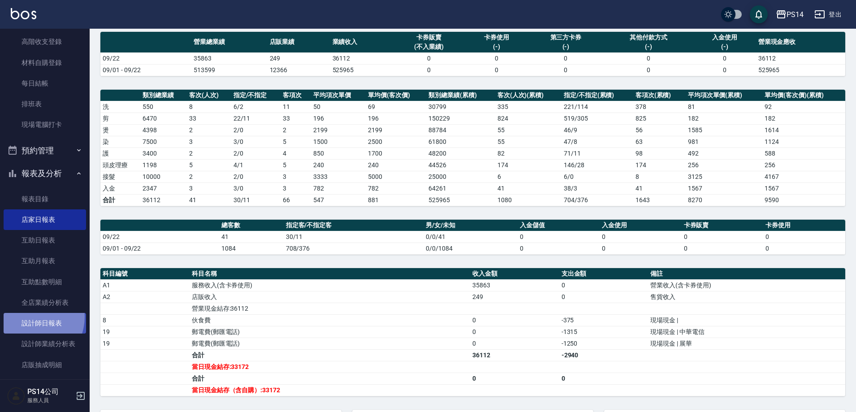
click at [30, 317] on link "設計師日報表" at bounding box center [45, 323] width 82 height 21
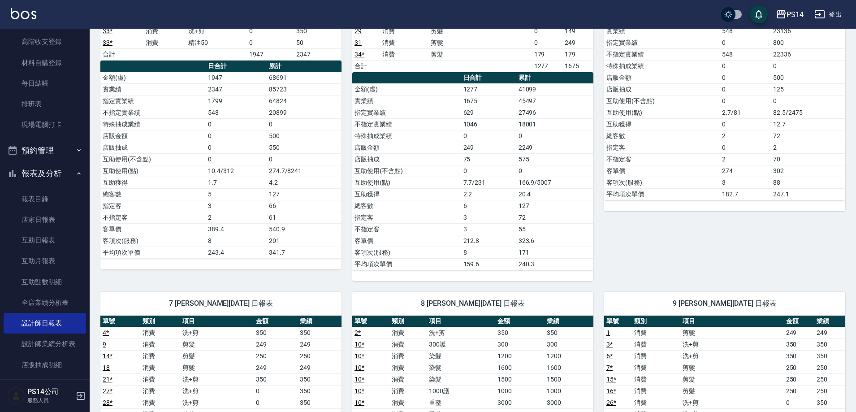
scroll to position [359, 0]
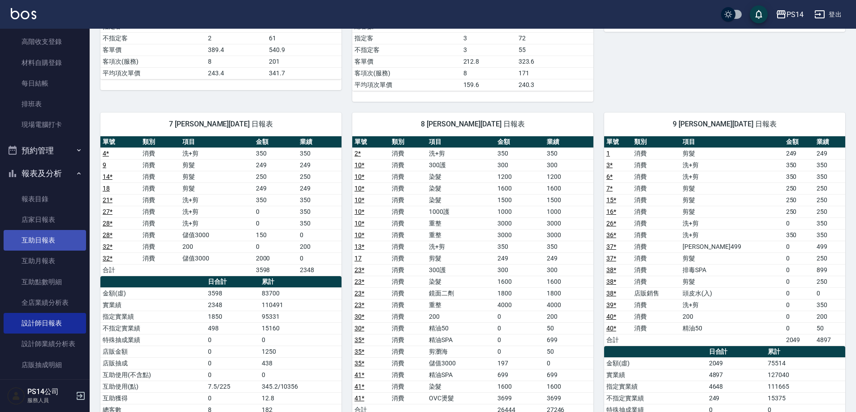
click at [47, 245] on link "互助日報表" at bounding box center [45, 240] width 82 height 21
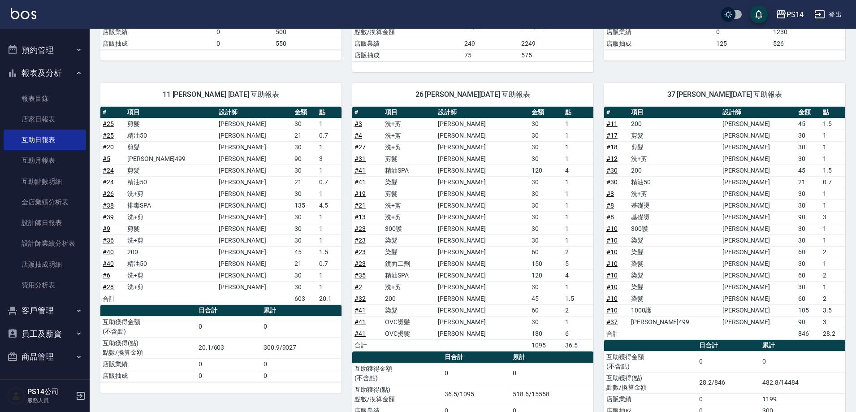
scroll to position [268, 0]
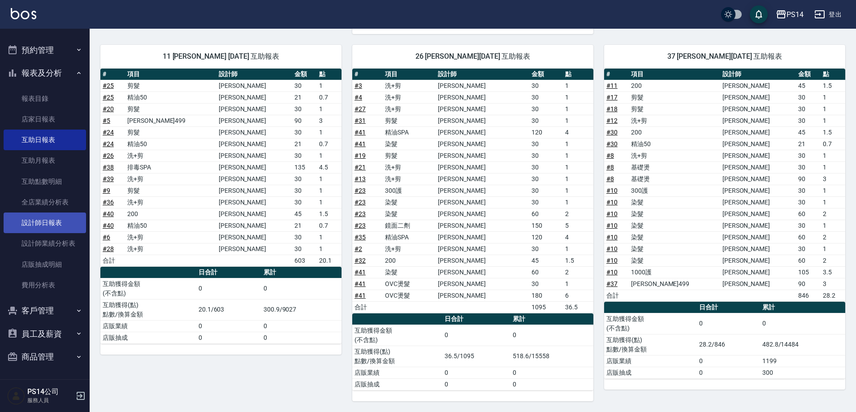
click at [33, 229] on link "設計師日報表" at bounding box center [45, 222] width 82 height 21
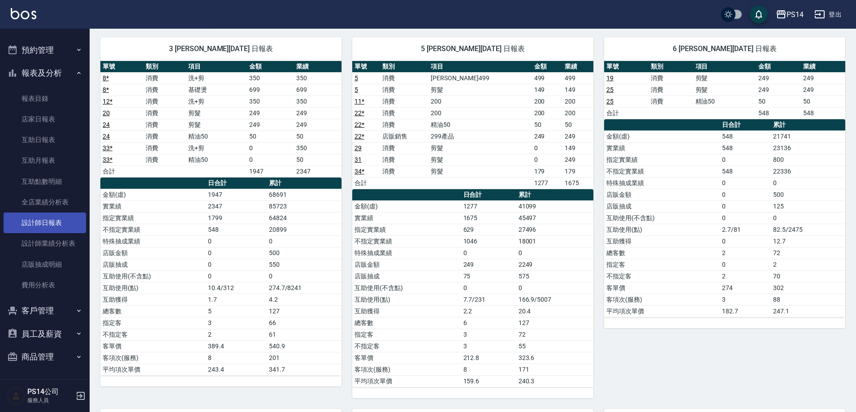
scroll to position [224, 0]
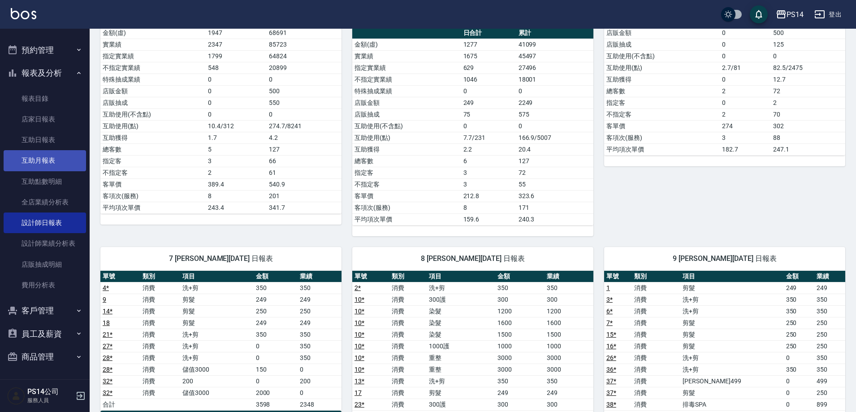
click at [39, 162] on link "互助月報表" at bounding box center [45, 160] width 82 height 21
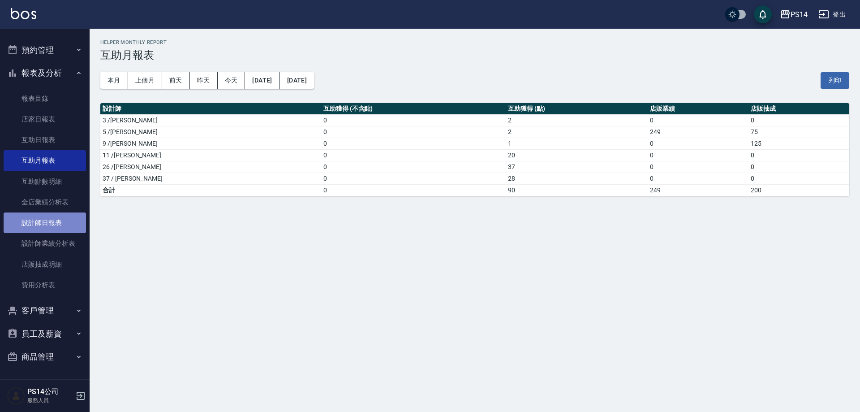
click at [49, 226] on link "設計師日報表" at bounding box center [45, 222] width 82 height 21
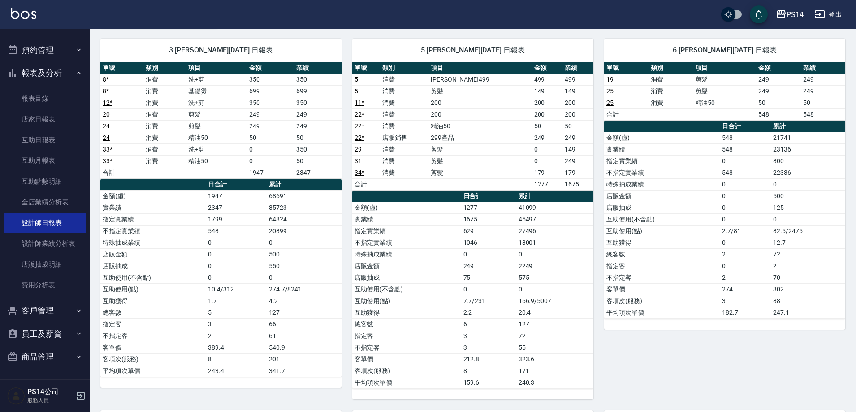
scroll to position [45, 0]
